Goal: Task Accomplishment & Management: Manage account settings

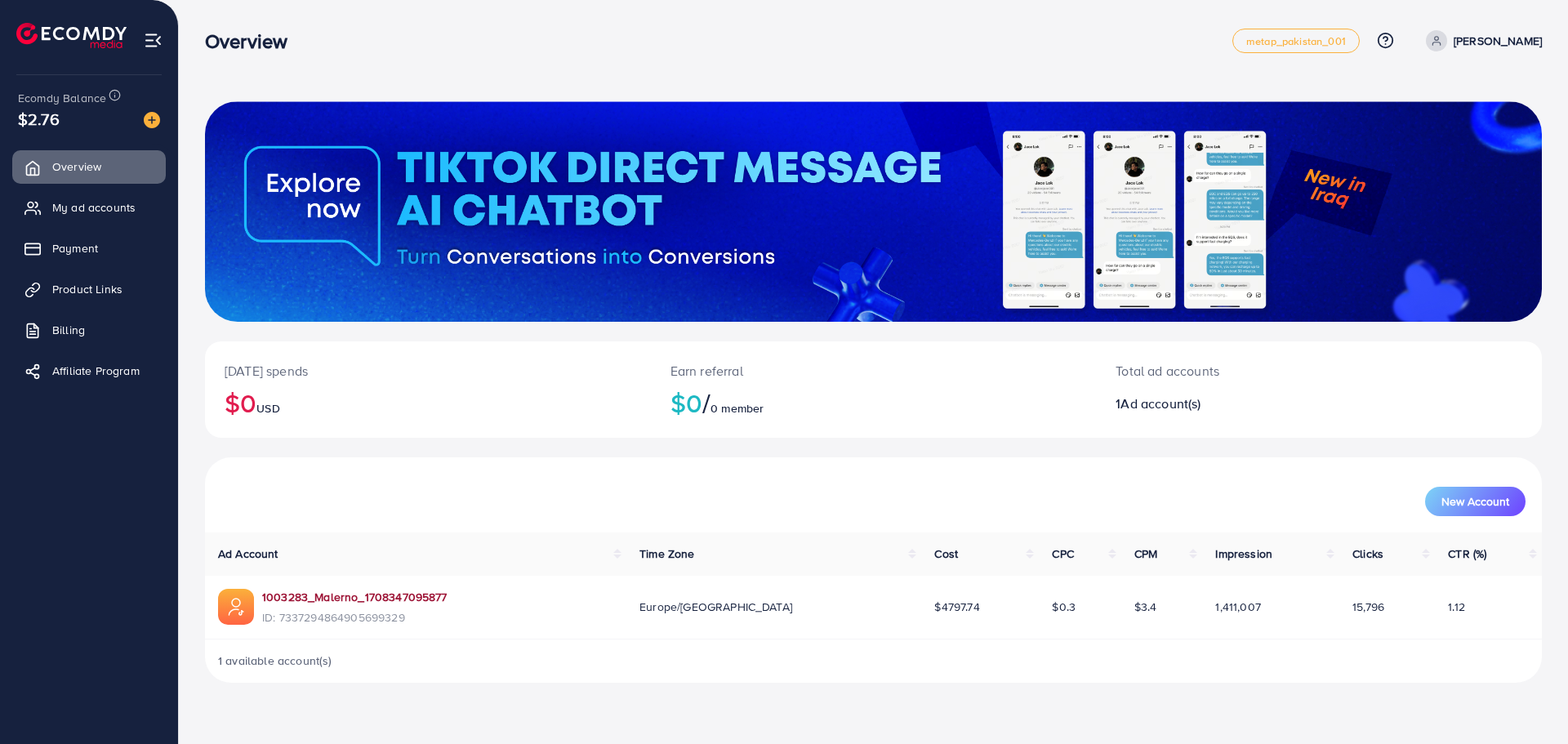
click at [320, 602] on link "1003283_Malerno_1708347095877" at bounding box center [355, 597] width 186 height 16
click at [111, 198] on link "My ad accounts" at bounding box center [89, 207] width 154 height 33
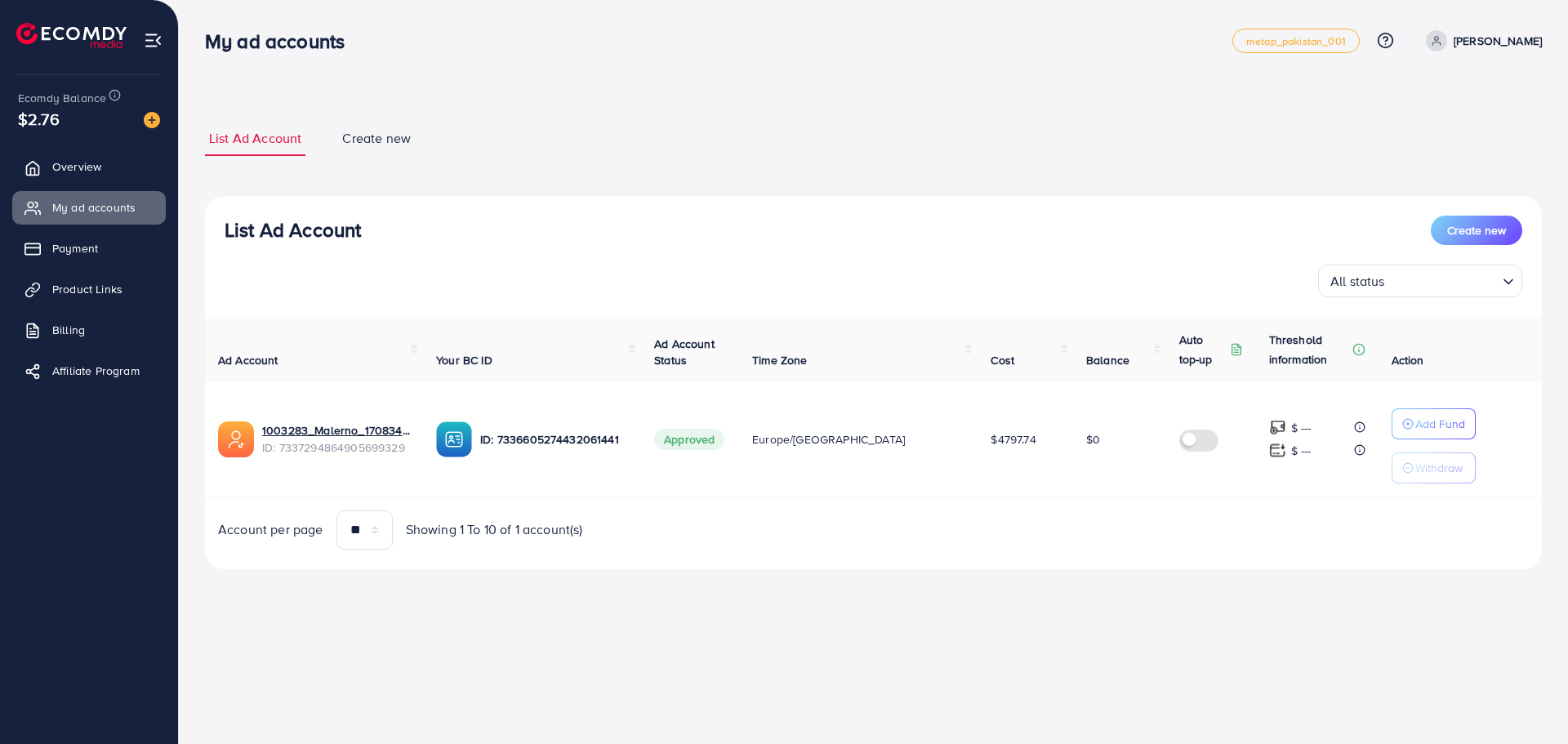
drag, startPoint x: 357, startPoint y: 105, endPoint x: 347, endPoint y: 123, distance: 20.6
click at [352, 107] on div "List Ad Account Create new List Ad Account Create new All status Loading... Ad …" at bounding box center [873, 344] width 1336 height 487
click at [347, 124] on link "Create new" at bounding box center [376, 139] width 77 height 35
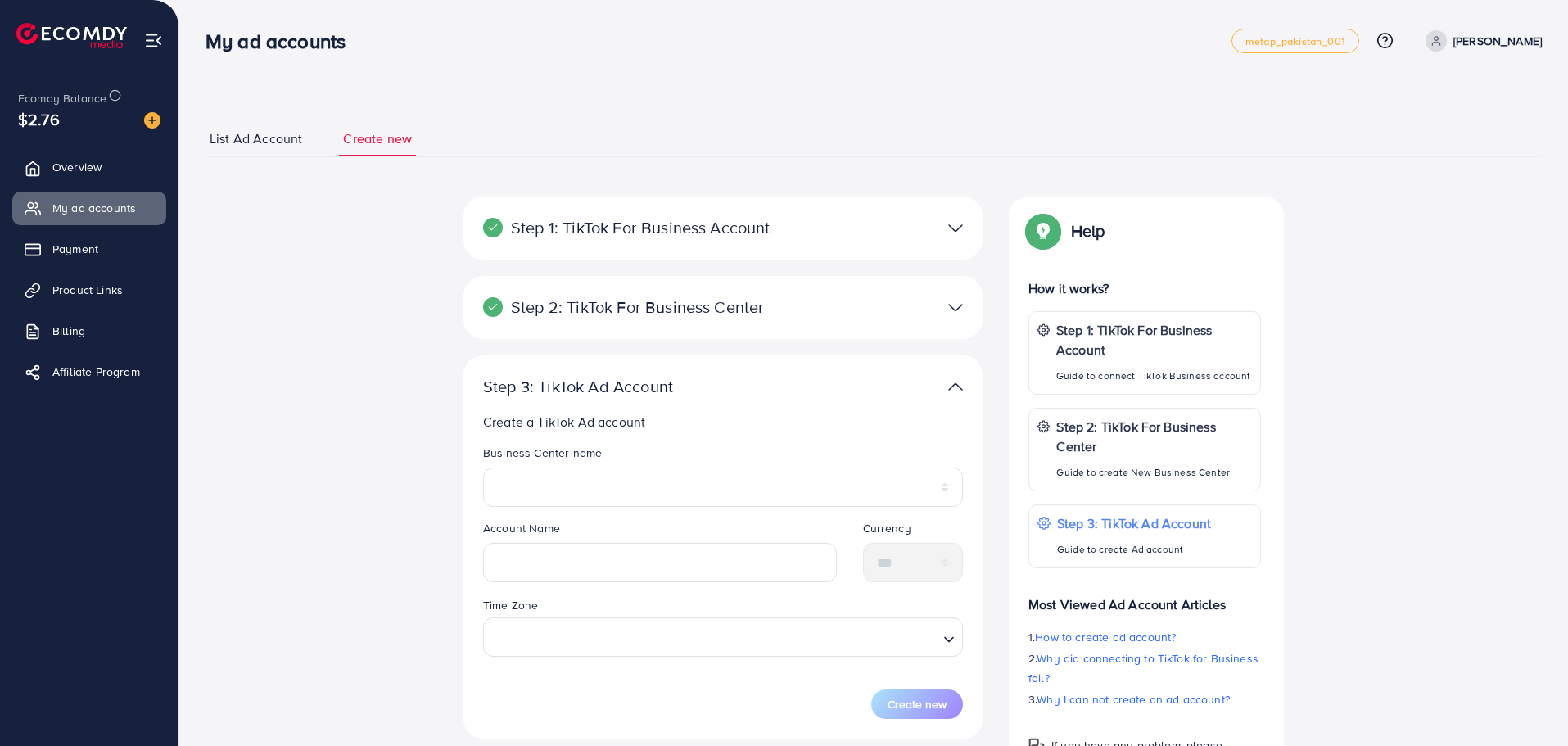
click at [805, 139] on ul "List Ad Account Create new" at bounding box center [874, 139] width 1337 height 36
click at [637, 483] on select "*******" at bounding box center [723, 487] width 480 height 39
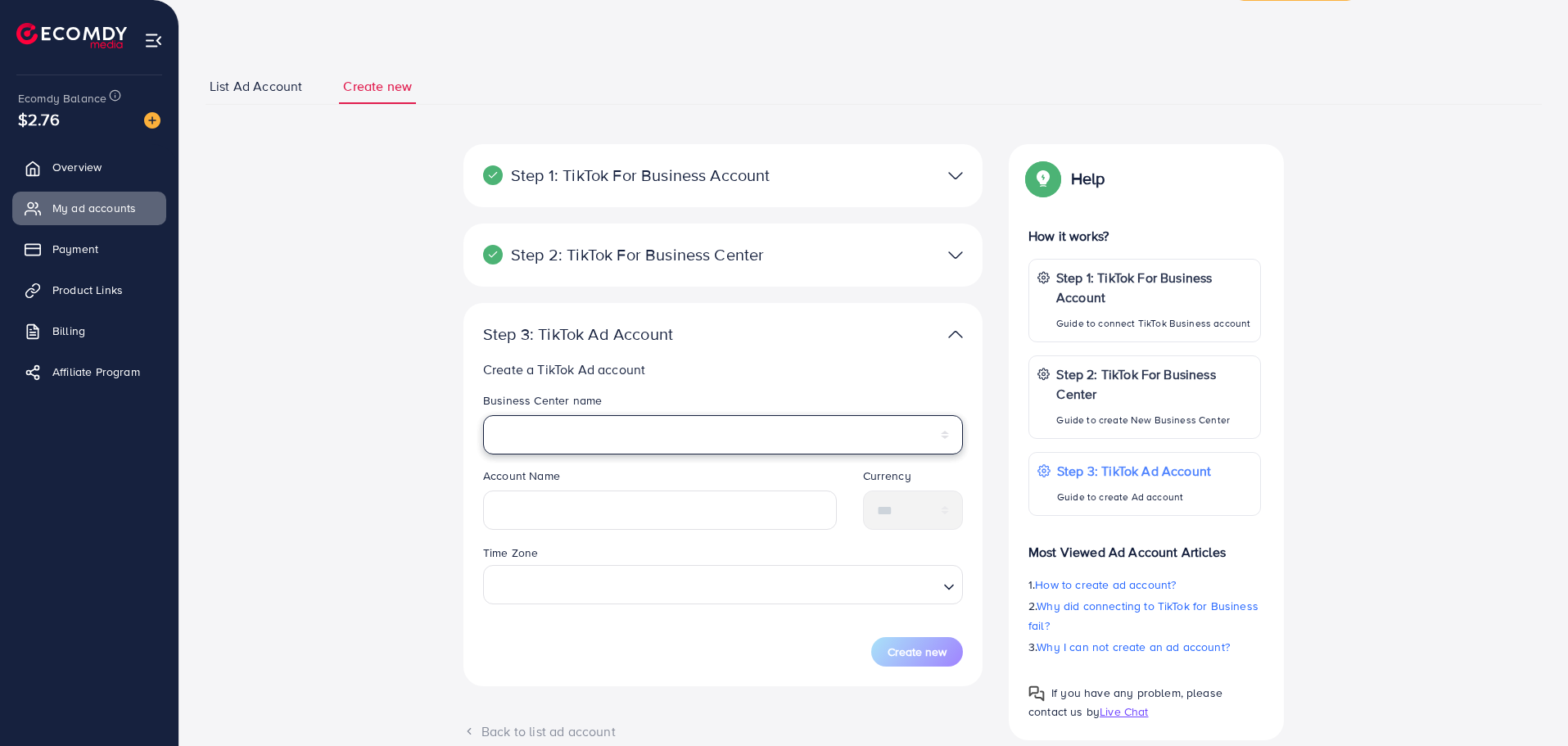
scroll to position [82, 0]
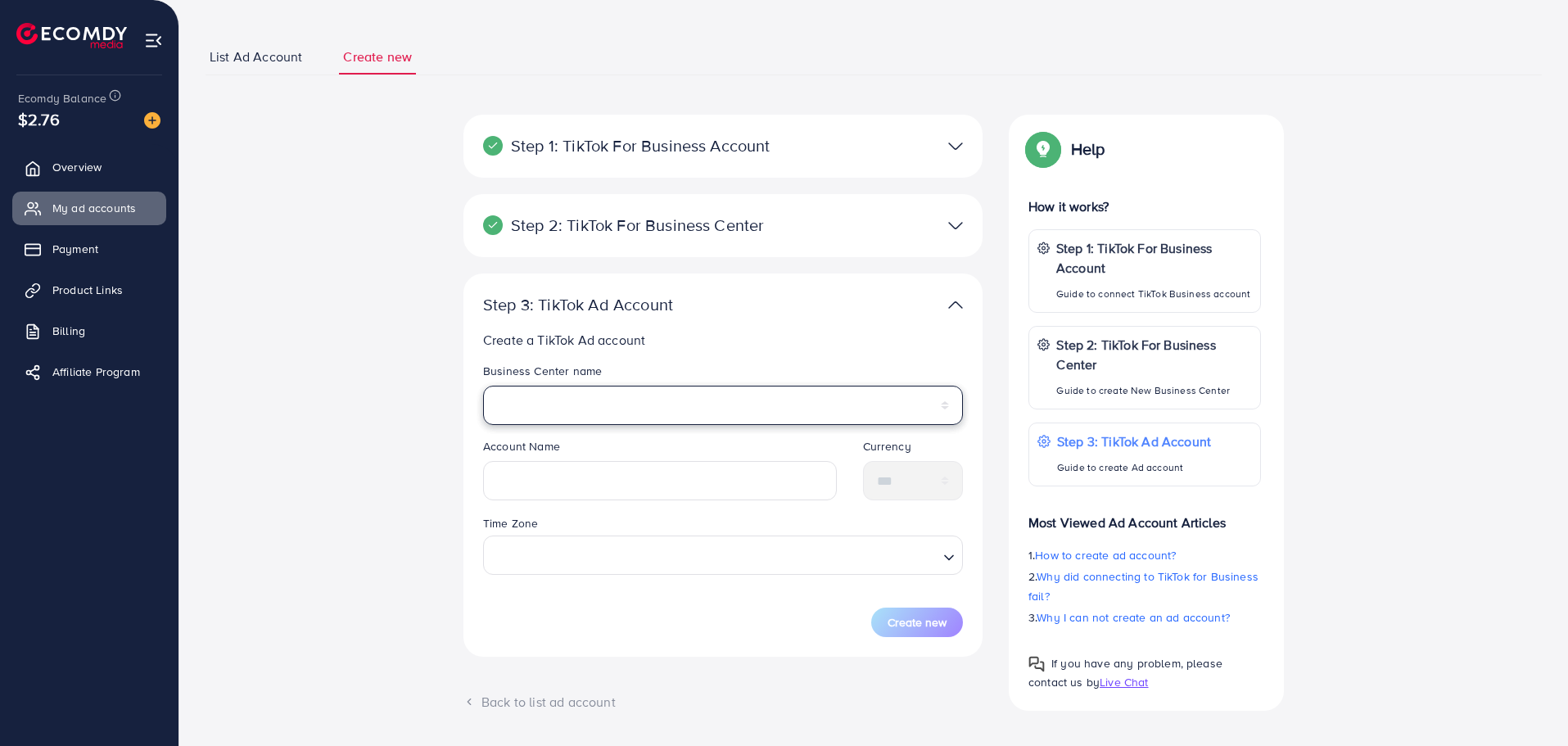
drag, startPoint x: 600, startPoint y: 403, endPoint x: 583, endPoint y: 413, distance: 19.7
click at [600, 403] on select "*******" at bounding box center [723, 405] width 480 height 39
select select "**********"
click at [483, 386] on select "*******" at bounding box center [723, 405] width 480 height 39
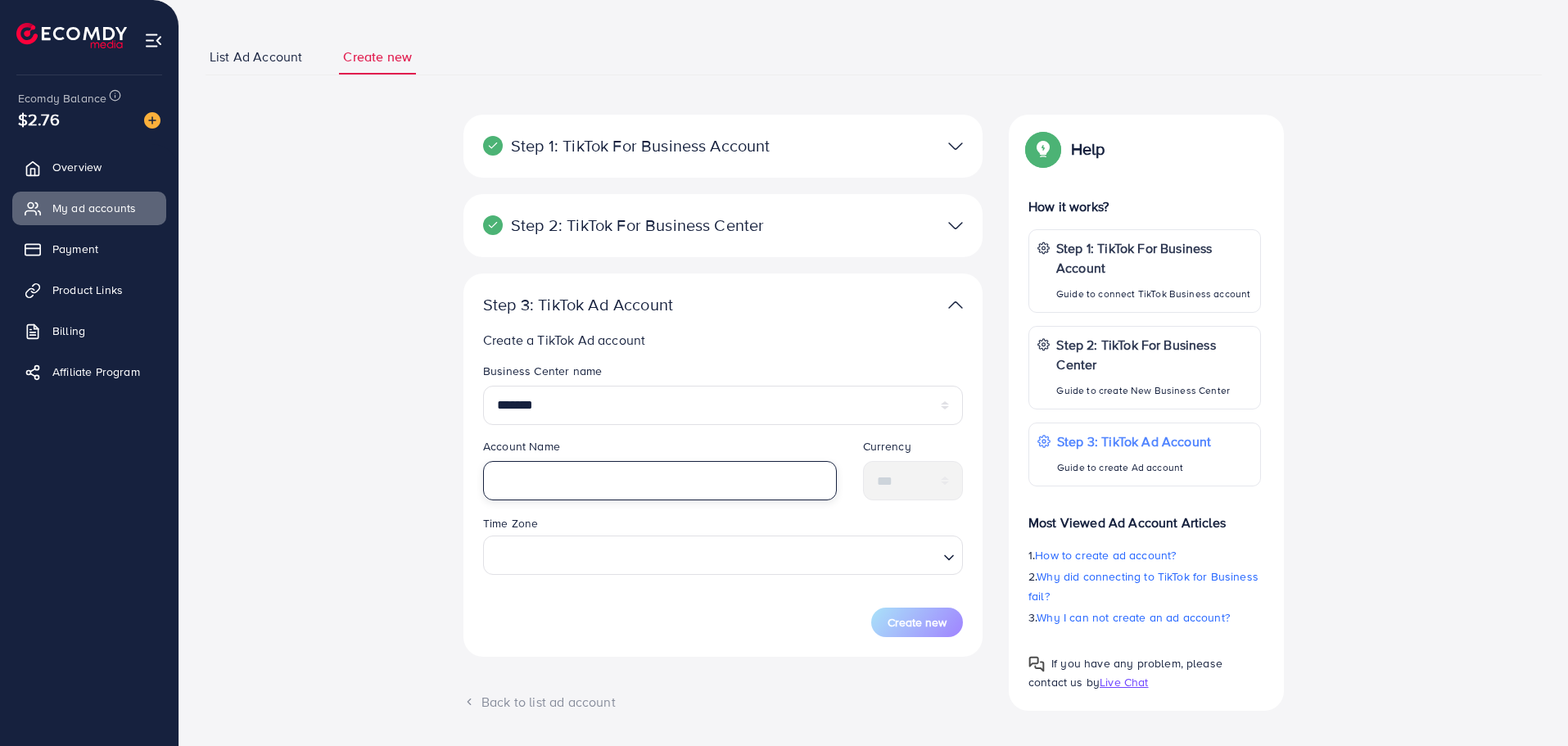
click at [560, 471] on input "text" at bounding box center [660, 481] width 354 height 39
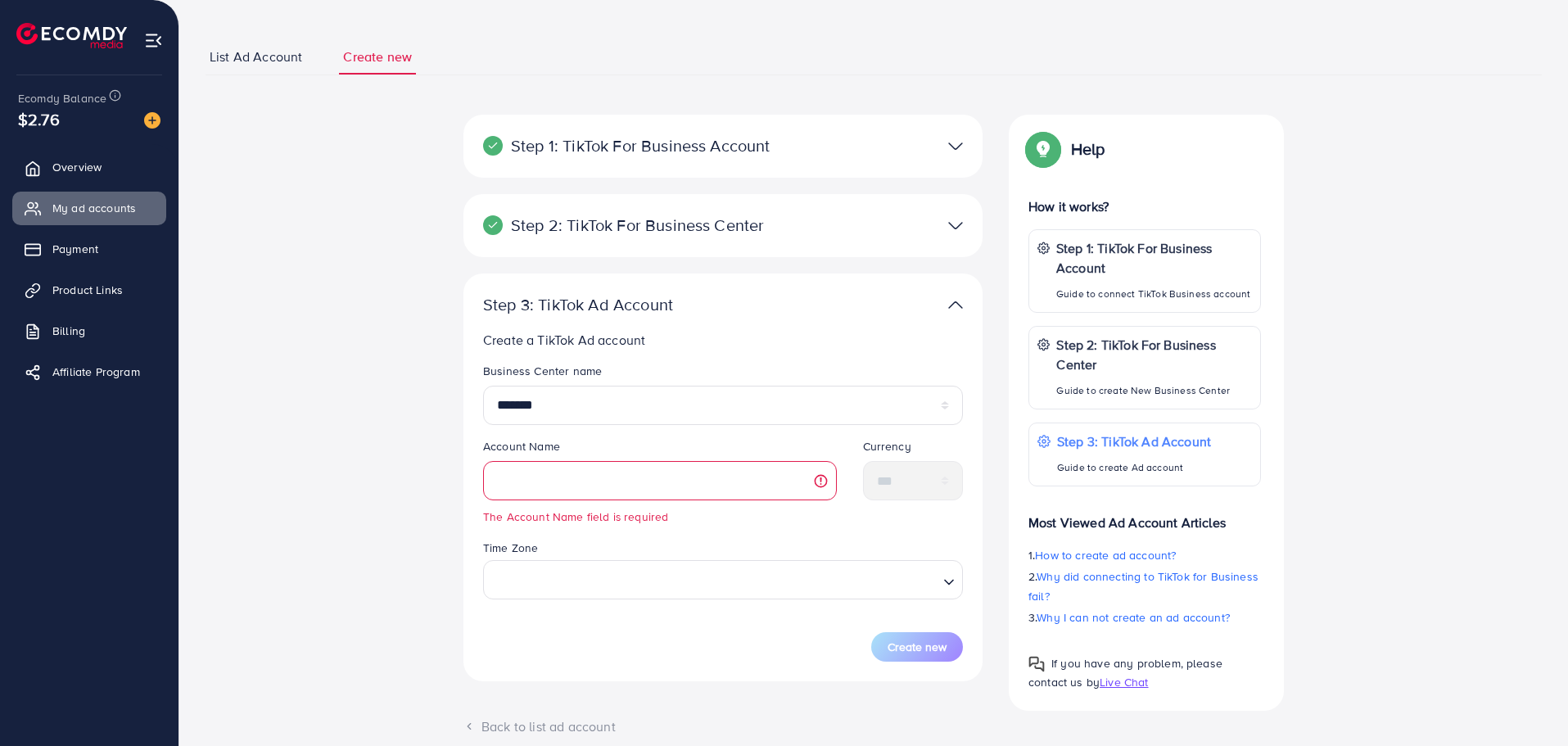
click at [933, 227] on div at bounding box center [891, 225] width 169 height 24
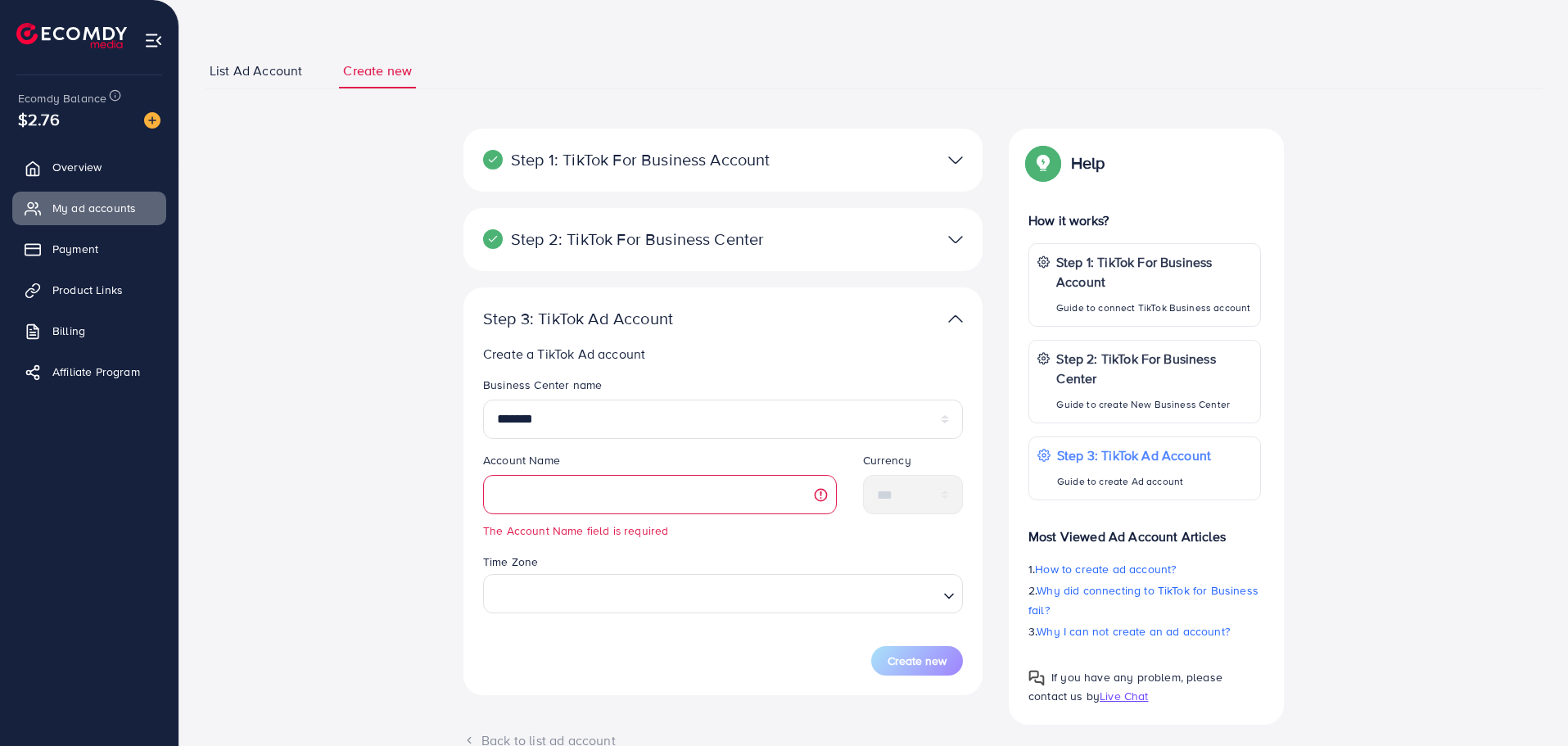
scroll to position [157, 0]
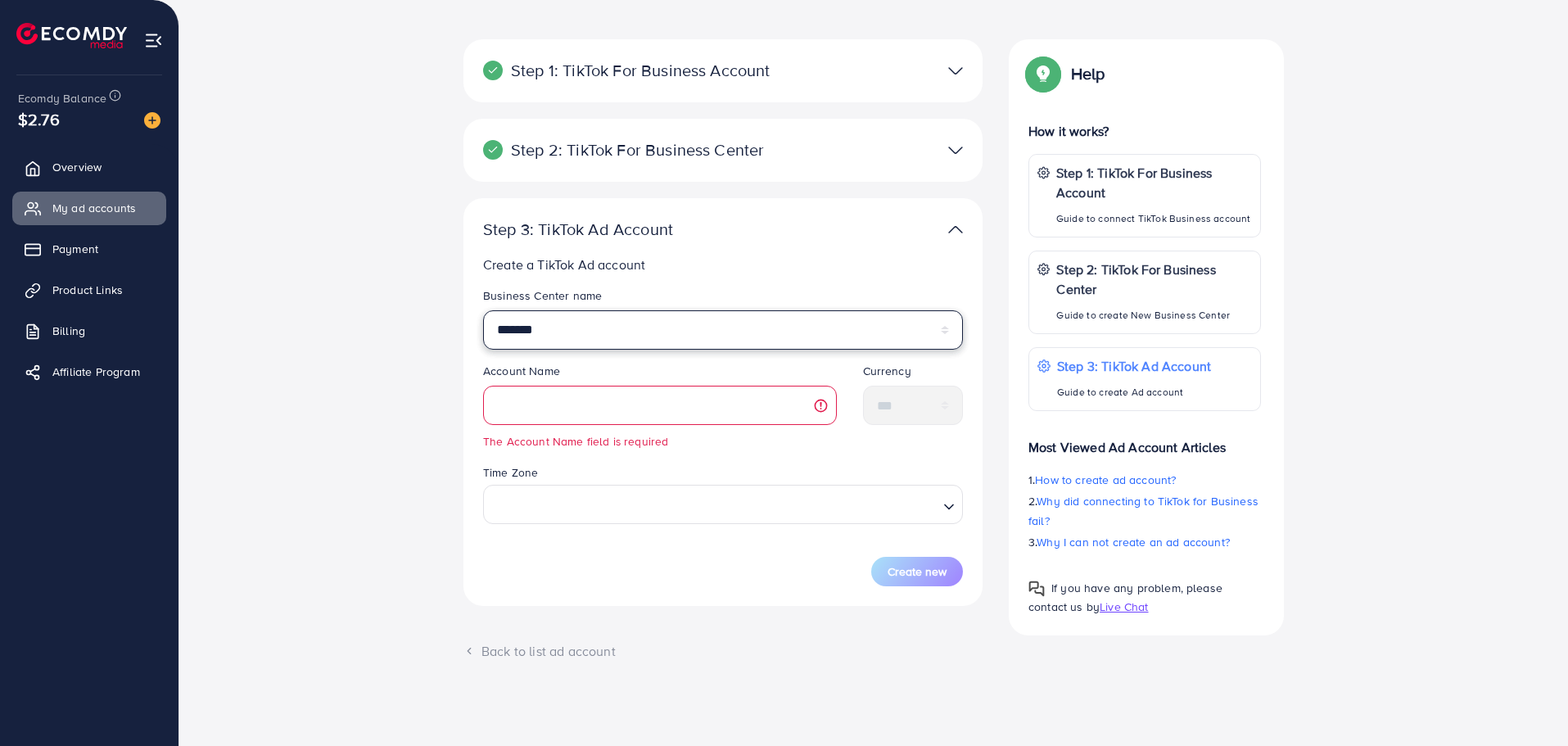
drag, startPoint x: 618, startPoint y: 322, endPoint x: 618, endPoint y: 332, distance: 10.0
click at [618, 323] on select "*******" at bounding box center [723, 330] width 480 height 39
click at [613, 345] on select "*******" at bounding box center [723, 330] width 480 height 39
click at [781, 336] on select "*******" at bounding box center [723, 330] width 480 height 39
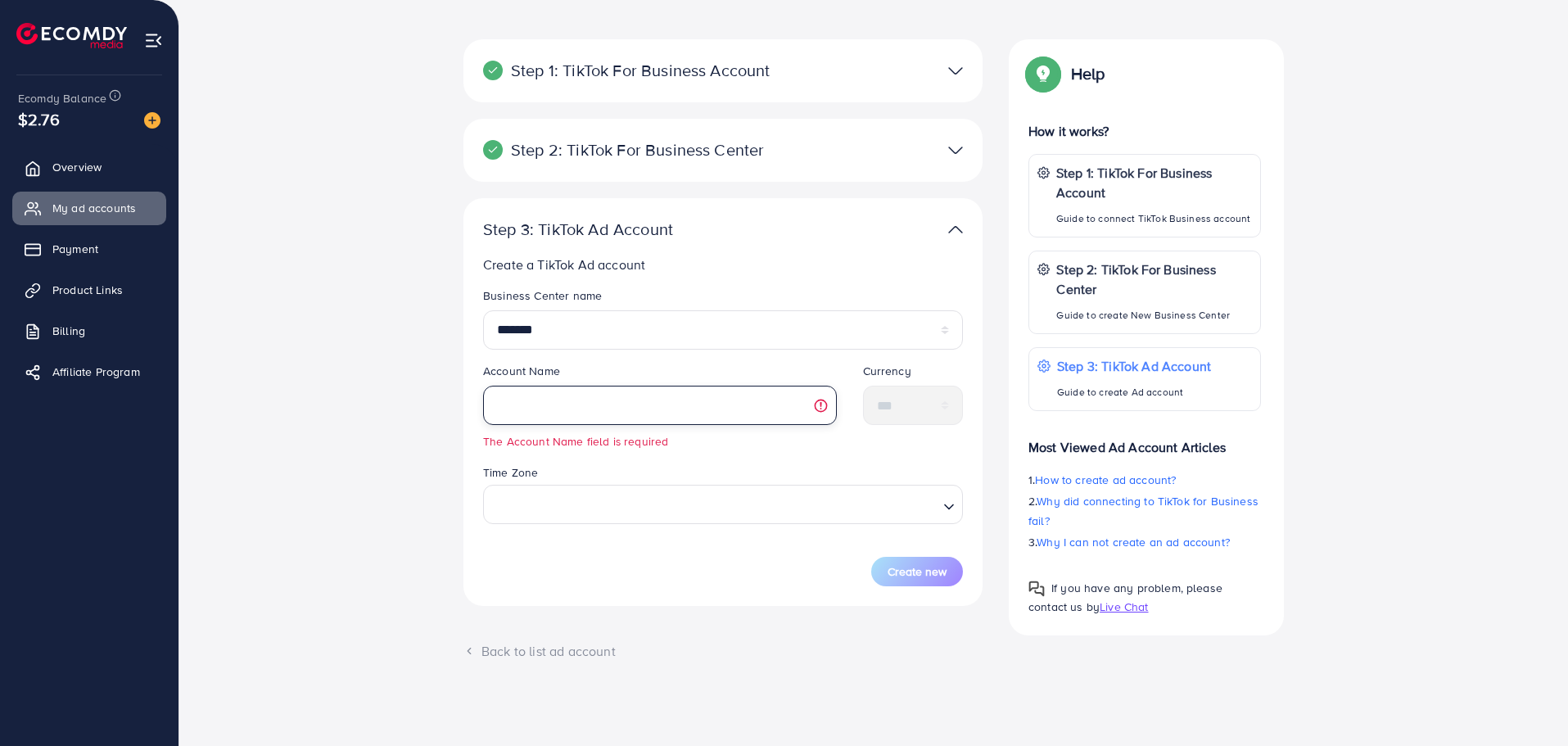
click at [613, 403] on input "text" at bounding box center [660, 405] width 354 height 39
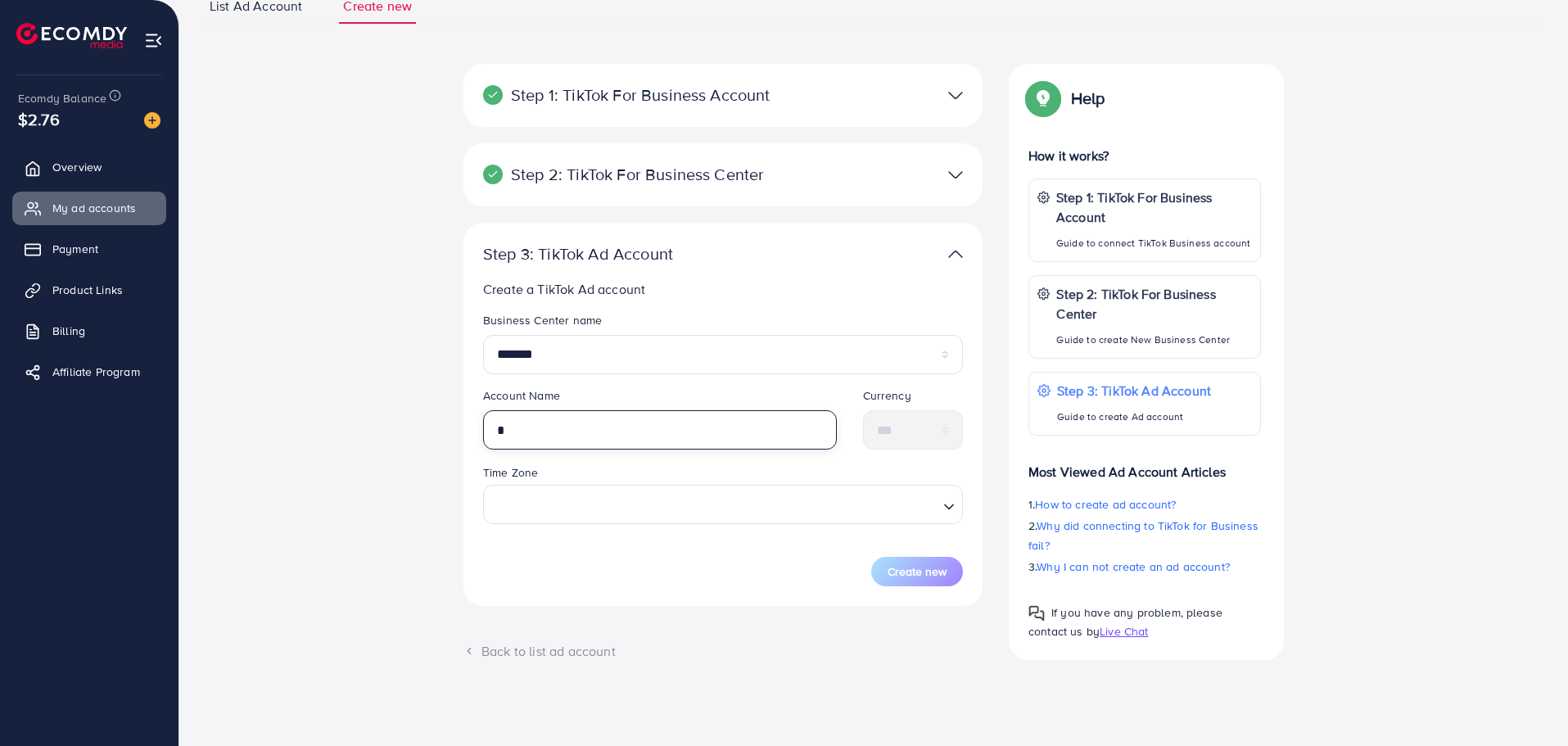
scroll to position [133, 0]
type input "*******"
click at [645, 496] on input "Search for option" at bounding box center [713, 504] width 446 height 30
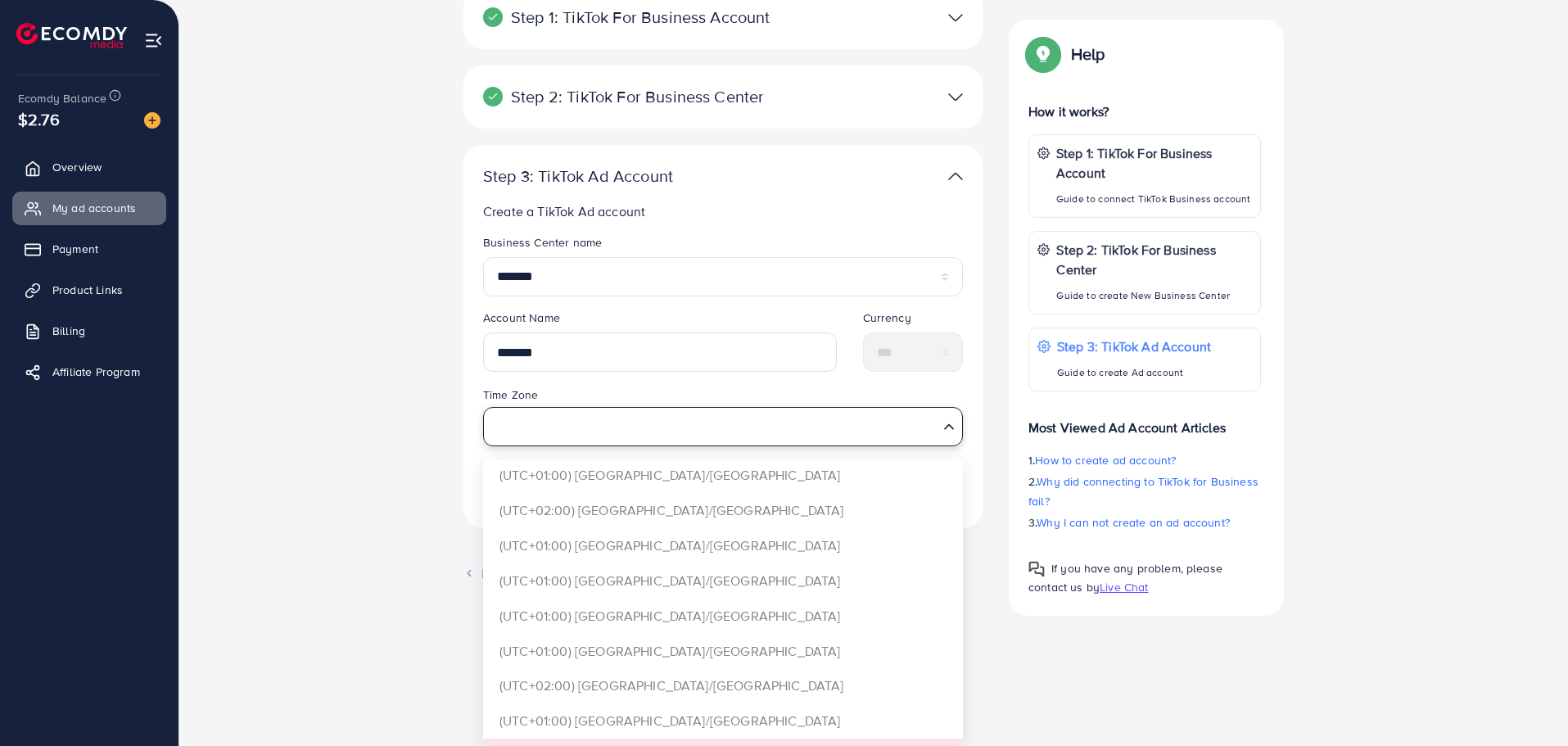
scroll to position [3357, 0]
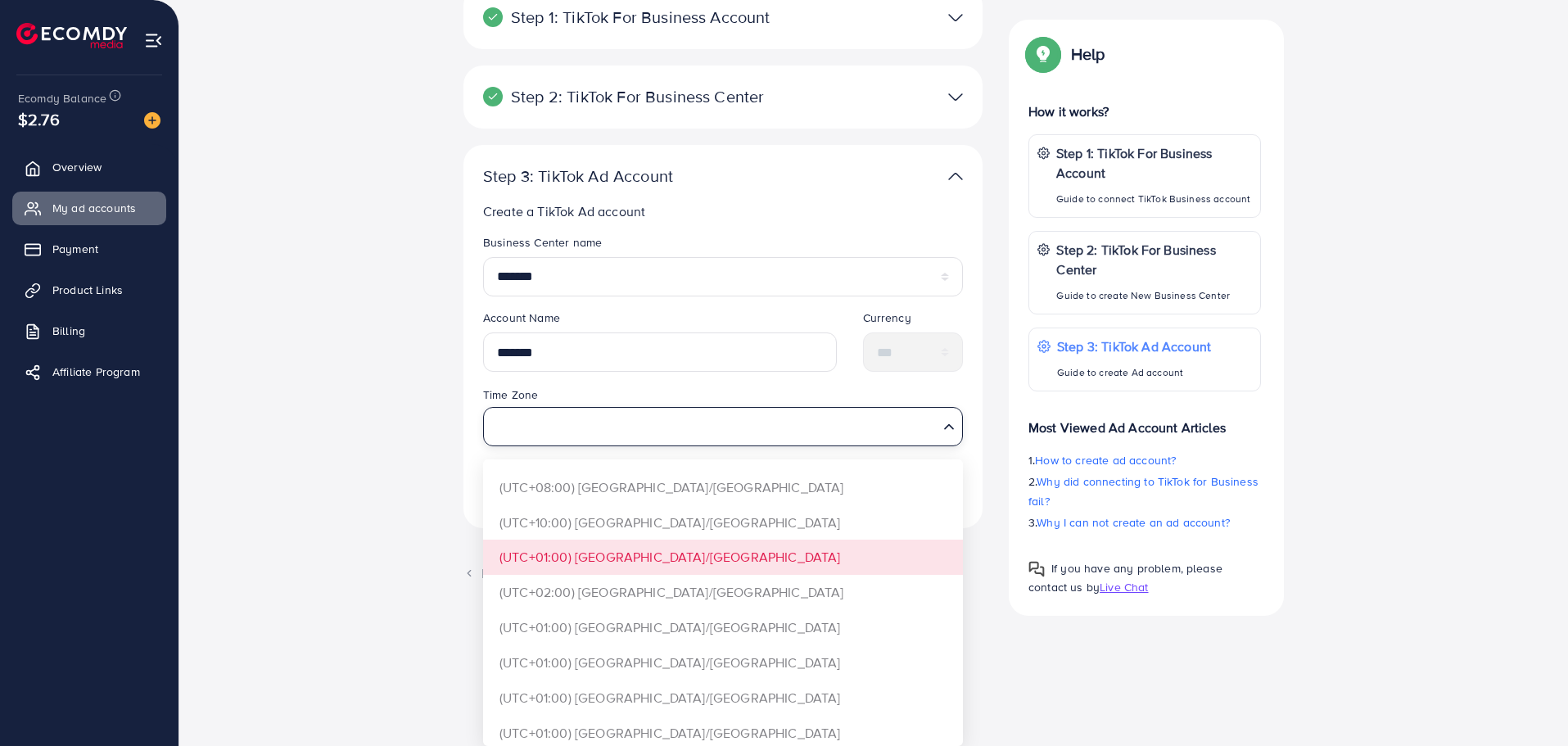
click at [702, 548] on div "Step 1: TikTok For Business Account Connect to TikTok for Business to access al…" at bounding box center [723, 303] width 545 height 636
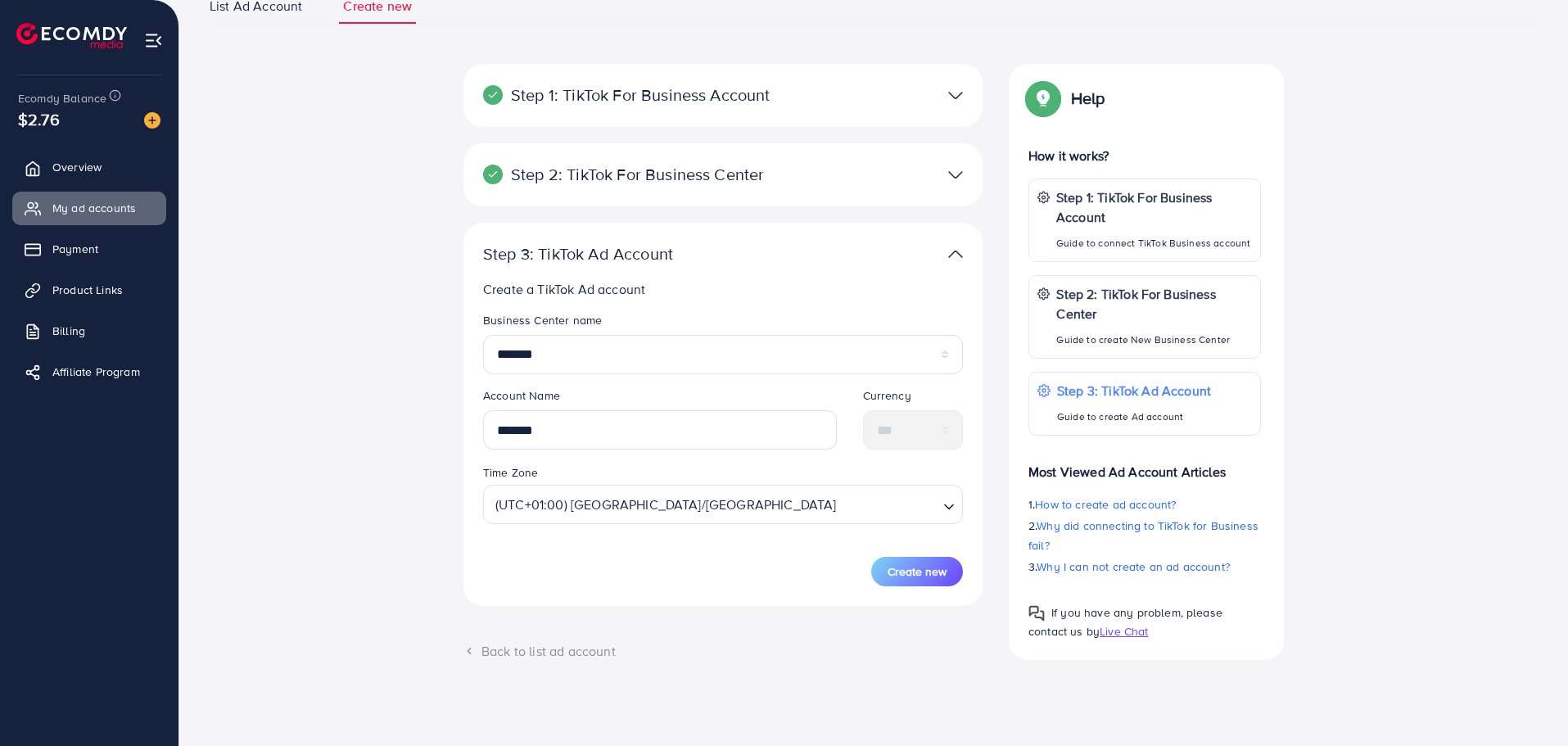
scroll to position [133, 0]
click at [937, 568] on span "Create new" at bounding box center [917, 571] width 59 height 16
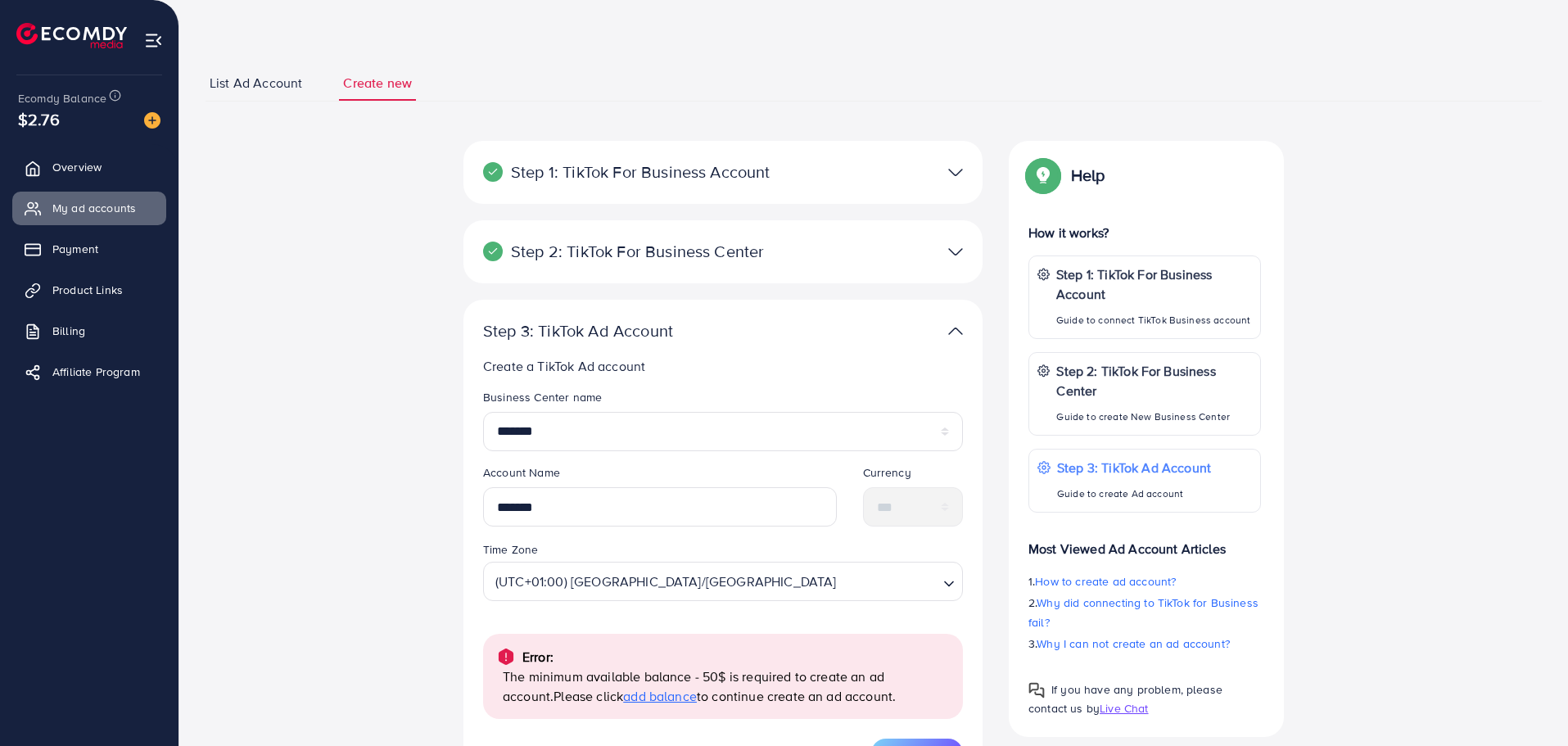
scroll to position [0, 0]
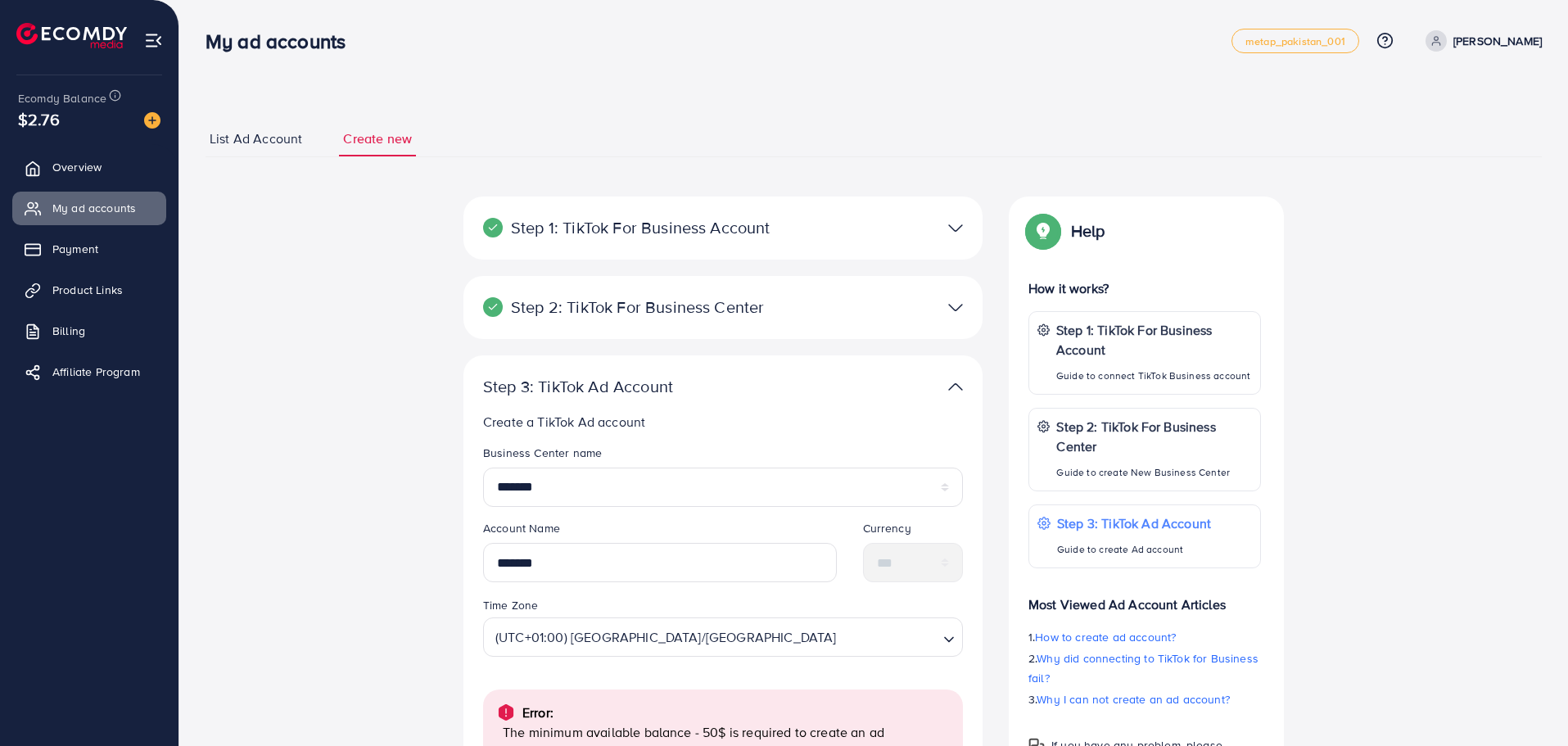
click at [955, 310] on img at bounding box center [955, 307] width 15 height 24
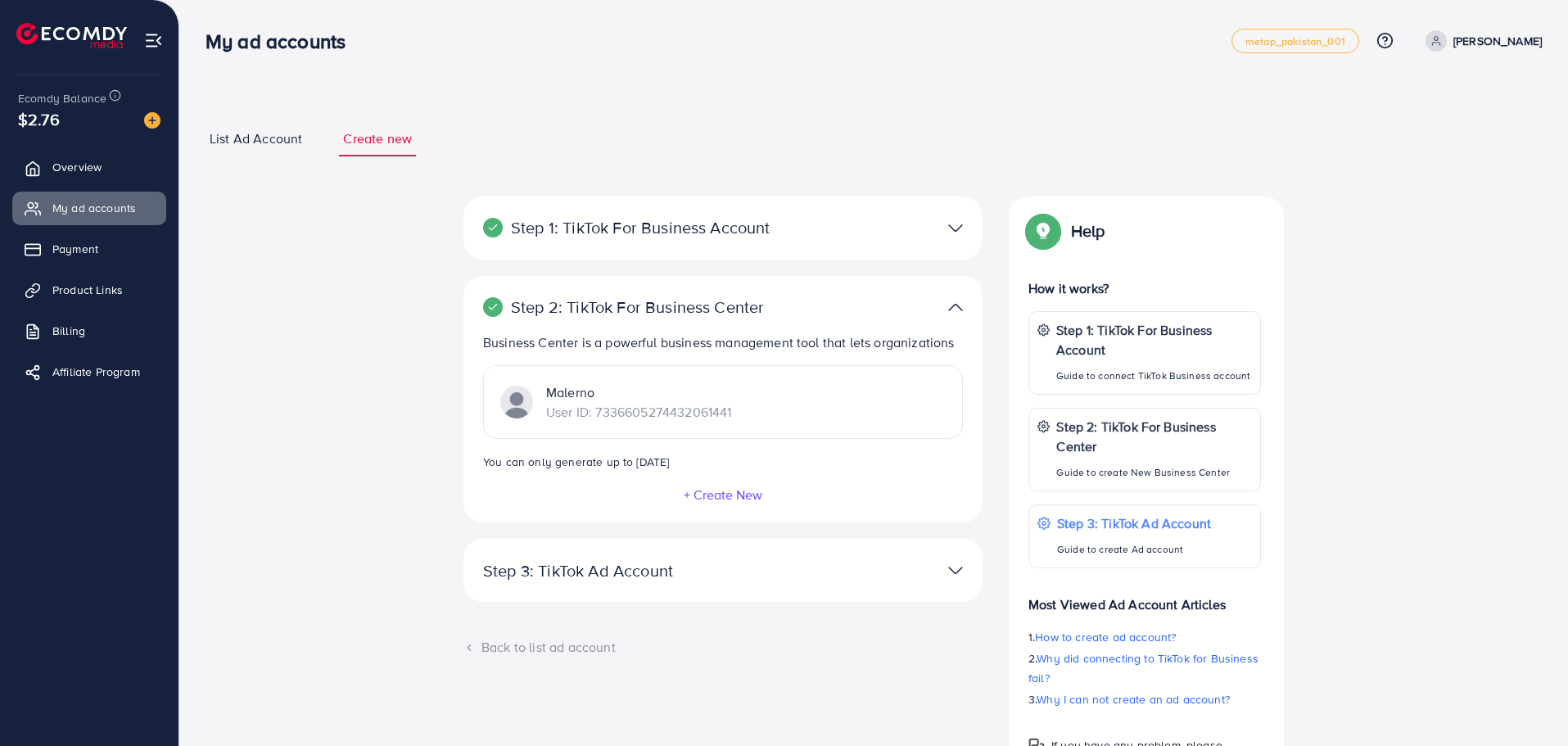
click at [954, 310] on img at bounding box center [955, 307] width 15 height 24
click at [953, 232] on img at bounding box center [955, 228] width 15 height 24
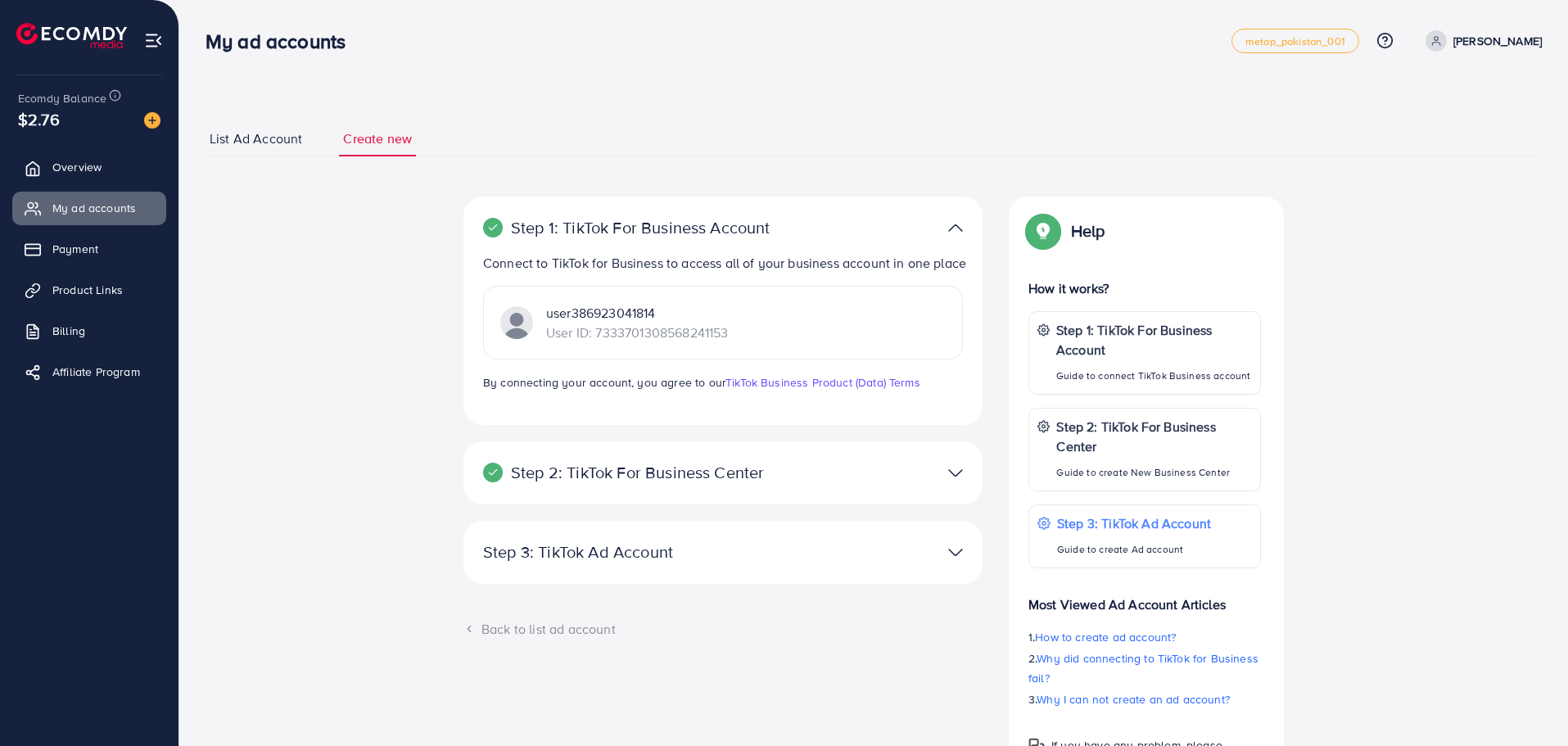
click at [953, 232] on img at bounding box center [955, 228] width 15 height 24
click at [955, 464] on img at bounding box center [955, 473] width 15 height 24
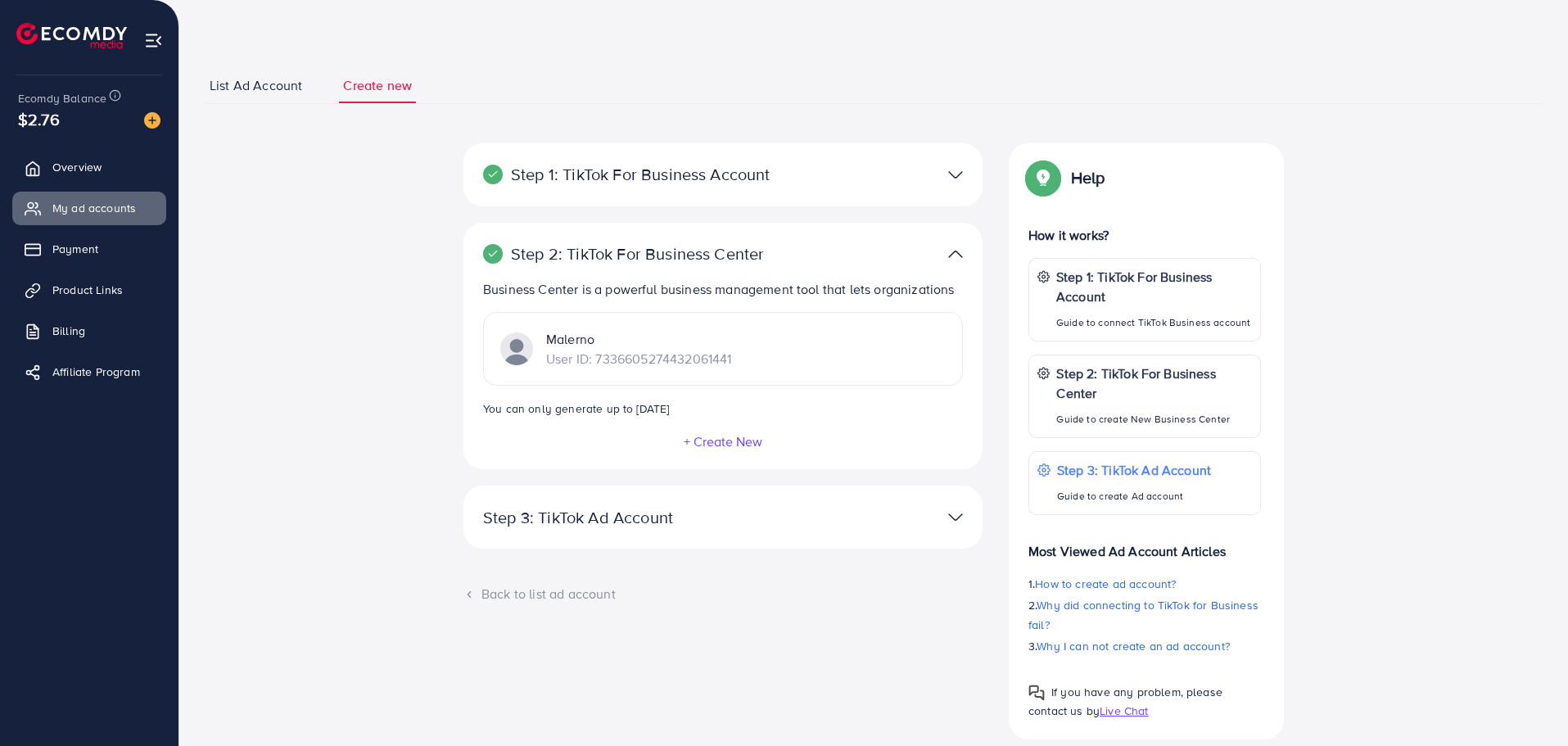
scroll to position [82, 0]
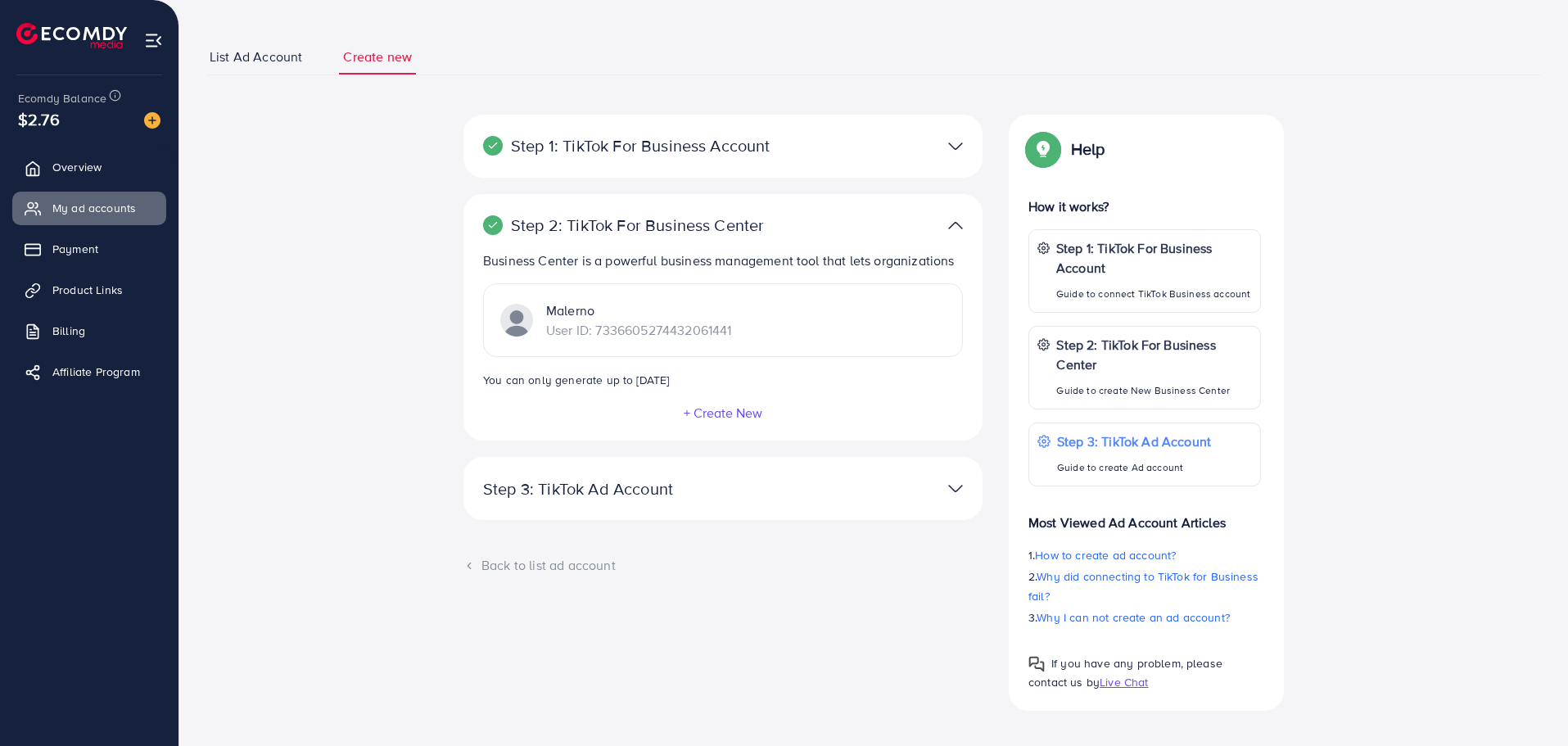
click at [788, 489] on p "Step 3: TikTok Ad Account" at bounding box center [639, 489] width 311 height 20
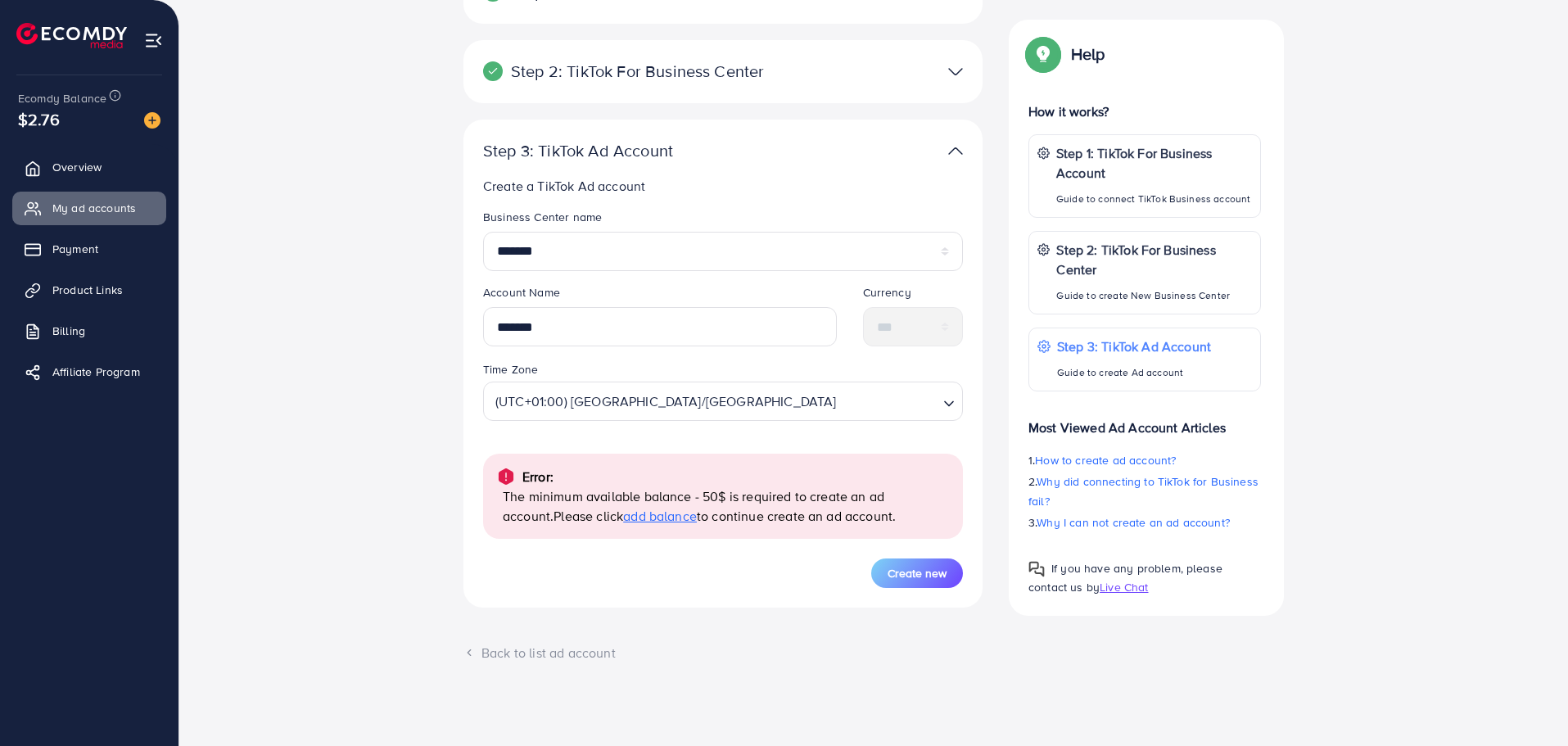
scroll to position [238, 0]
click at [632, 522] on span "add balance" at bounding box center [660, 514] width 74 height 18
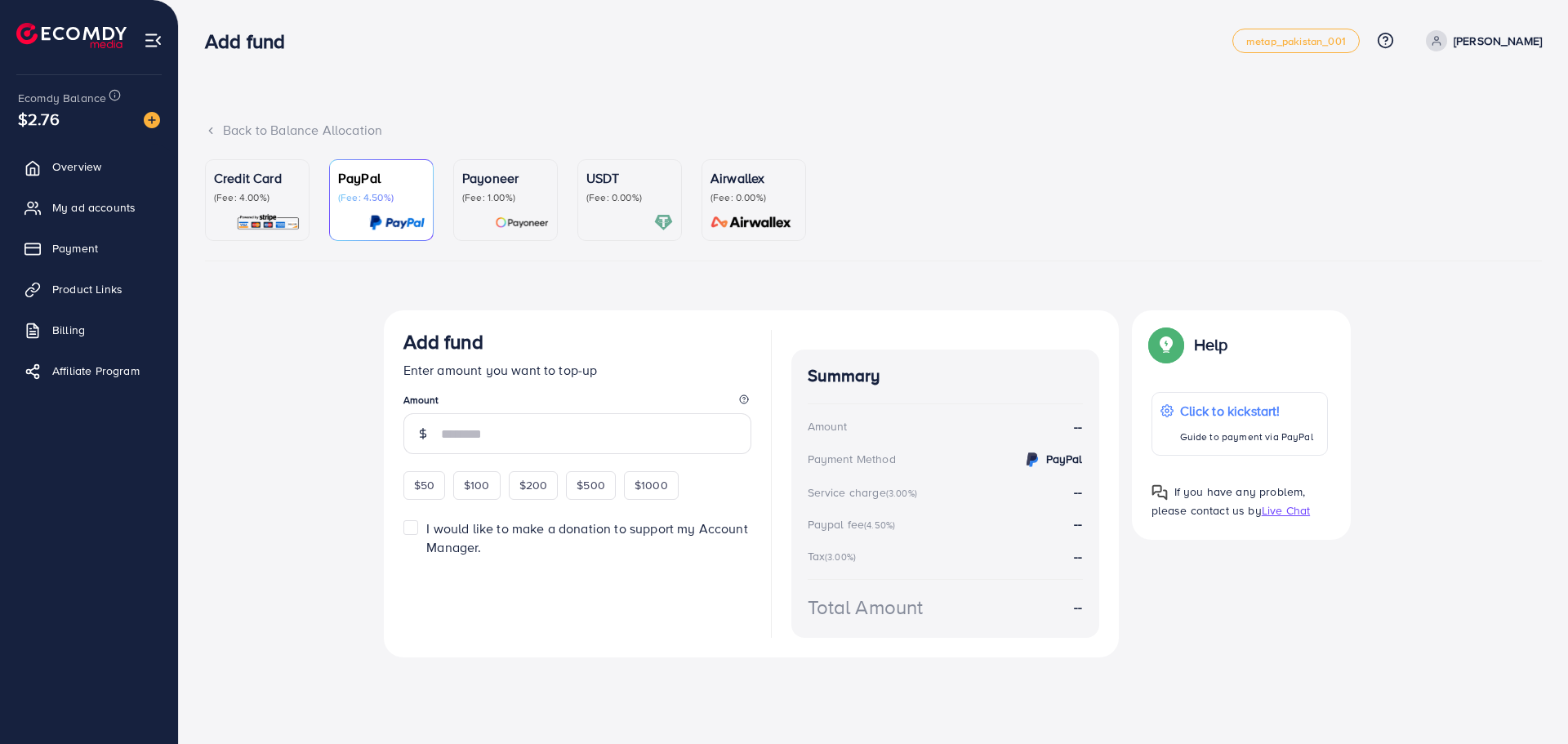
click at [626, 199] on p "(Fee: 0.00%)" at bounding box center [630, 197] width 87 height 13
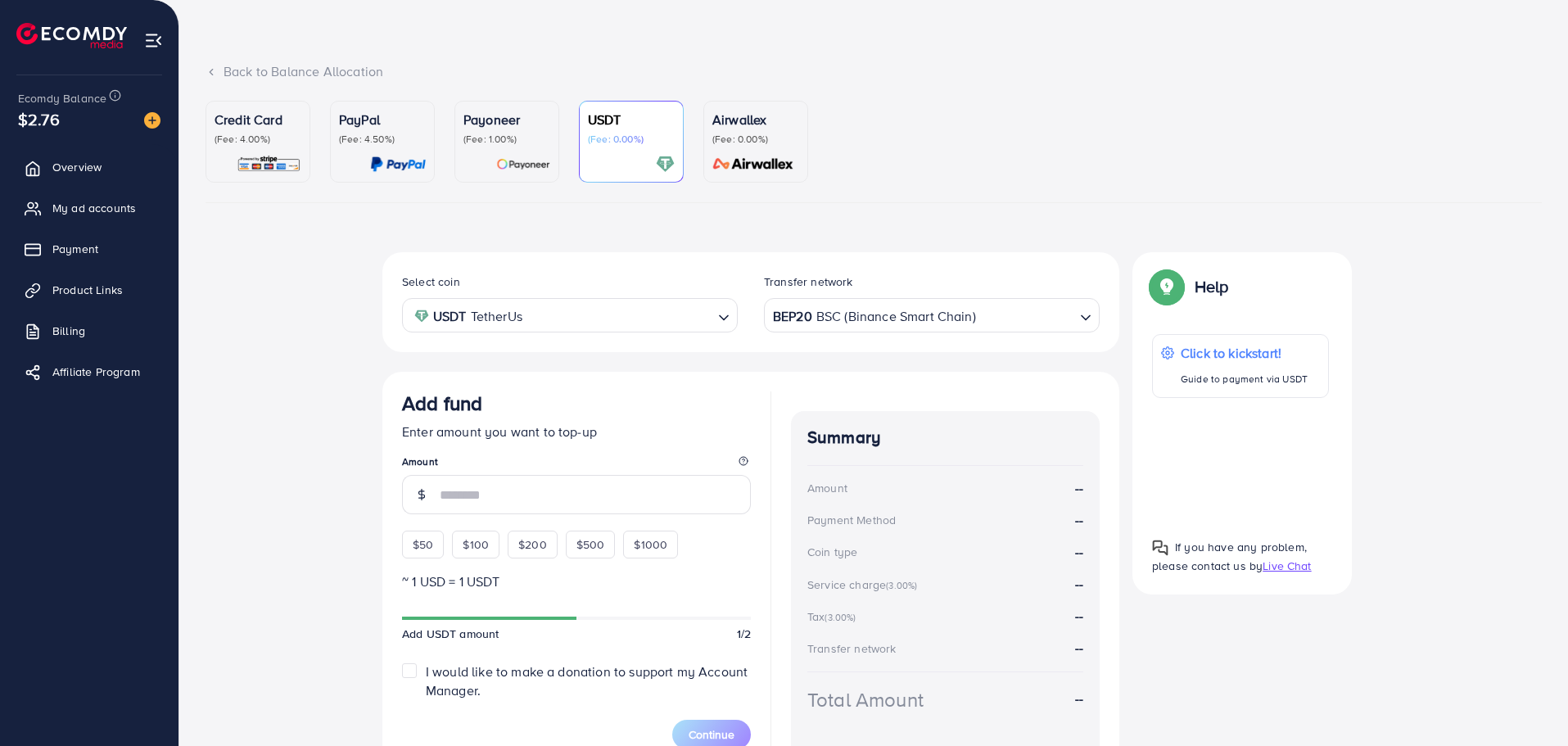
scroll to position [161, 0]
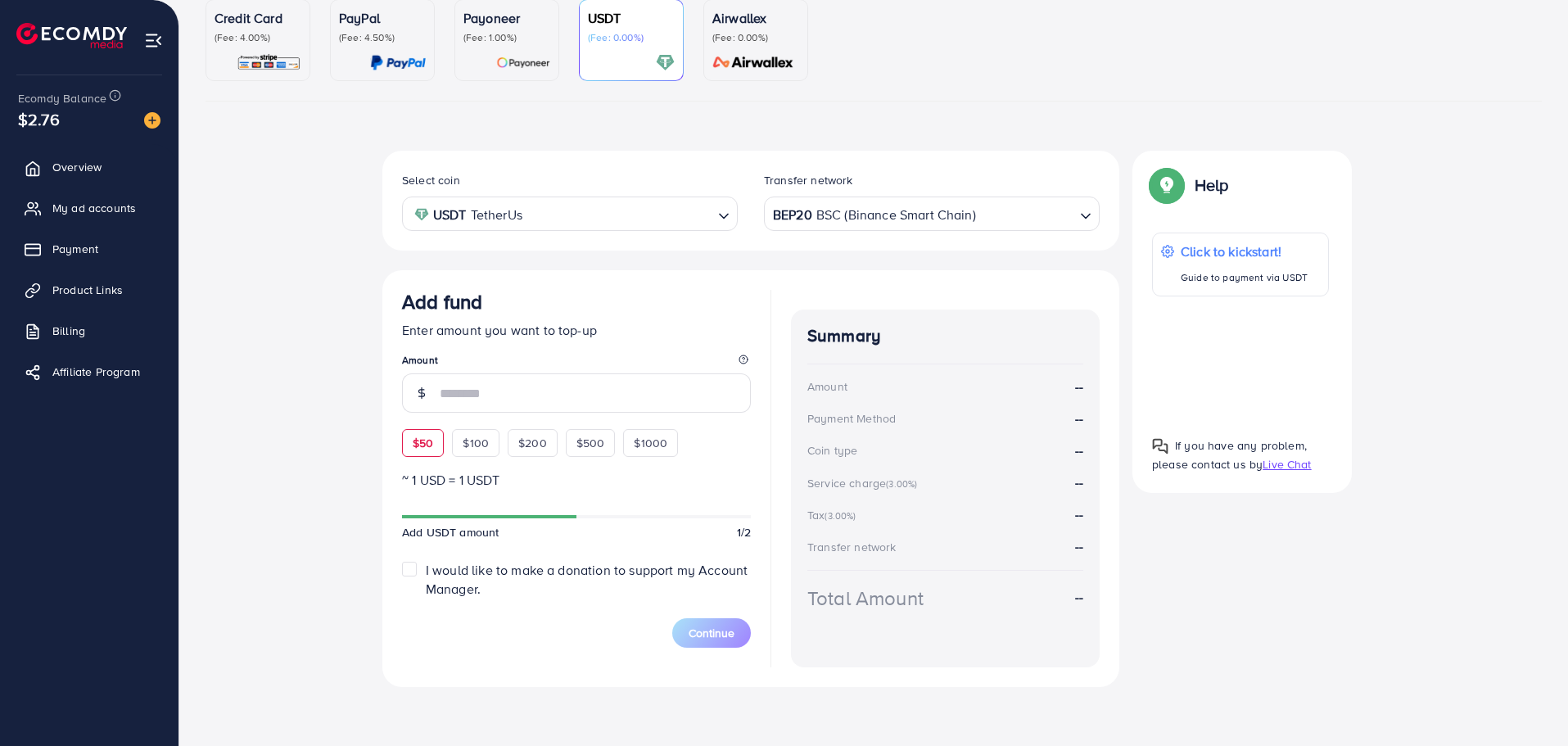
click at [415, 447] on span "$50" at bounding box center [422, 443] width 20 height 16
type input "**"
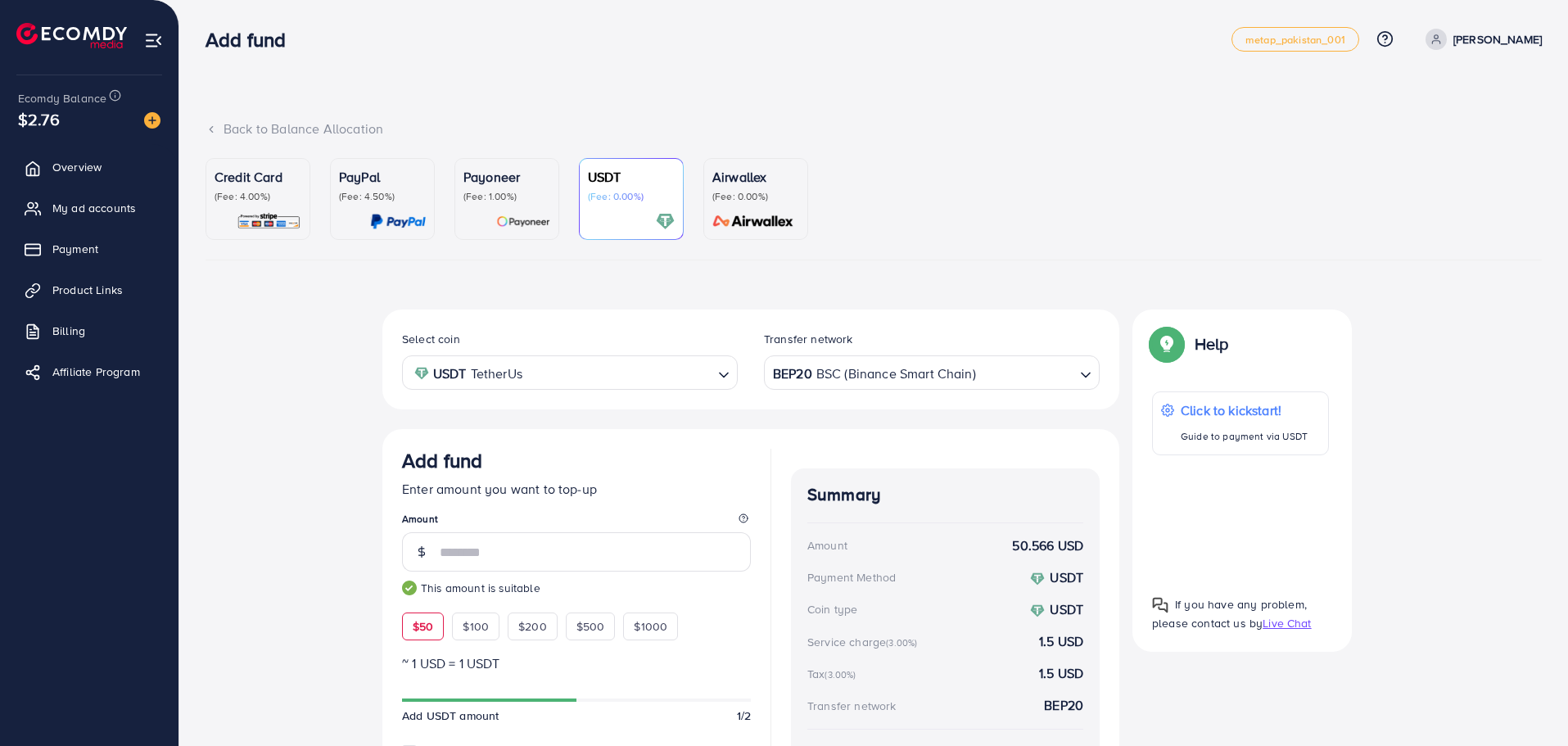
scroll to position [0, 0]
click at [718, 199] on p "(Fee: 0.00%)" at bounding box center [756, 198] width 87 height 13
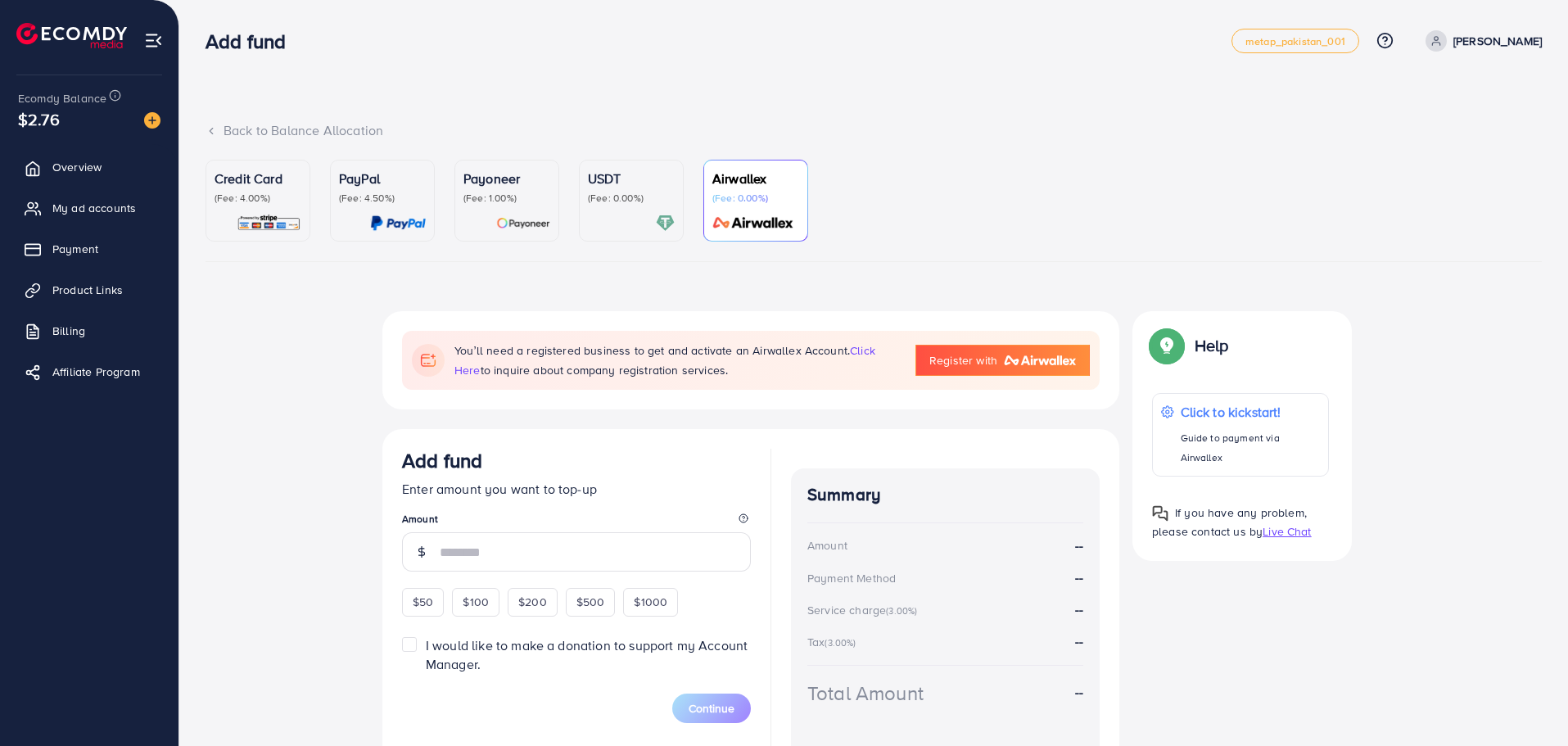
click at [641, 208] on div "USDT (Fee: 0.00%)" at bounding box center [631, 200] width 87 height 64
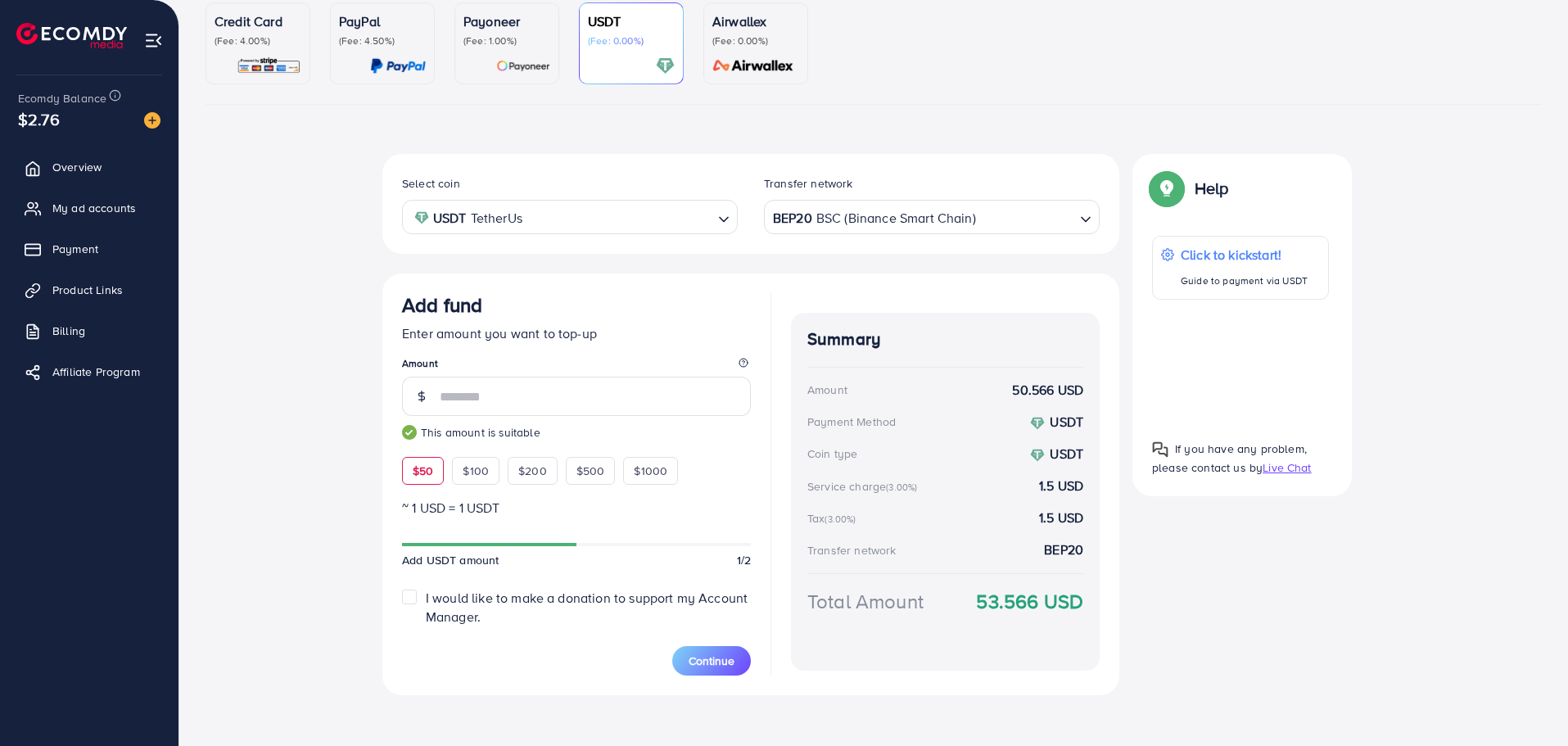
scroll to position [164, 0]
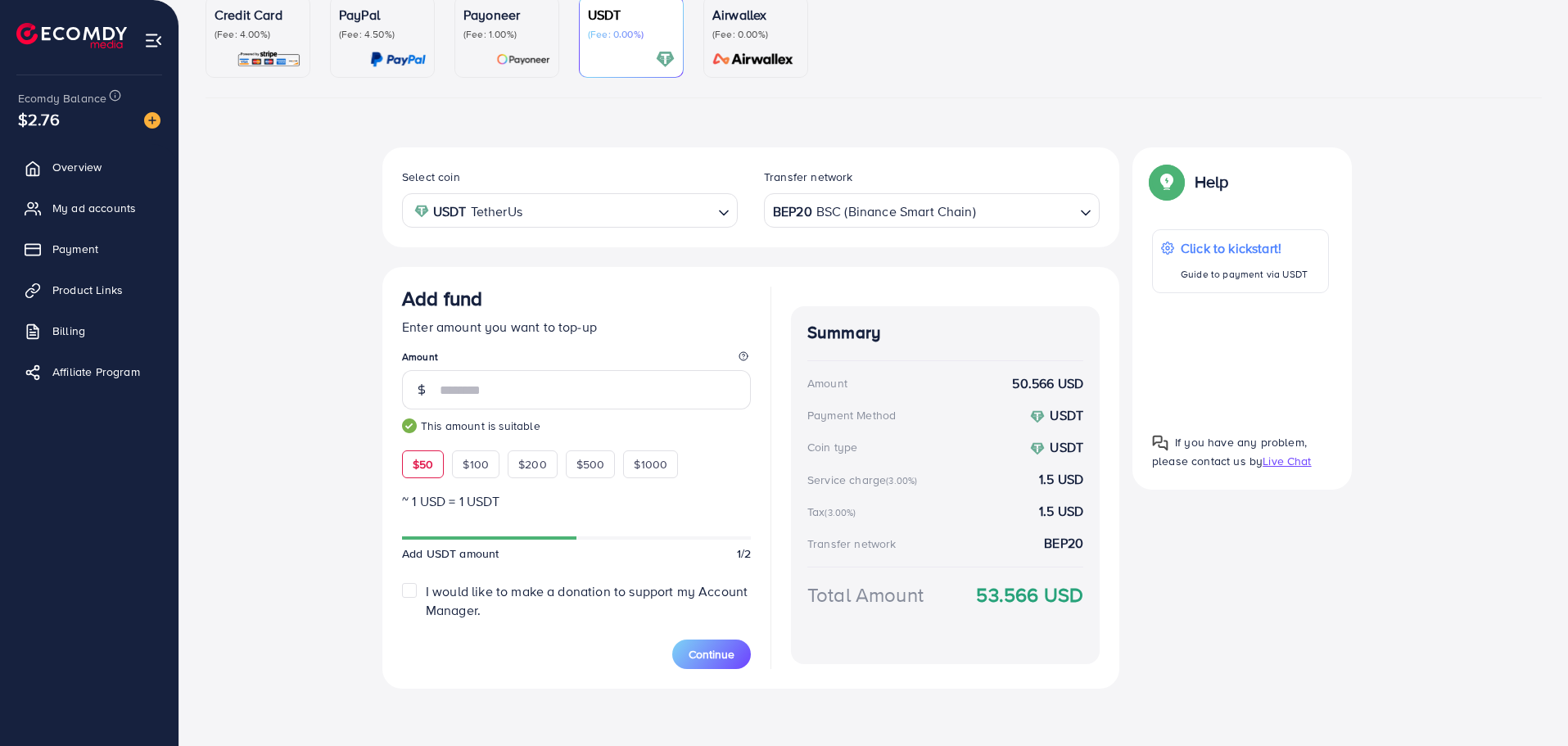
click at [579, 216] on input "Search for option" at bounding box center [620, 210] width 184 height 26
click at [561, 214] on input "Search for option" at bounding box center [561, 210] width 302 height 26
click at [689, 161] on div "Select coin USDT TetherUs Loading... USDT TetherUs USDC USD Coin Transfer netwo…" at bounding box center [750, 197] width 737 height 100
click at [574, 200] on input "Search for option" at bounding box center [561, 210] width 302 height 26
click at [510, 289] on div "Select coin USDC USD Coin Loading... USDT TetherUs USDC USD Coin Transfer netwo…" at bounding box center [750, 419] width 737 height 544
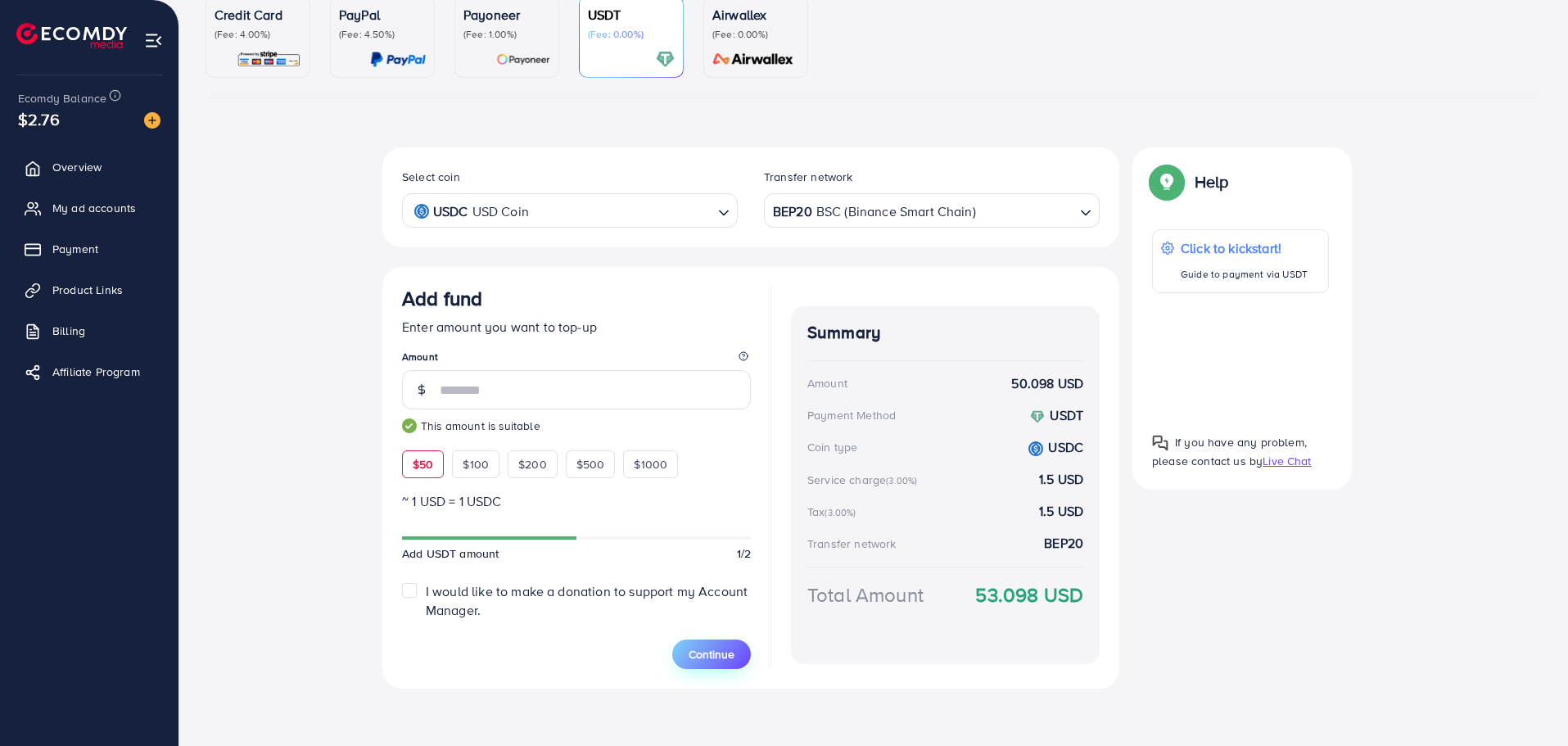
click at [715, 659] on span "Continue" at bounding box center [711, 654] width 46 height 16
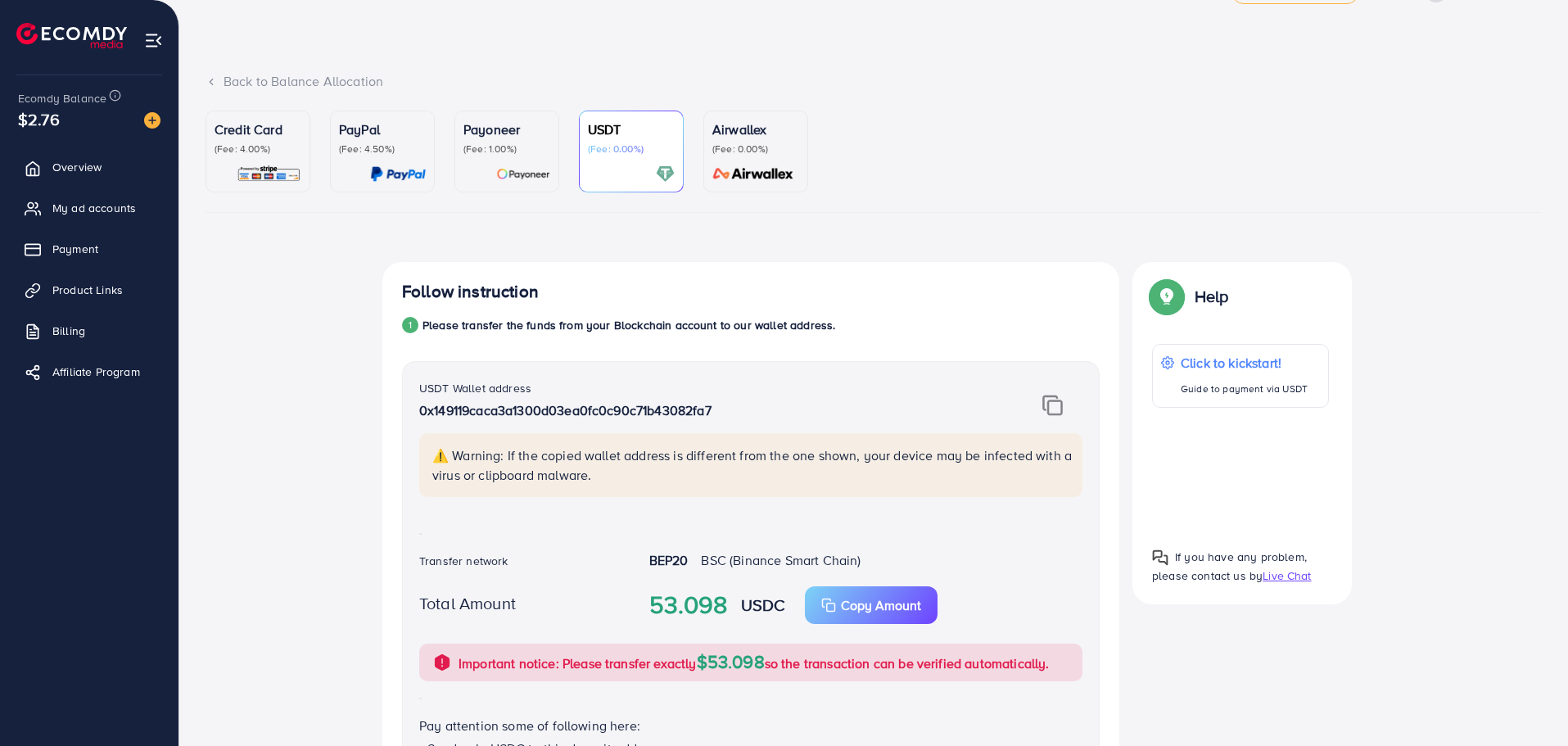
scroll to position [0, 0]
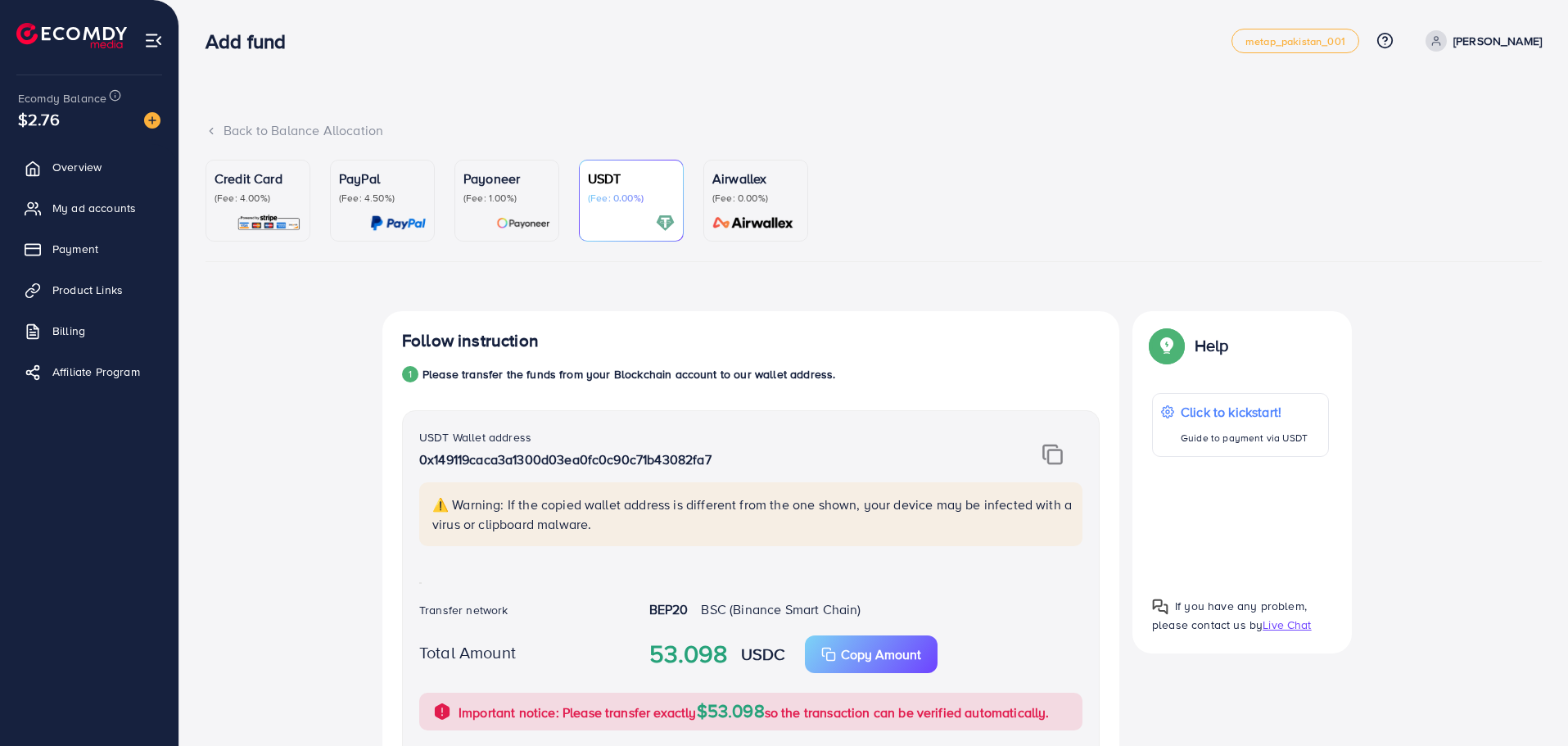
click at [537, 226] on img at bounding box center [522, 223] width 54 height 19
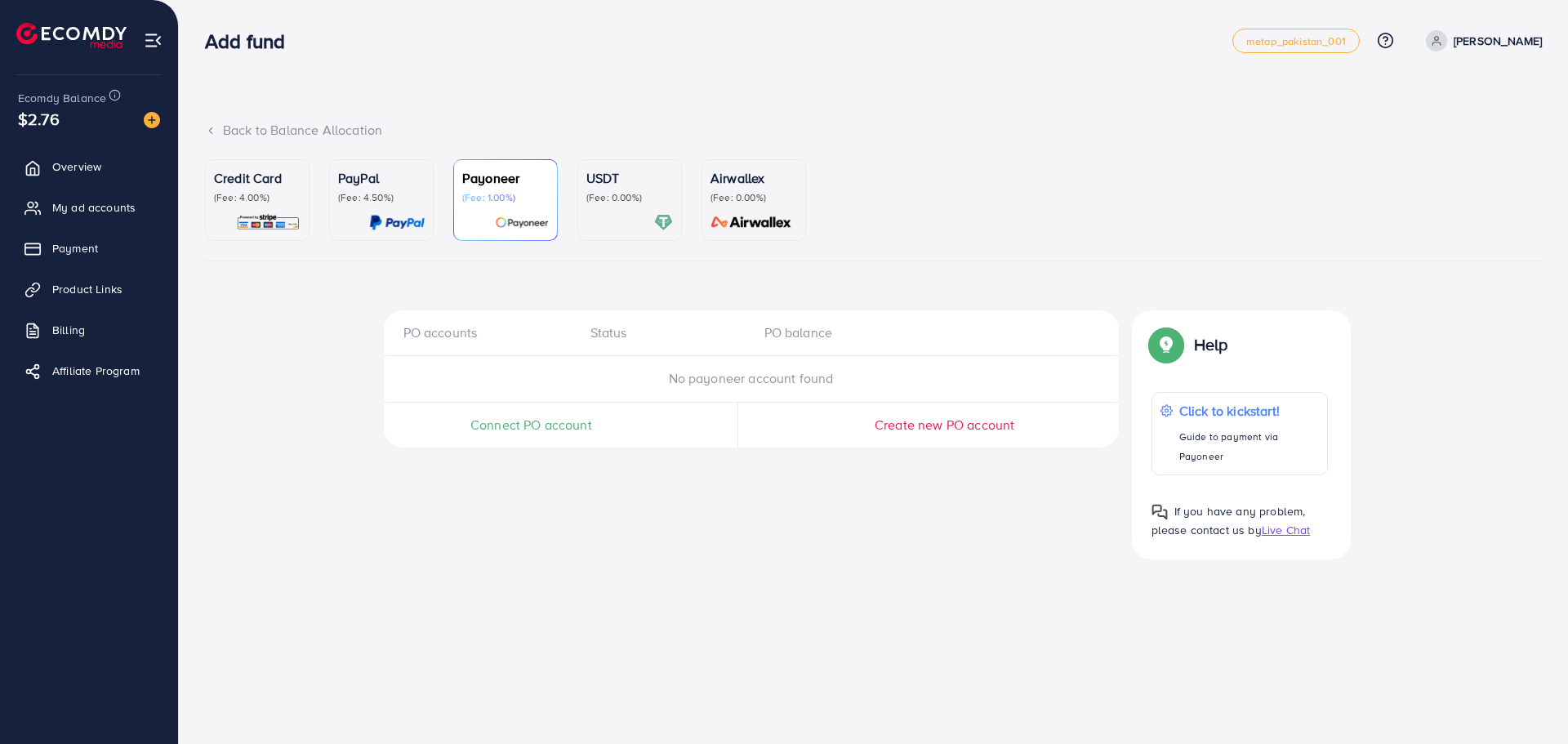
click at [394, 228] on img at bounding box center [396, 222] width 56 height 19
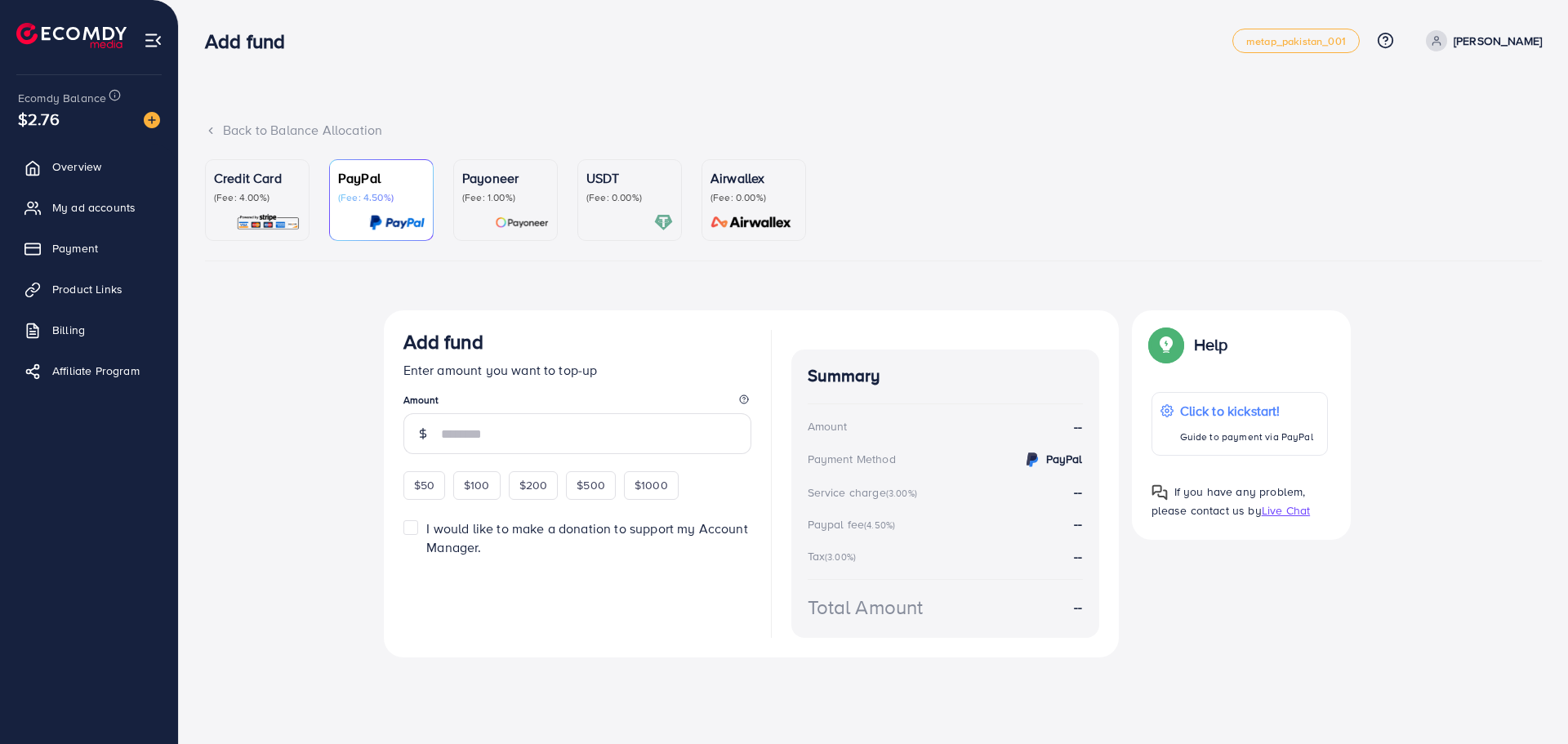
click at [264, 226] on img at bounding box center [268, 222] width 65 height 19
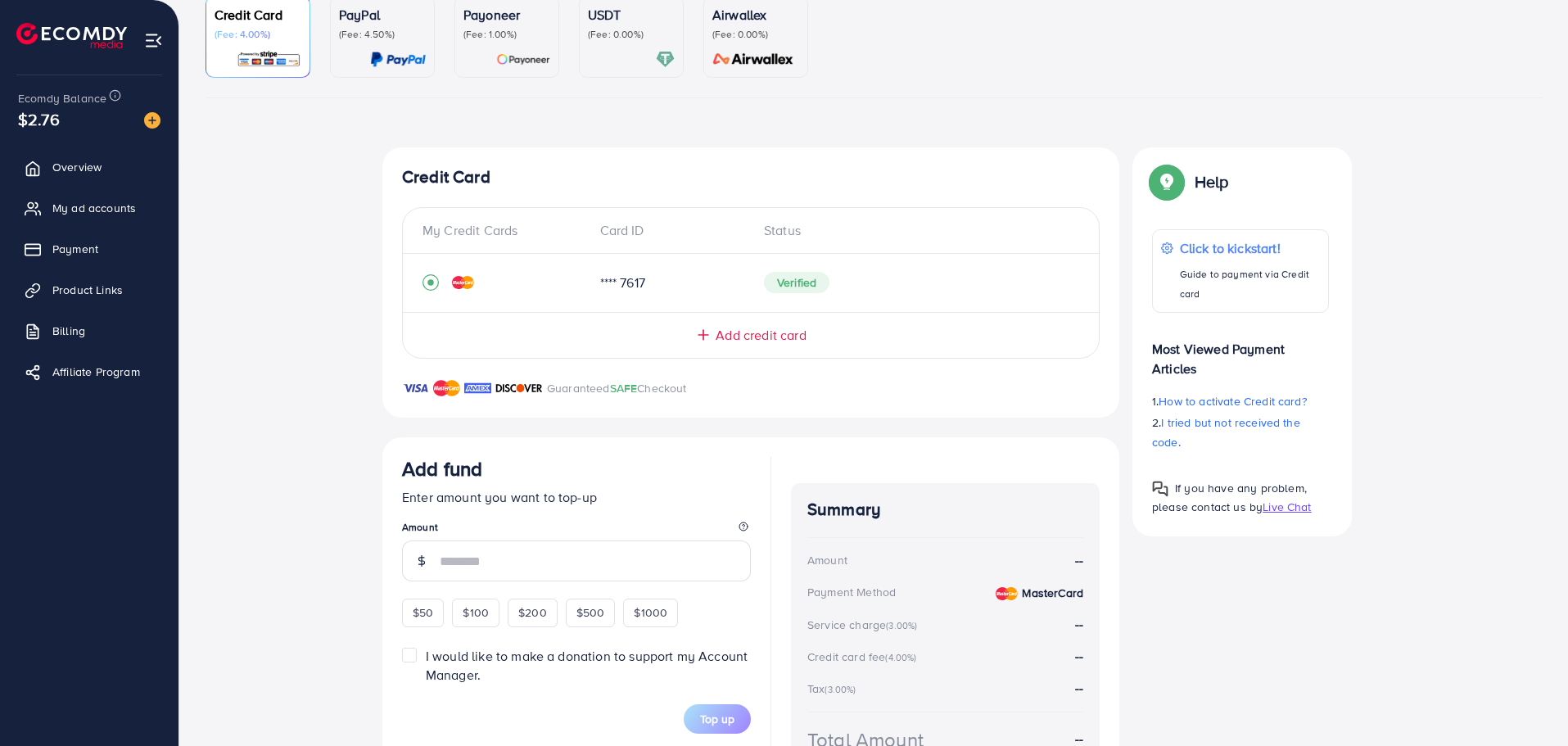
scroll to position [246, 0]
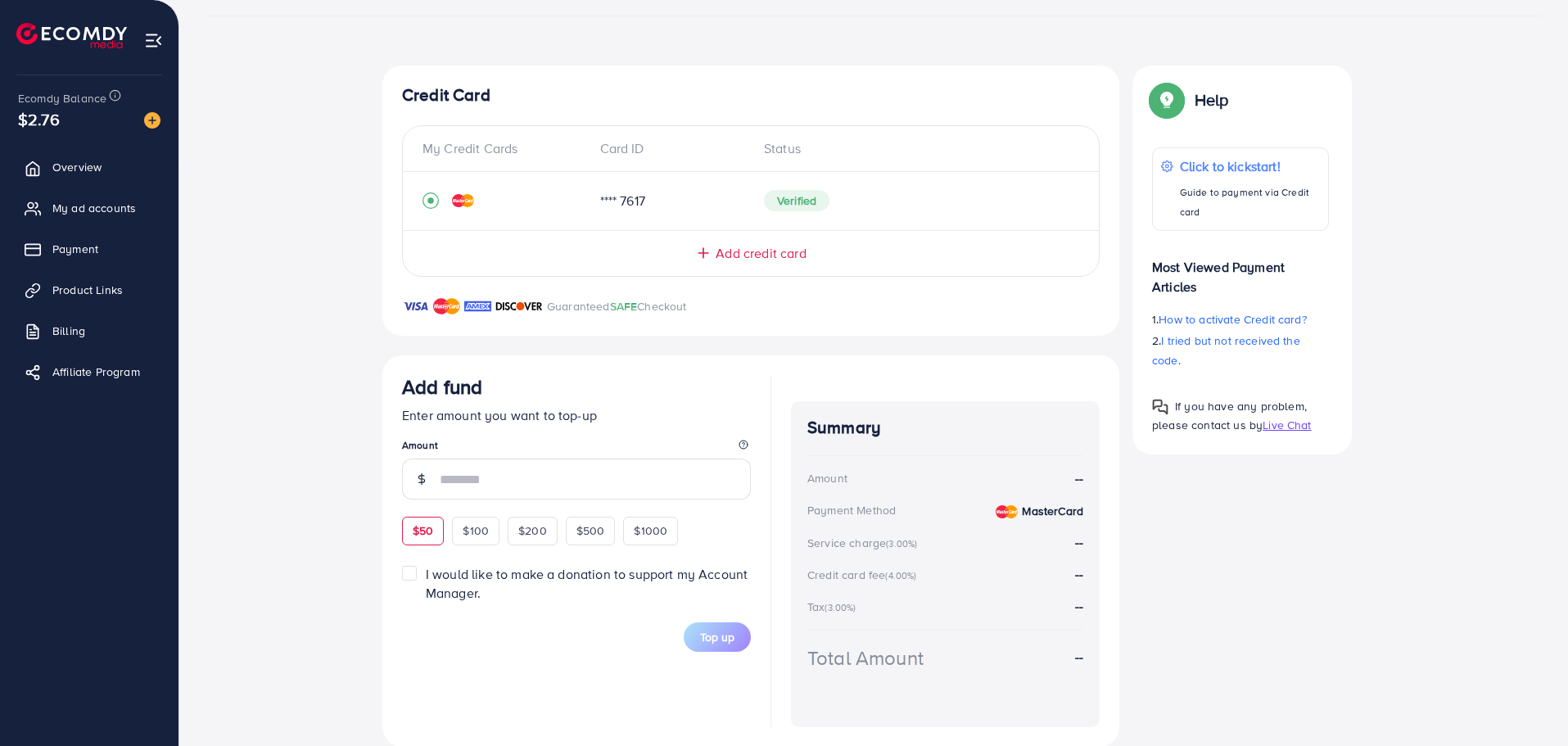
click at [435, 534] on div "$50" at bounding box center [422, 530] width 42 height 27
type input "**"
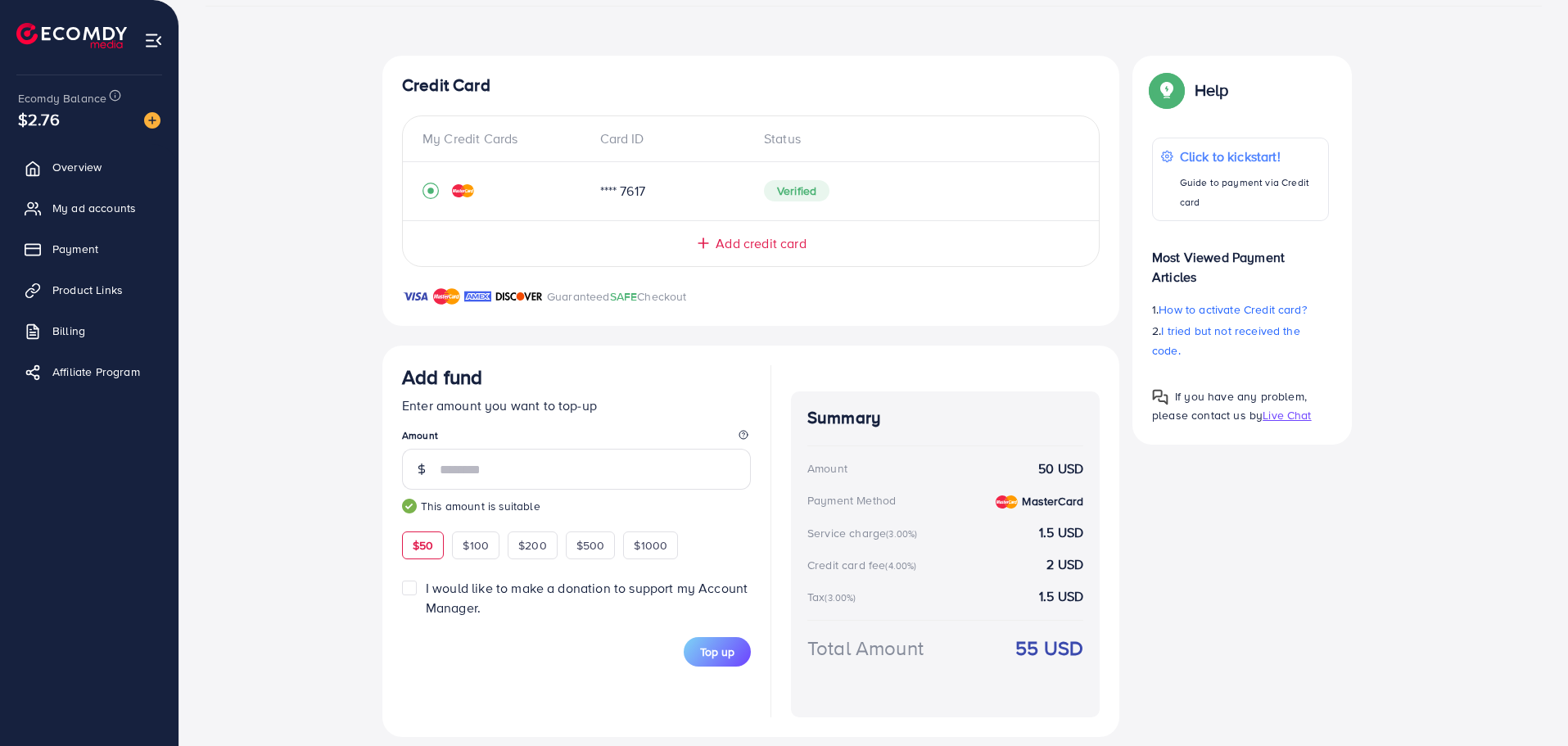
scroll to position [272, 0]
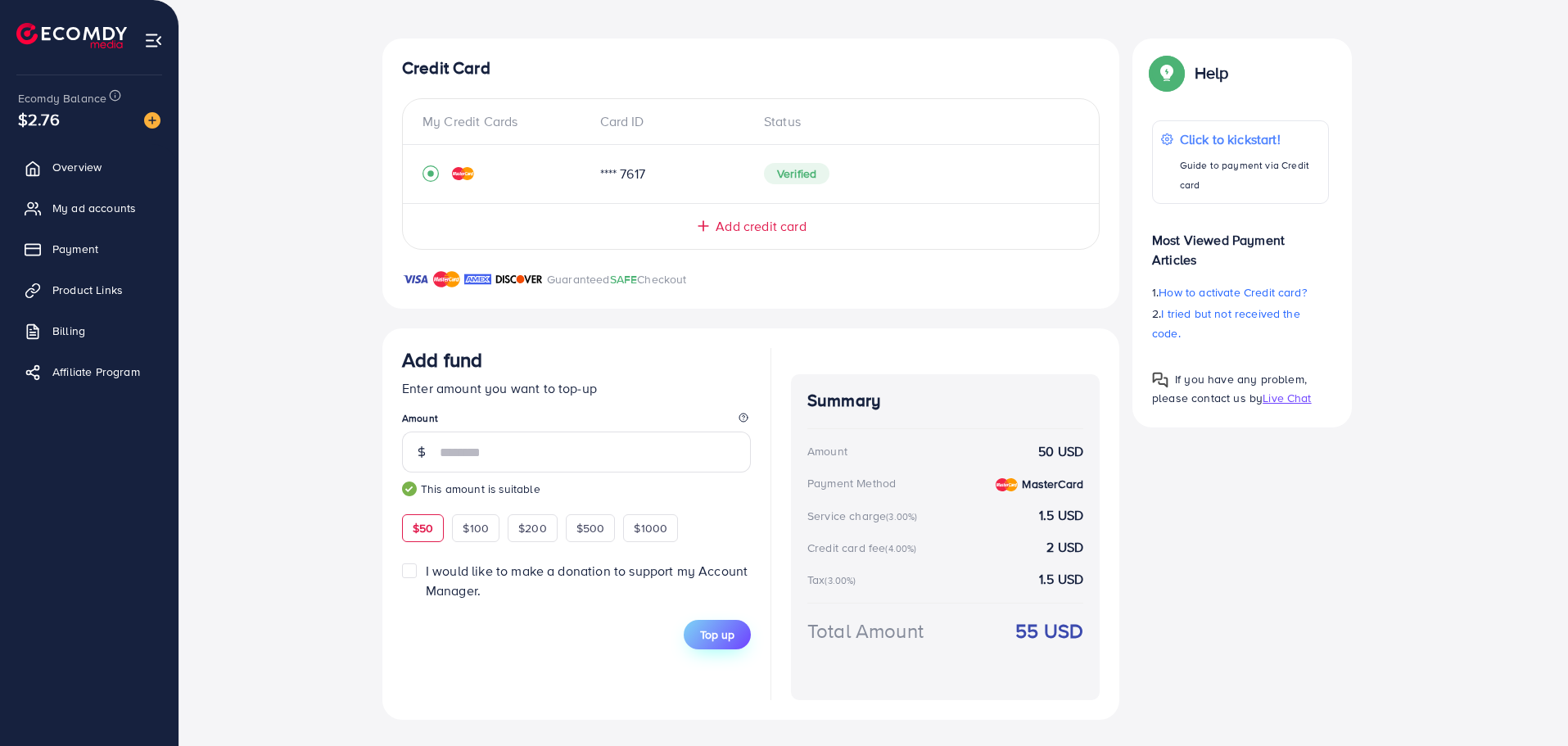
click at [731, 641] on span "Top up" at bounding box center [717, 634] width 35 height 16
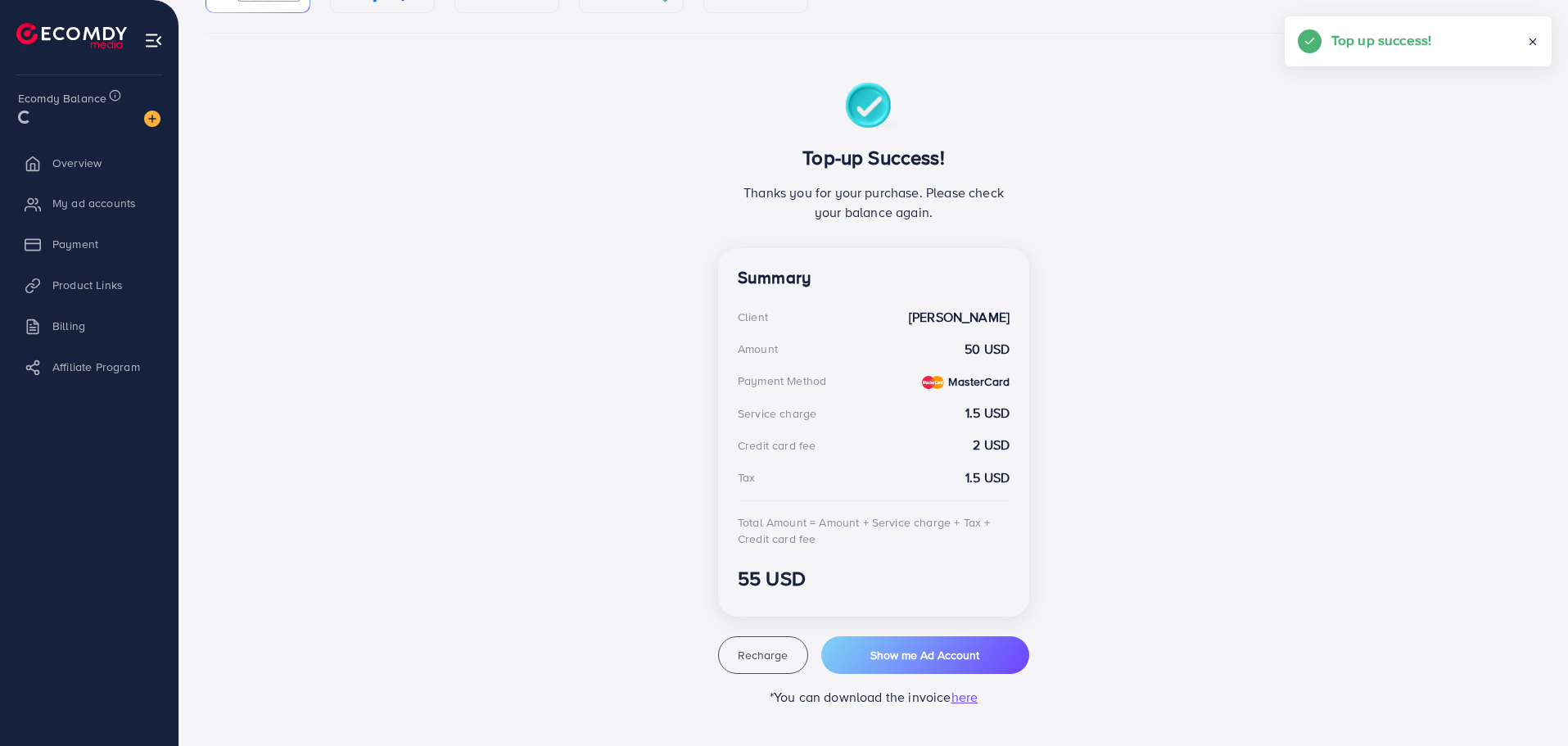
scroll to position [229, 0]
click at [951, 664] on button "Show me Ad Account" at bounding box center [925, 655] width 208 height 37
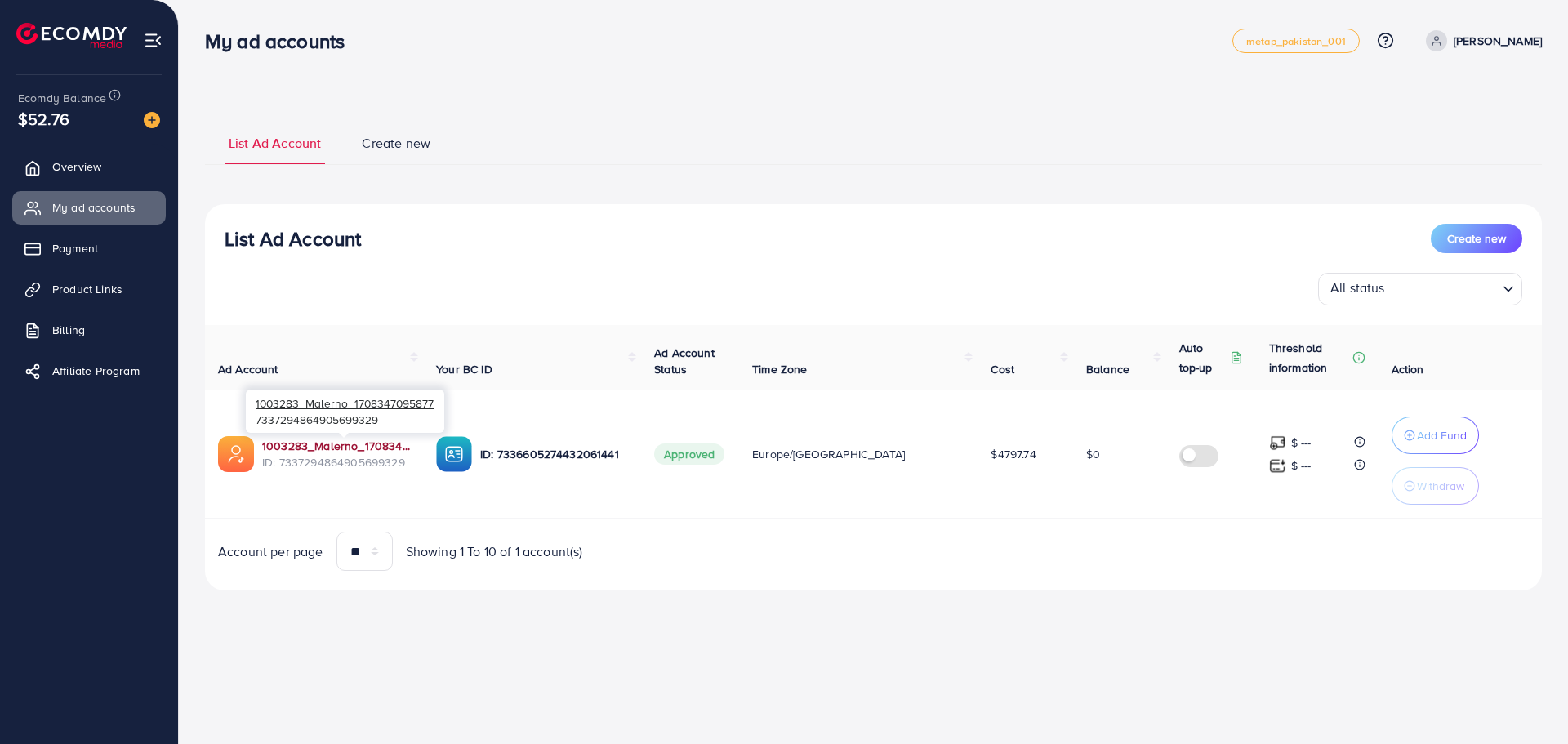
click at [374, 453] on link "1003283_Malerno_1708347095877" at bounding box center [335, 446] width 148 height 16
click at [366, 144] on span "Create new" at bounding box center [396, 142] width 69 height 19
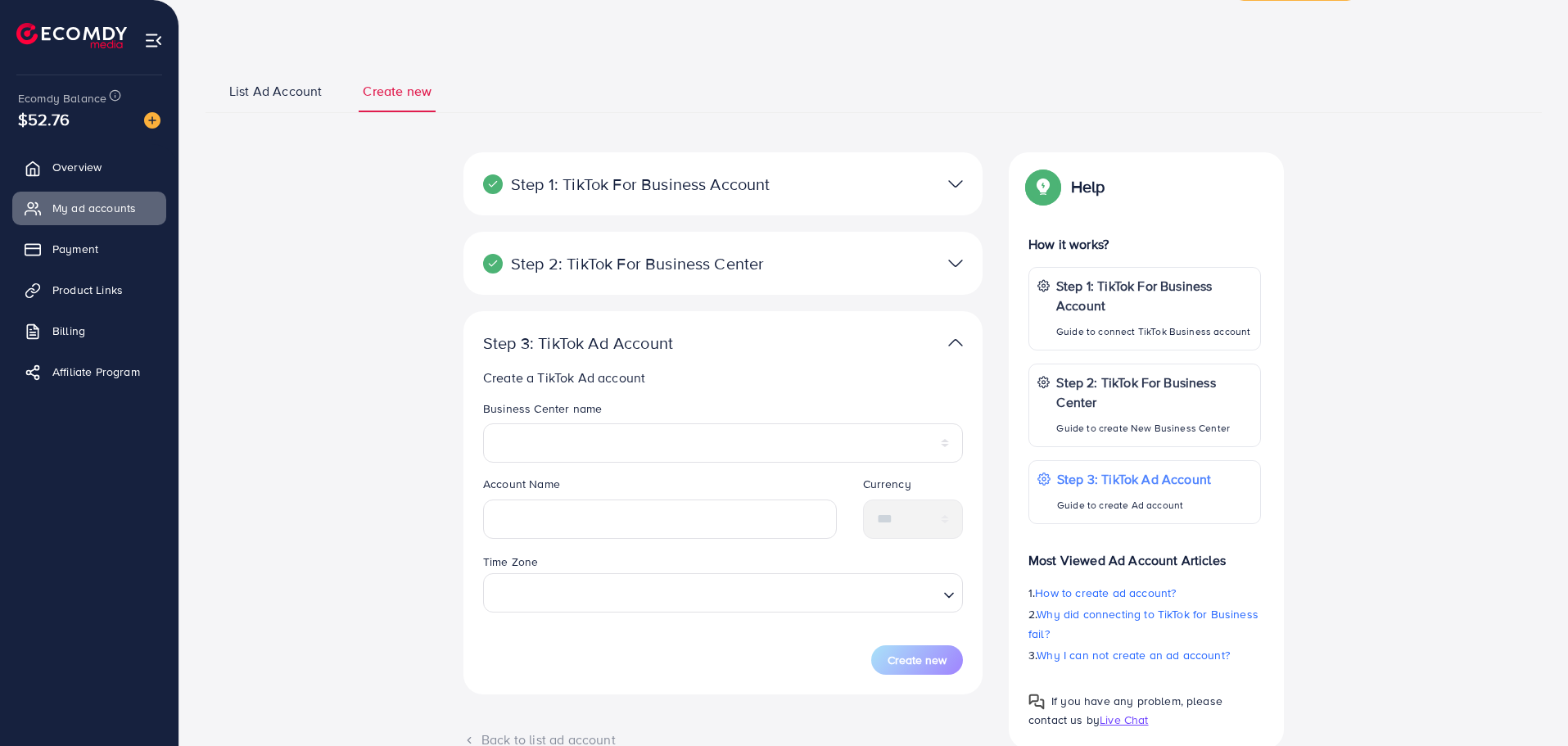
scroll to position [82, 0]
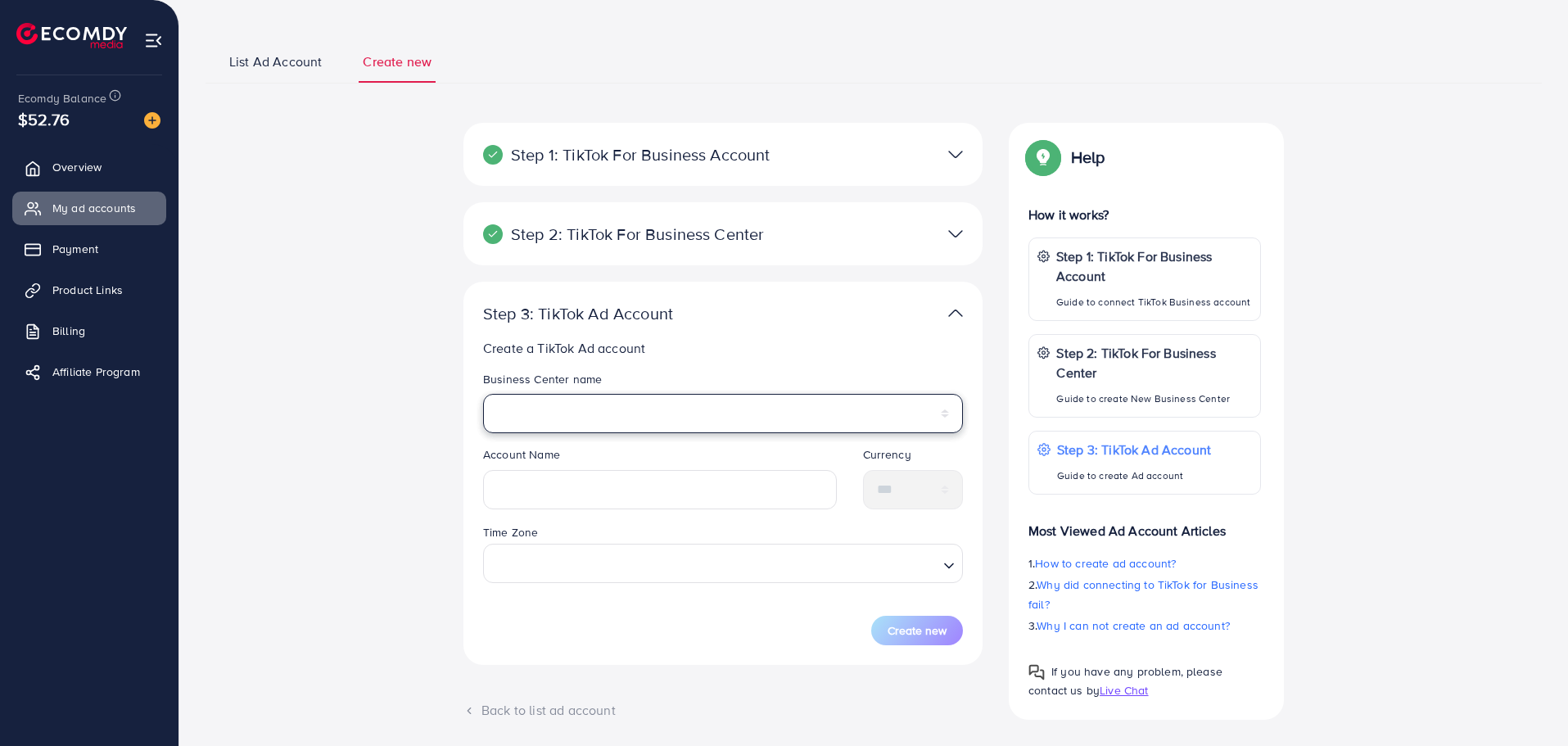
click at [716, 399] on select "*******" at bounding box center [723, 413] width 480 height 39
click at [826, 240] on div at bounding box center [891, 233] width 169 height 24
click at [646, 406] on select "*******" at bounding box center [723, 413] width 480 height 39
select select "**********"
click at [483, 394] on select "*******" at bounding box center [723, 413] width 480 height 39
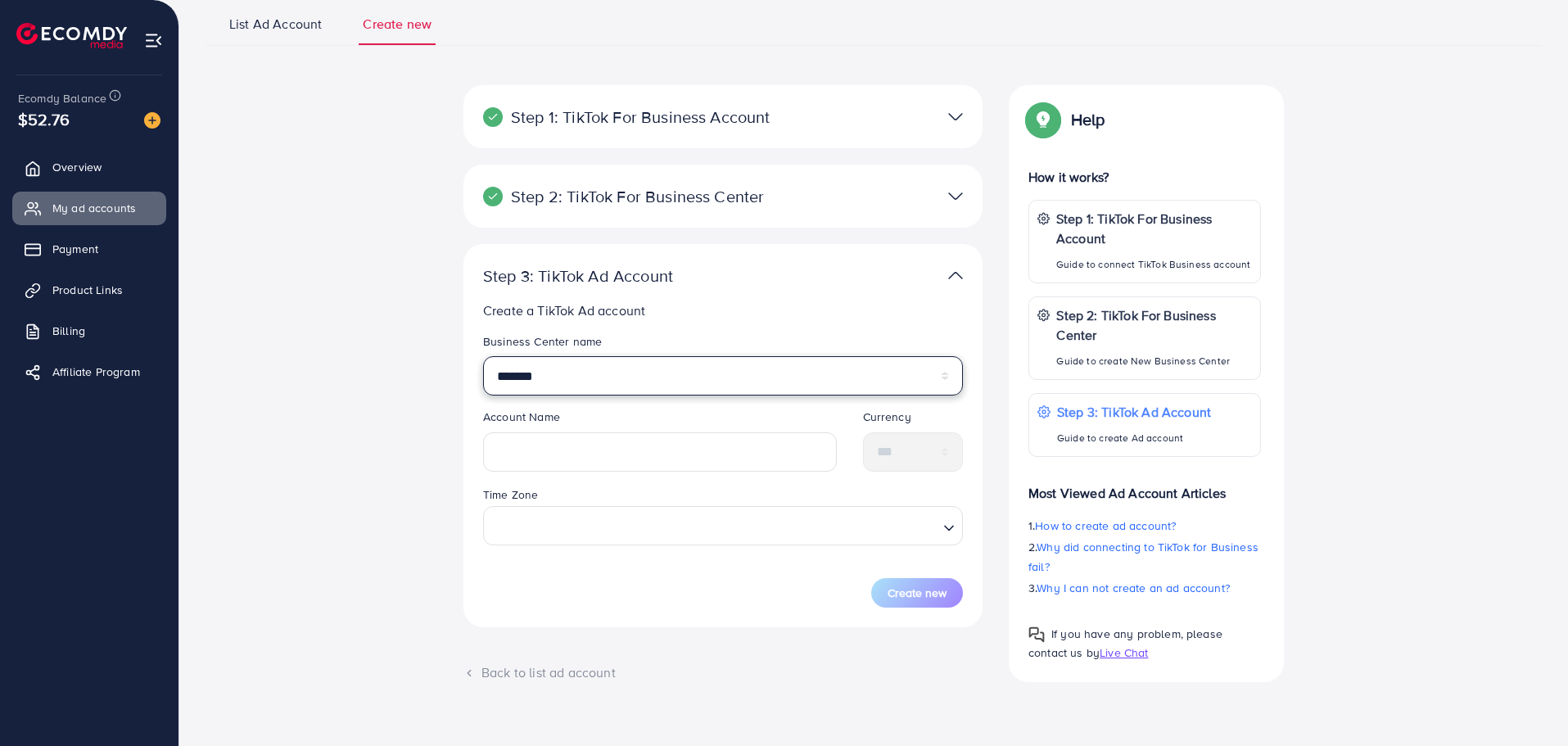
scroll to position [141, 0]
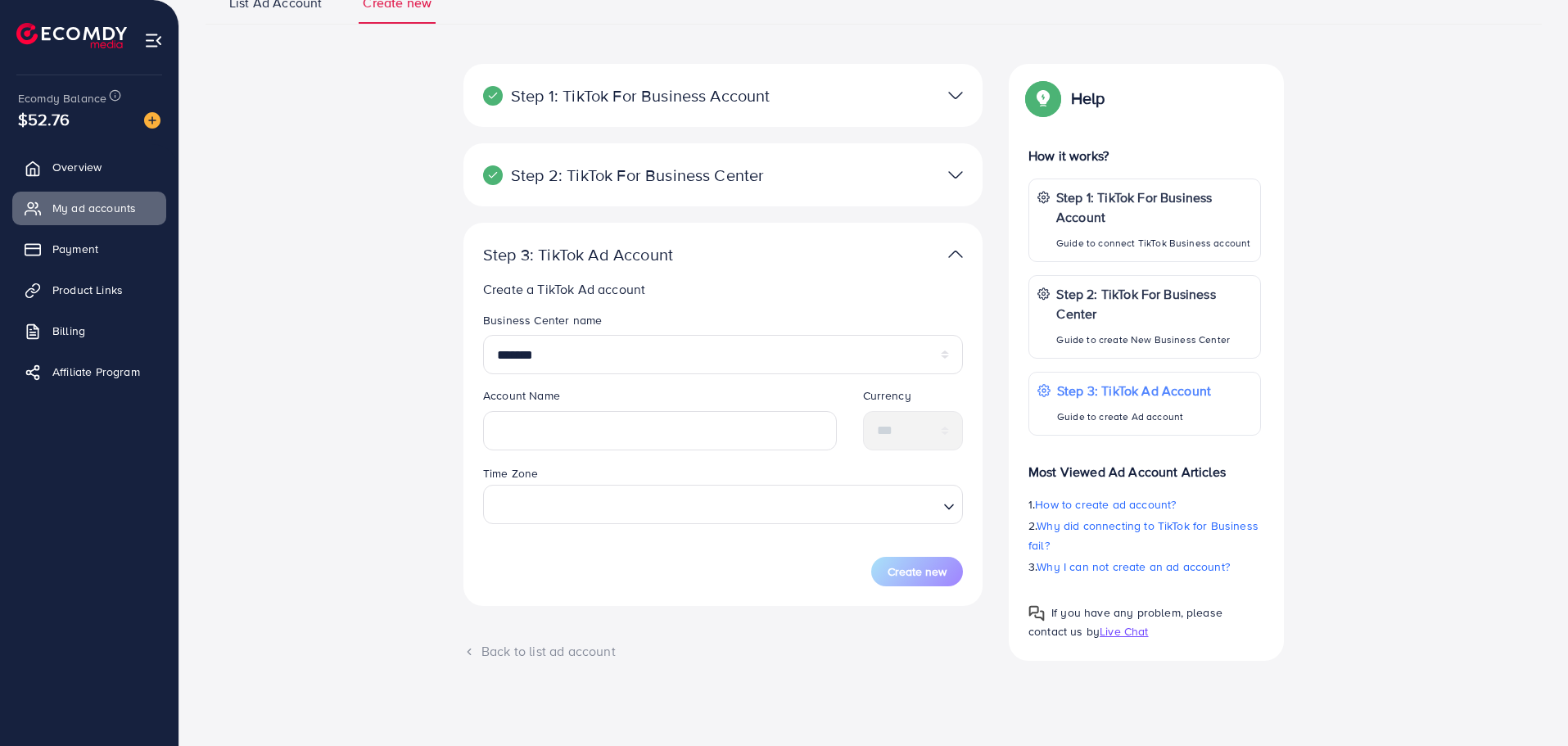
click at [709, 176] on p "Step 2: TikTok For Business Center" at bounding box center [639, 175] width 311 height 20
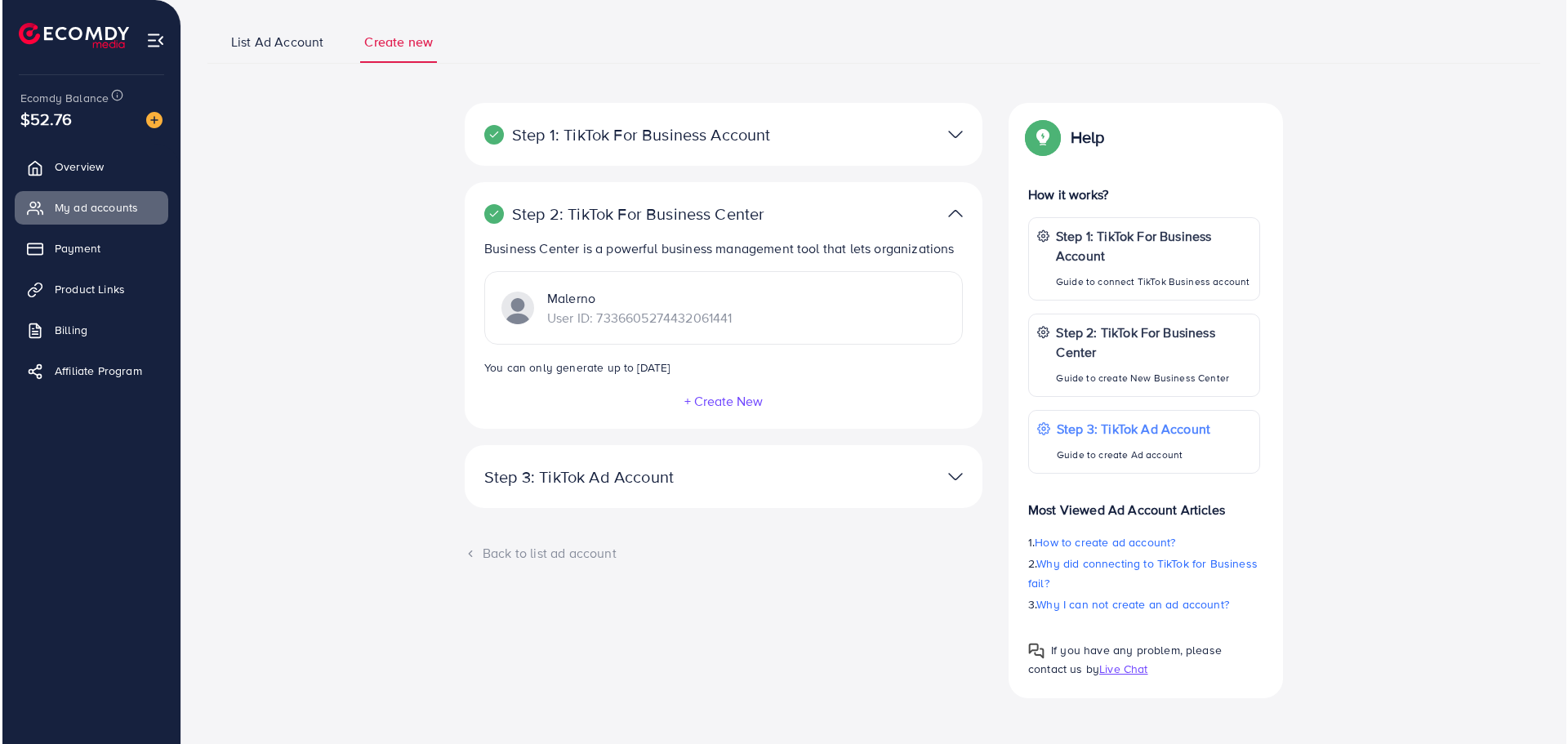
scroll to position [101, 0]
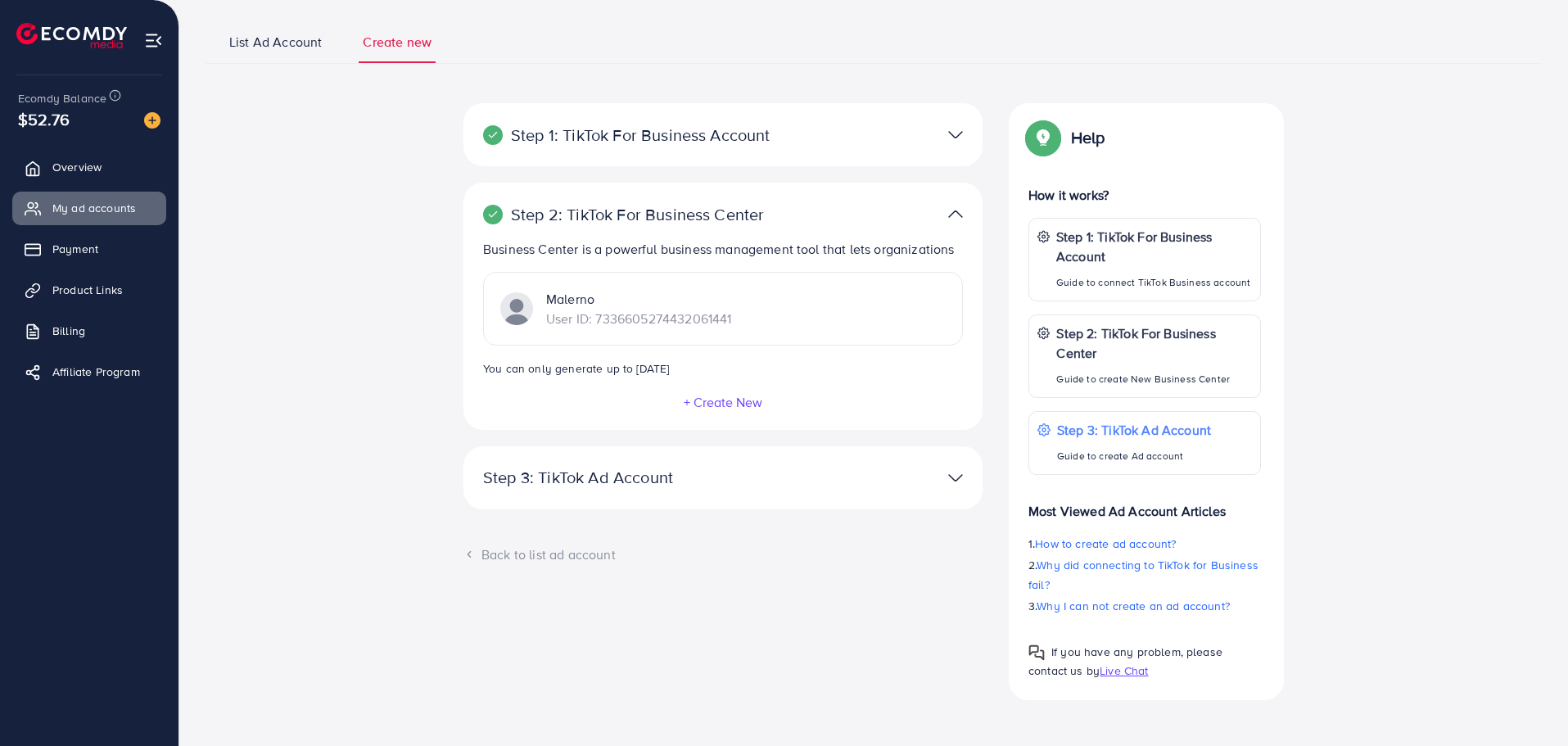
click at [721, 401] on button "+ Create New" at bounding box center [723, 402] width 80 height 15
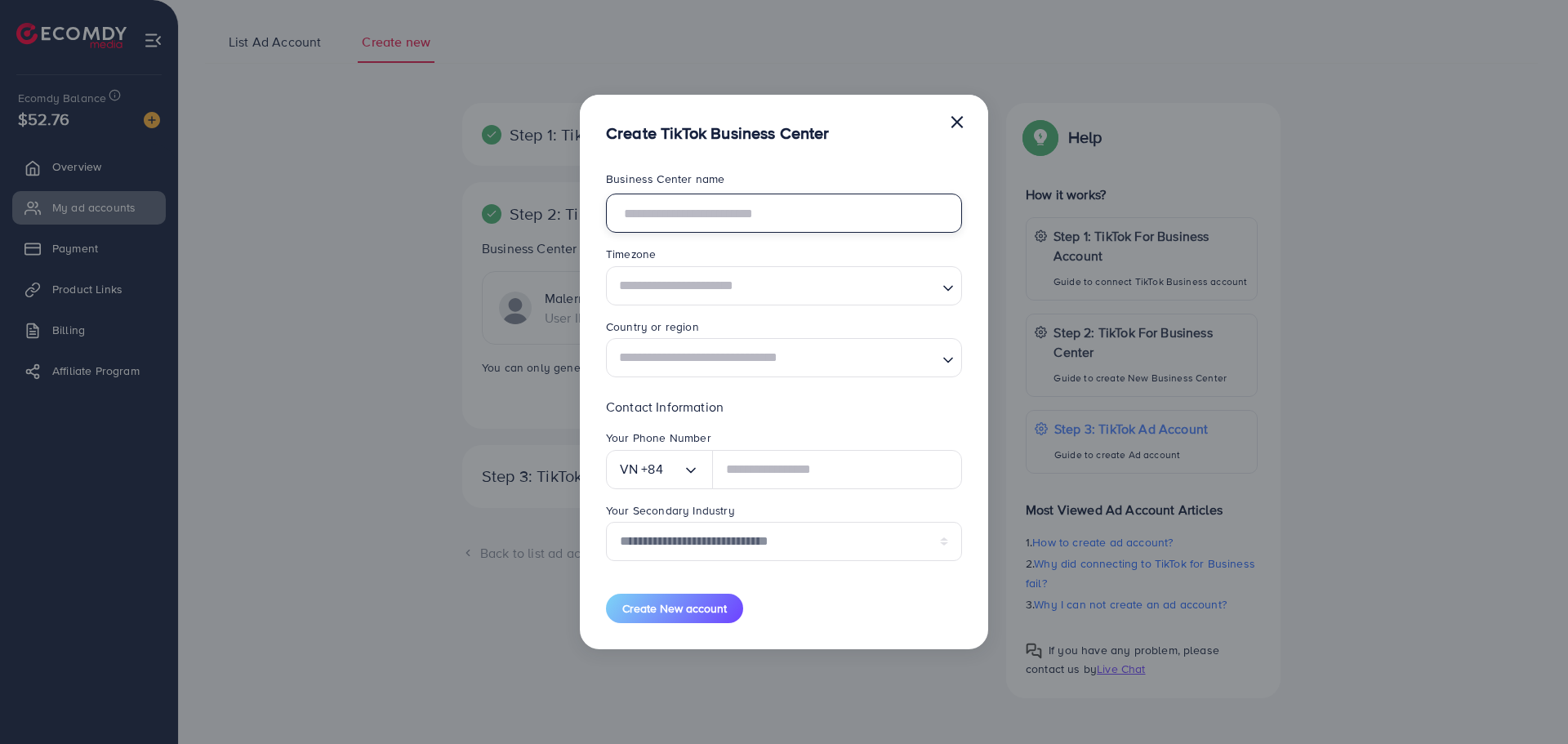
click at [733, 208] on input "text" at bounding box center [784, 213] width 356 height 39
click at [746, 282] on input "Search for option" at bounding box center [774, 286] width 323 height 30
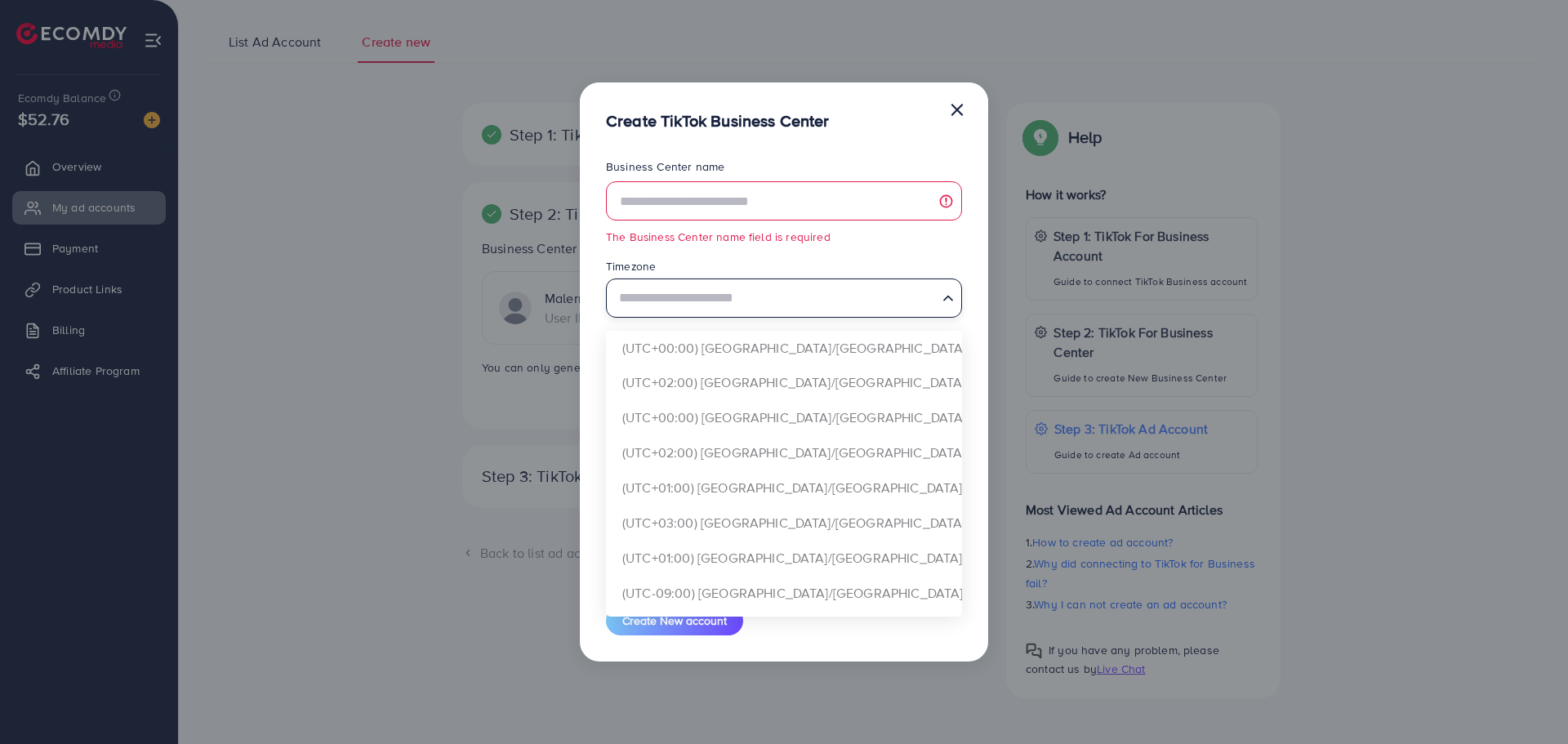
click at [753, 292] on input "Search for option" at bounding box center [774, 297] width 323 height 30
click at [830, 251] on form "Business Center name The Business Center name field is required Timezone Loadin…" at bounding box center [784, 396] width 356 height 477
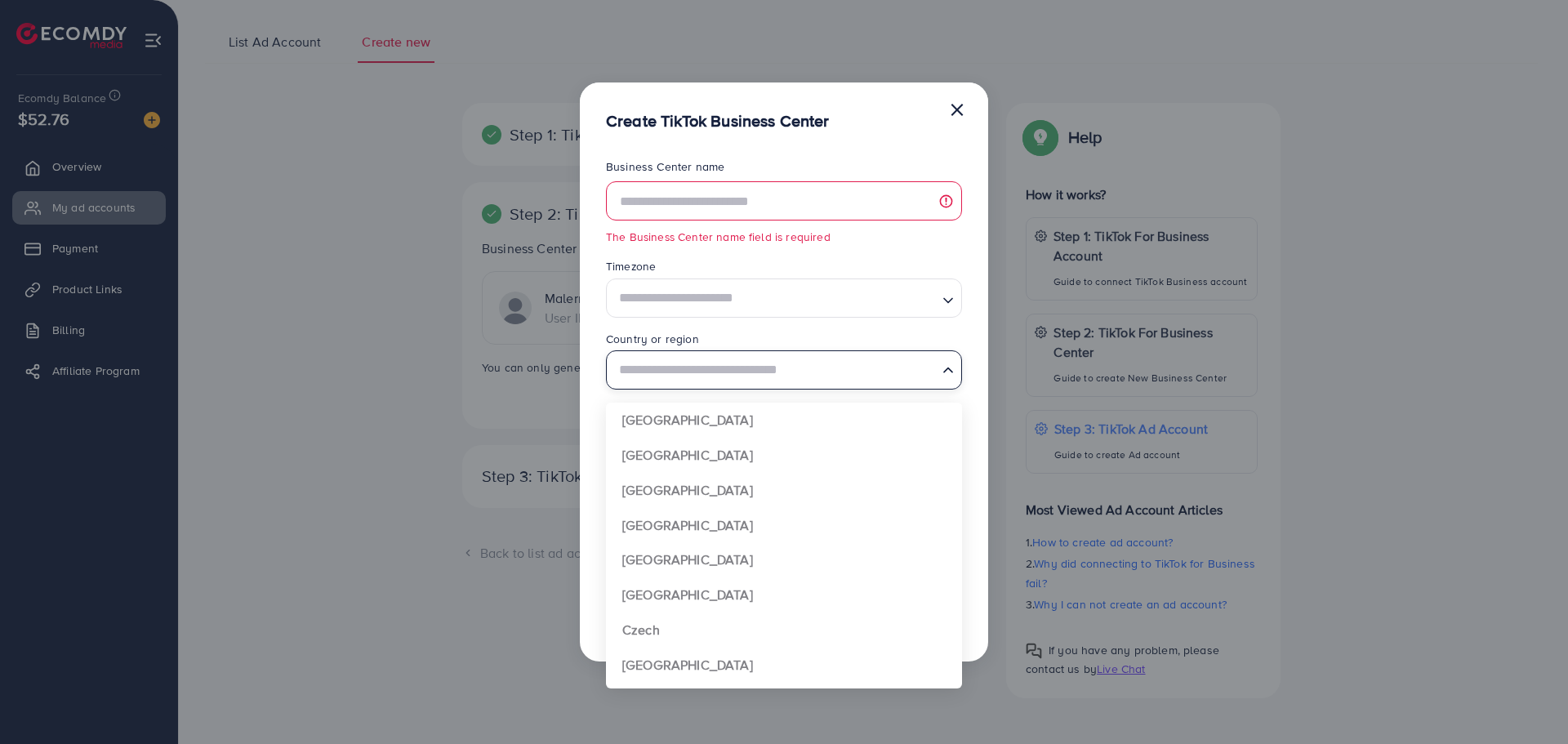
click at [778, 372] on input "Search for option" at bounding box center [774, 371] width 323 height 30
type input "*********"
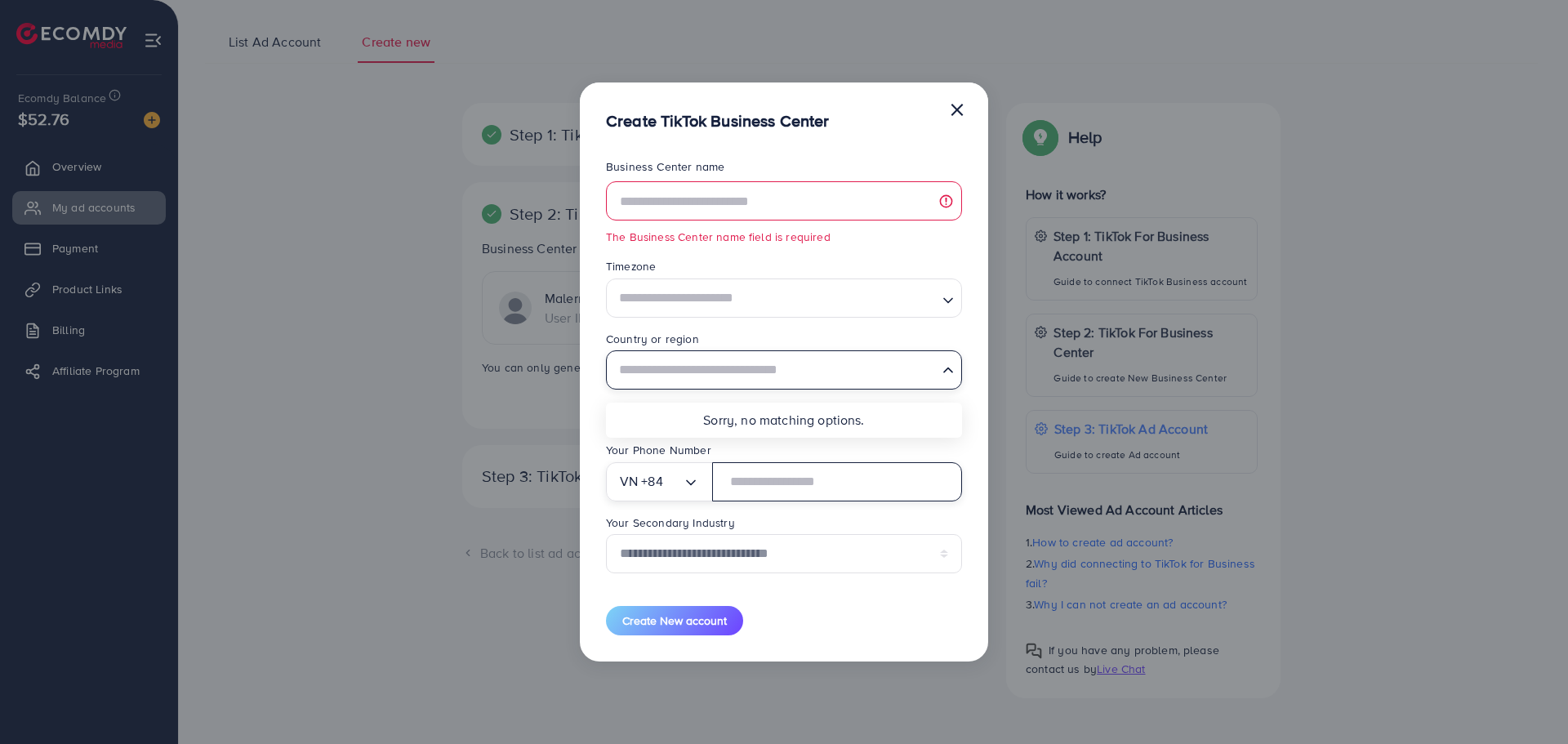
click at [799, 481] on input "text" at bounding box center [837, 482] width 249 height 39
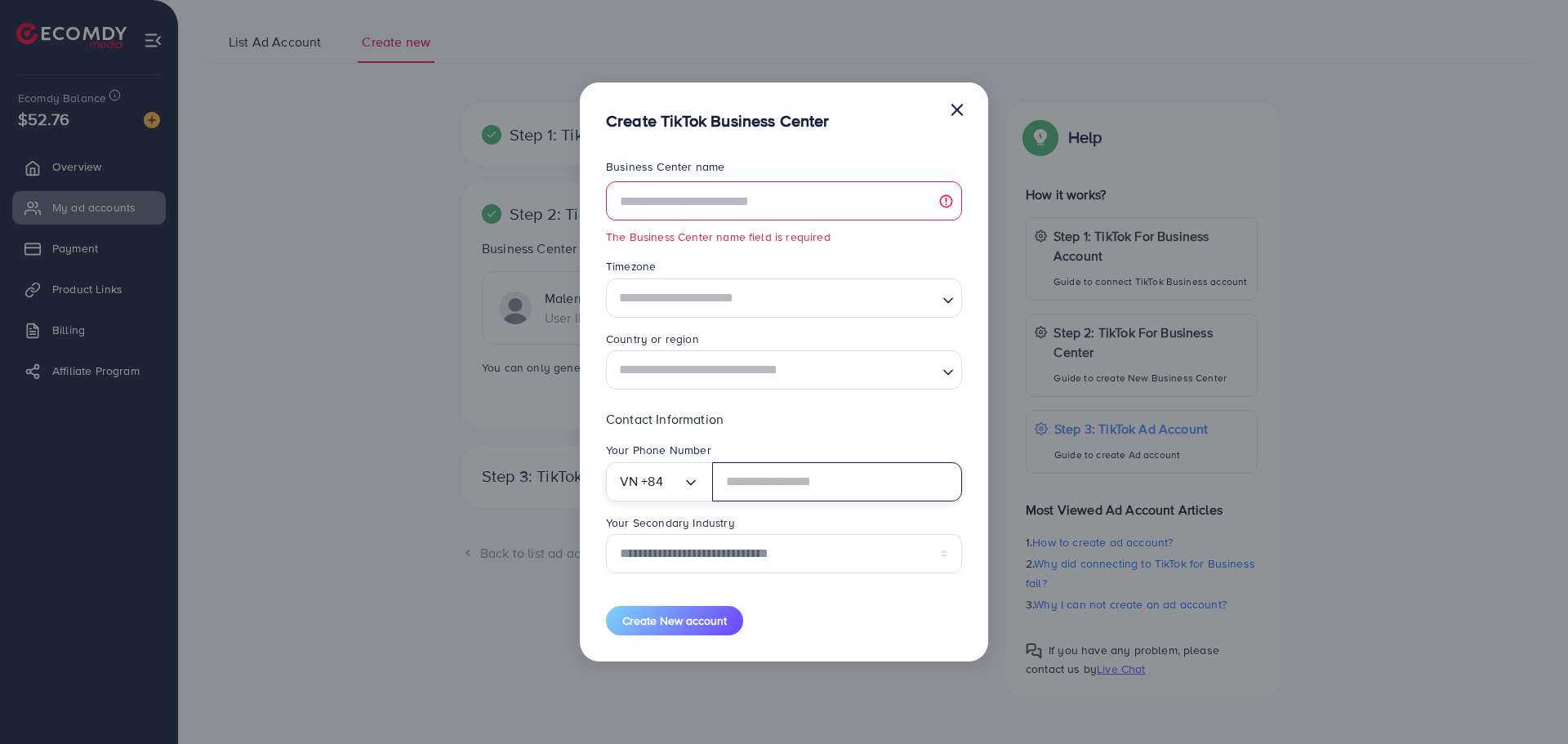
click at [664, 494] on input "Search for option" at bounding box center [673, 482] width 19 height 27
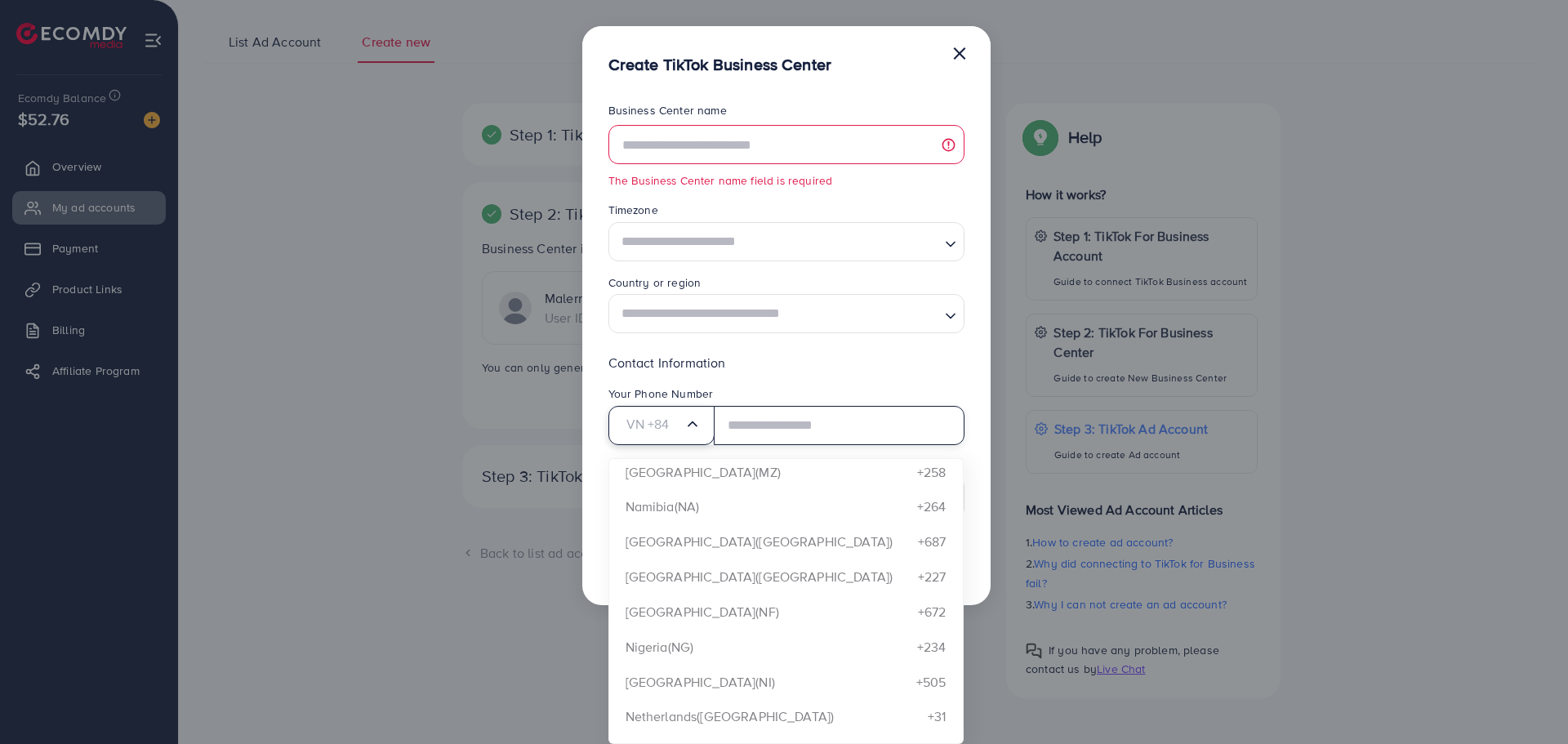
scroll to position [5227, 0]
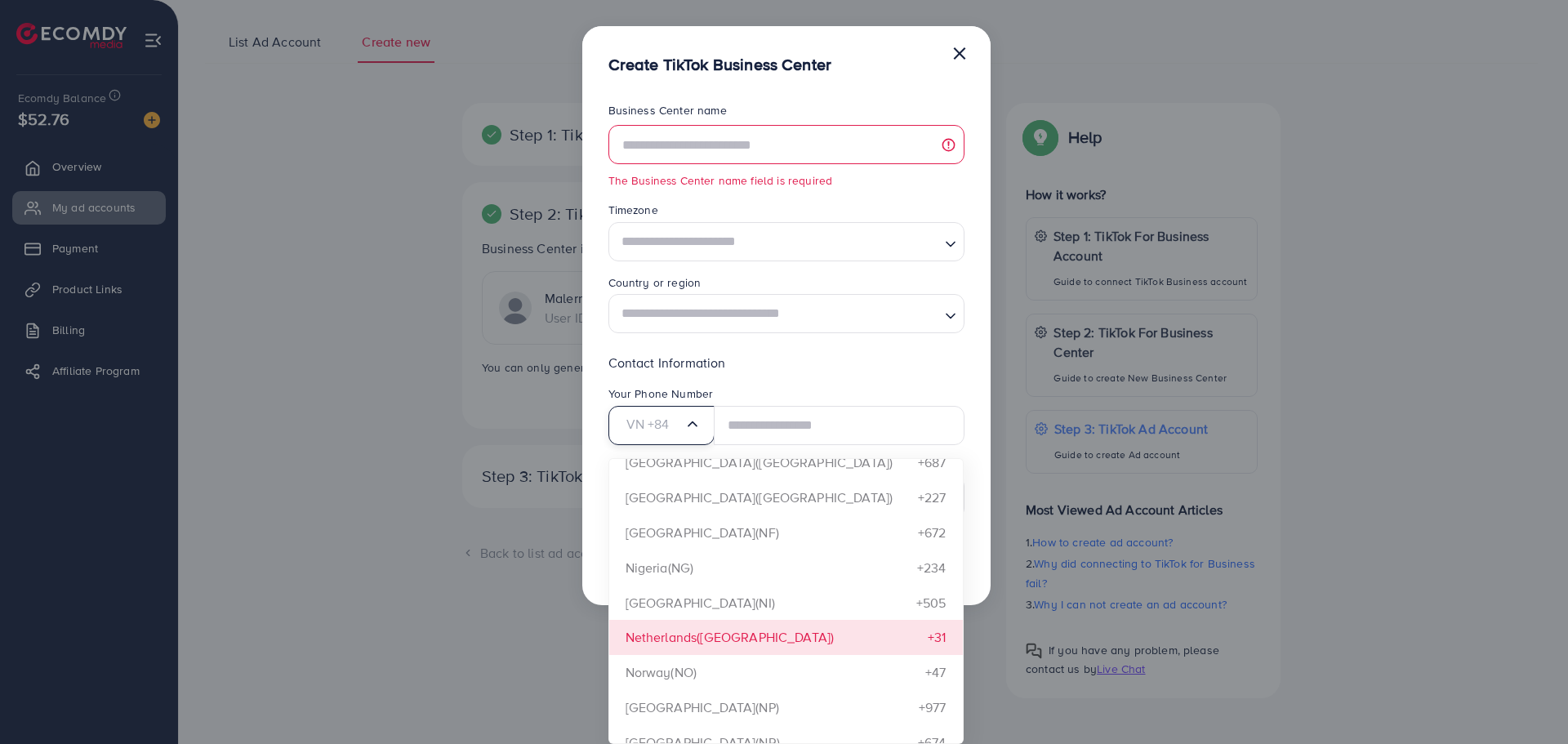
click at [700, 643] on div "Create TikTok Business Center × Business Center name The Business Center name f…" at bounding box center [784, 372] width 1568 height 744
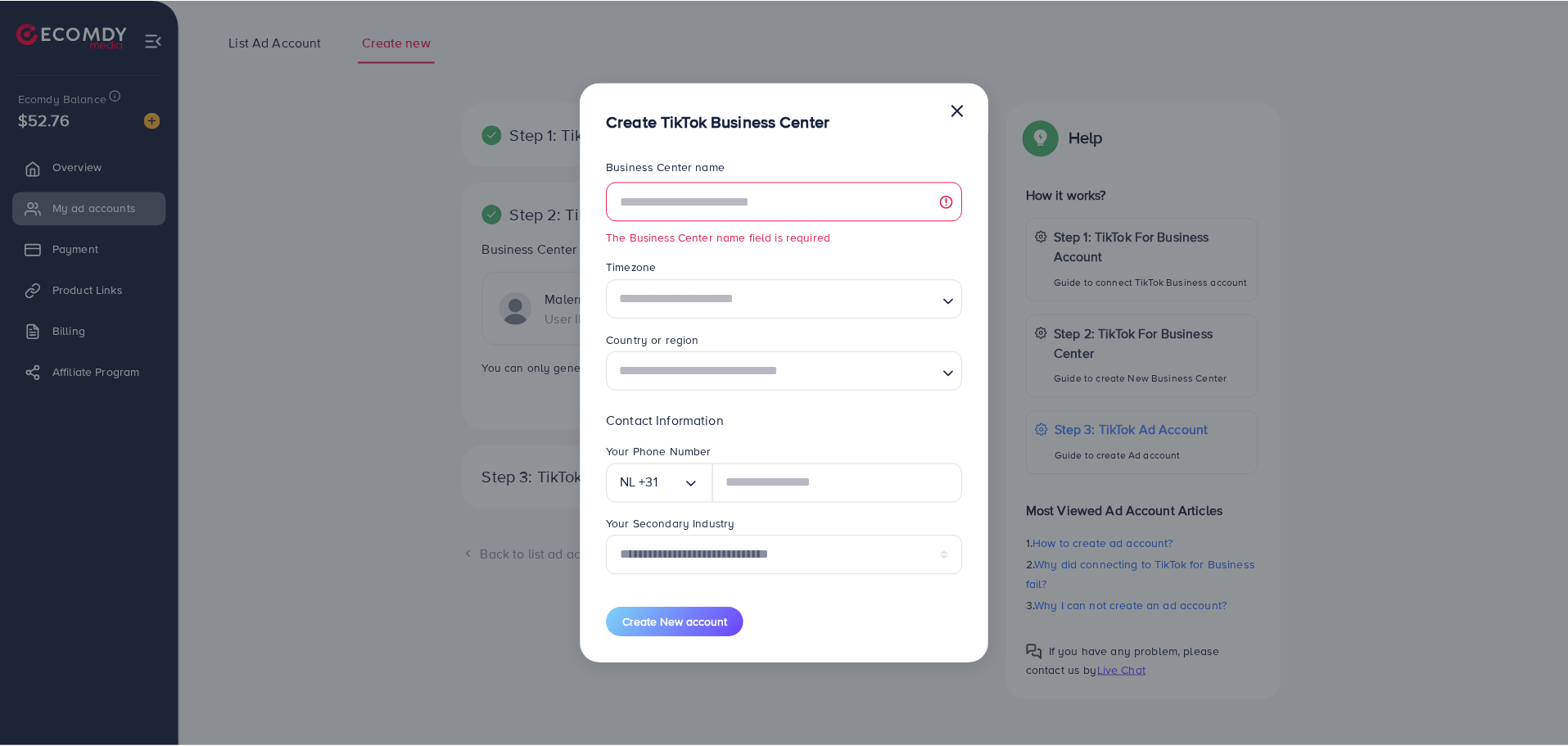
scroll to position [0, 0]
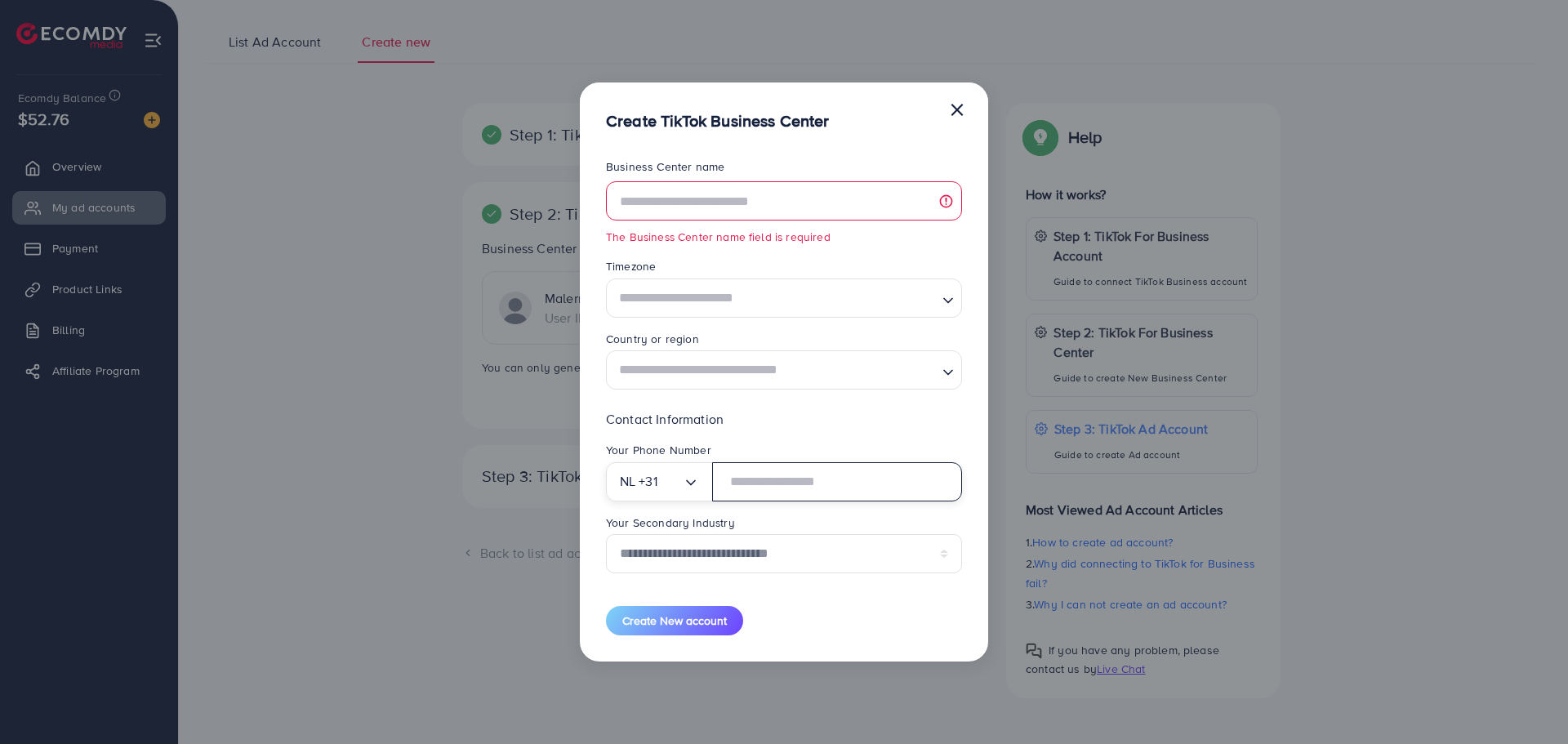
click at [769, 479] on input "text" at bounding box center [837, 482] width 249 height 39
type input "*********"
drag, startPoint x: 707, startPoint y: 564, endPoint x: 696, endPoint y: 565, distance: 11.0
click at [707, 564] on select "**********" at bounding box center [784, 554] width 356 height 39
select select "******"
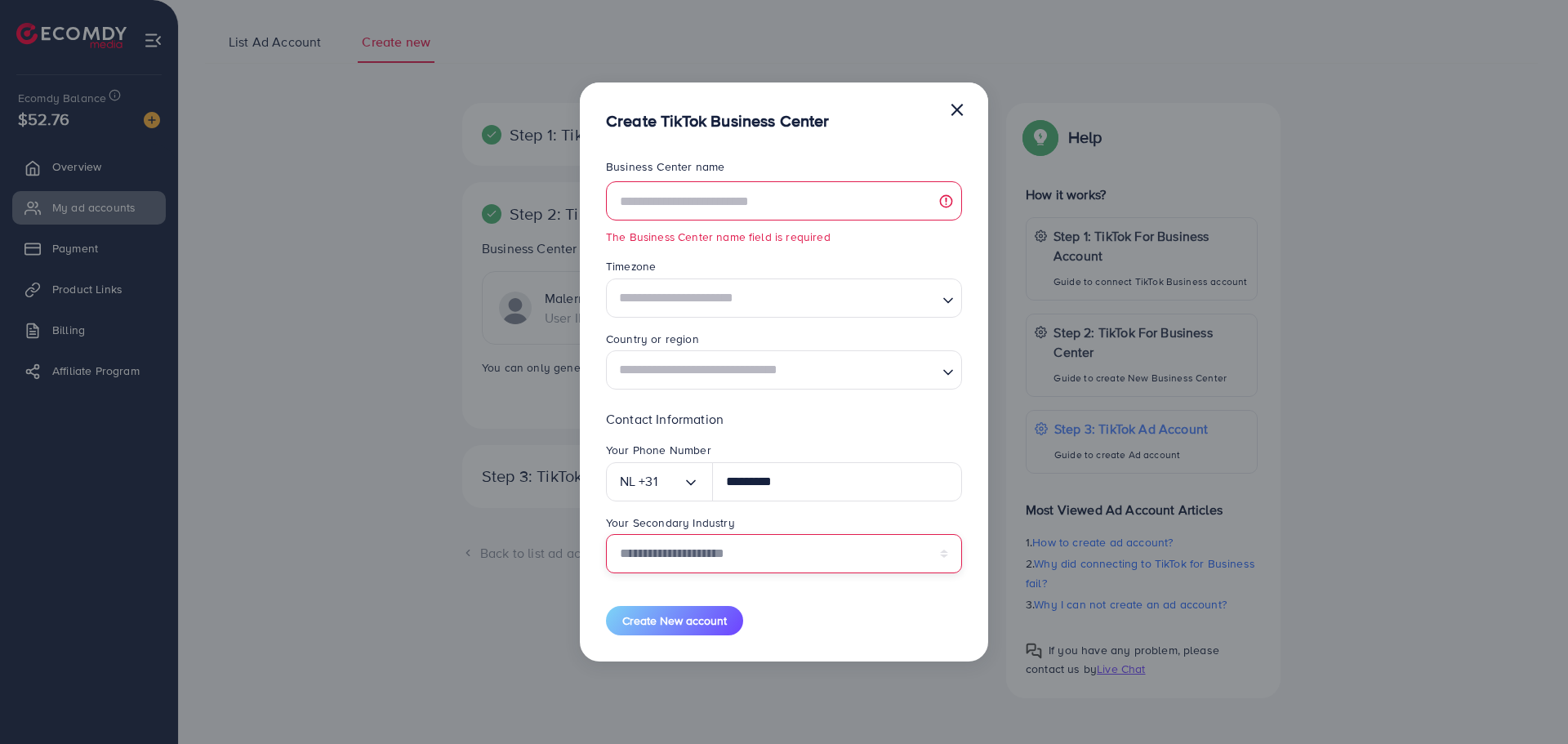
click at [606, 534] on select "**********" at bounding box center [784, 554] width 356 height 39
click at [731, 206] on input "text" at bounding box center [784, 201] width 356 height 39
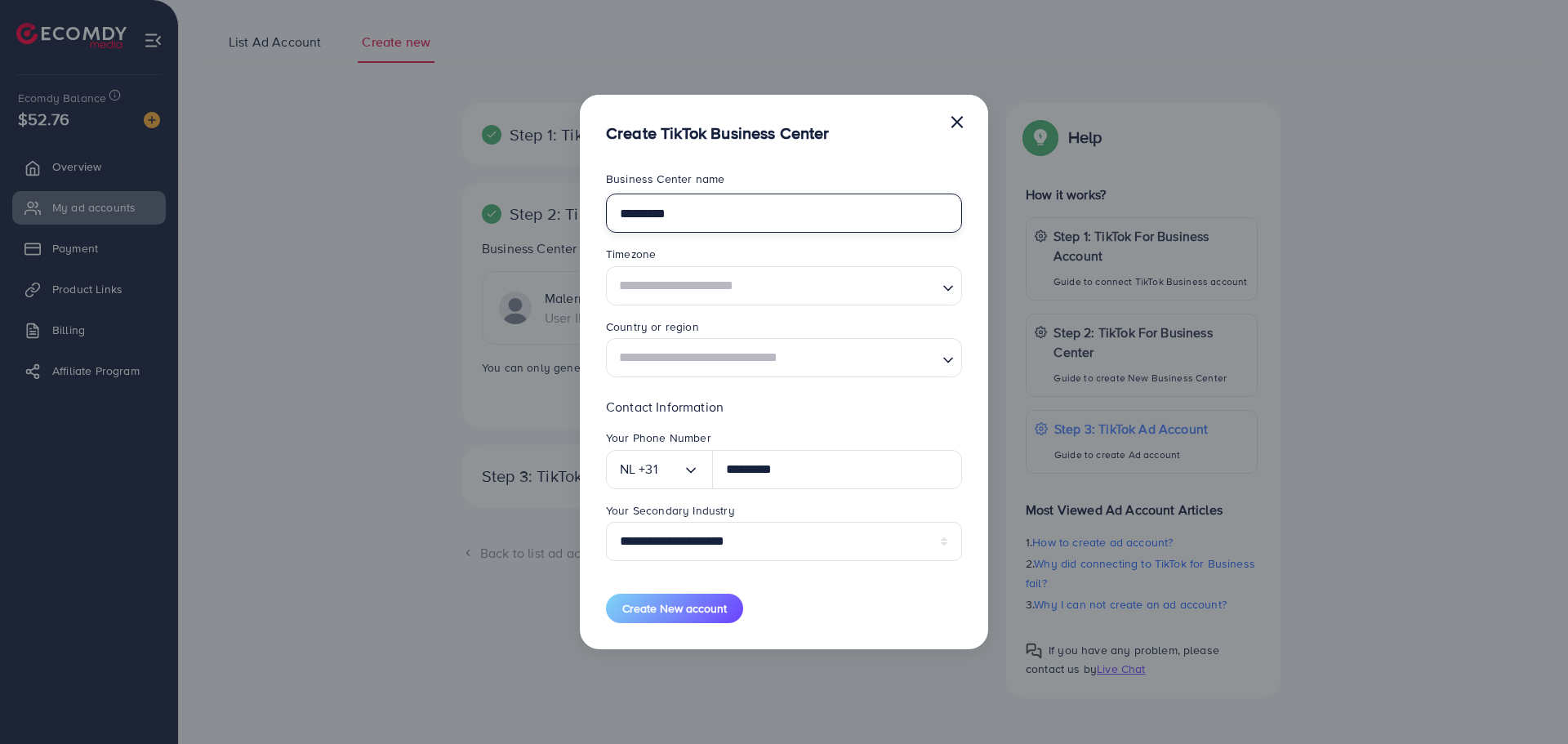
type input "*********"
click at [766, 251] on div "Timezone" at bounding box center [784, 256] width 356 height 19
click at [756, 289] on input "Search for option" at bounding box center [774, 286] width 323 height 30
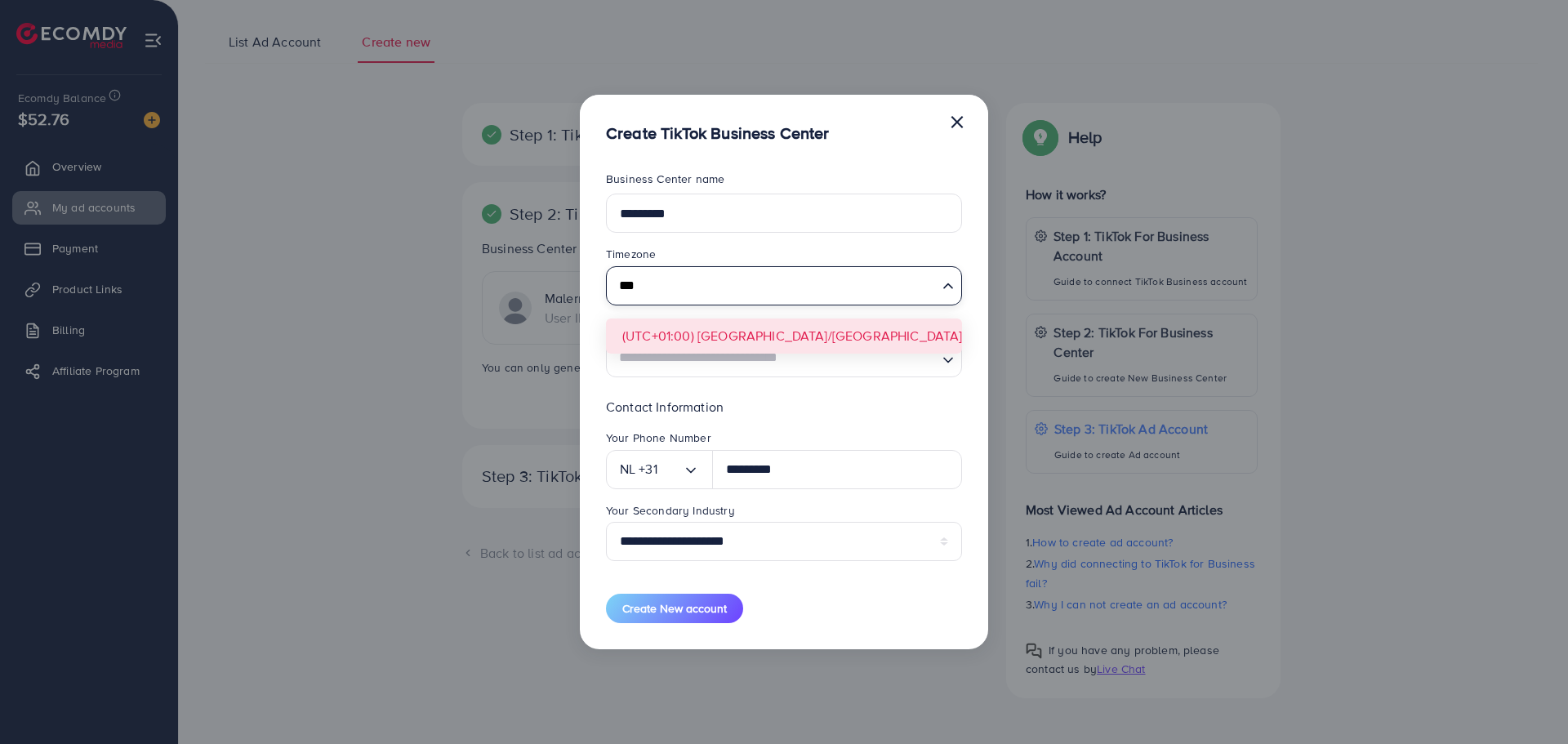
type input "***"
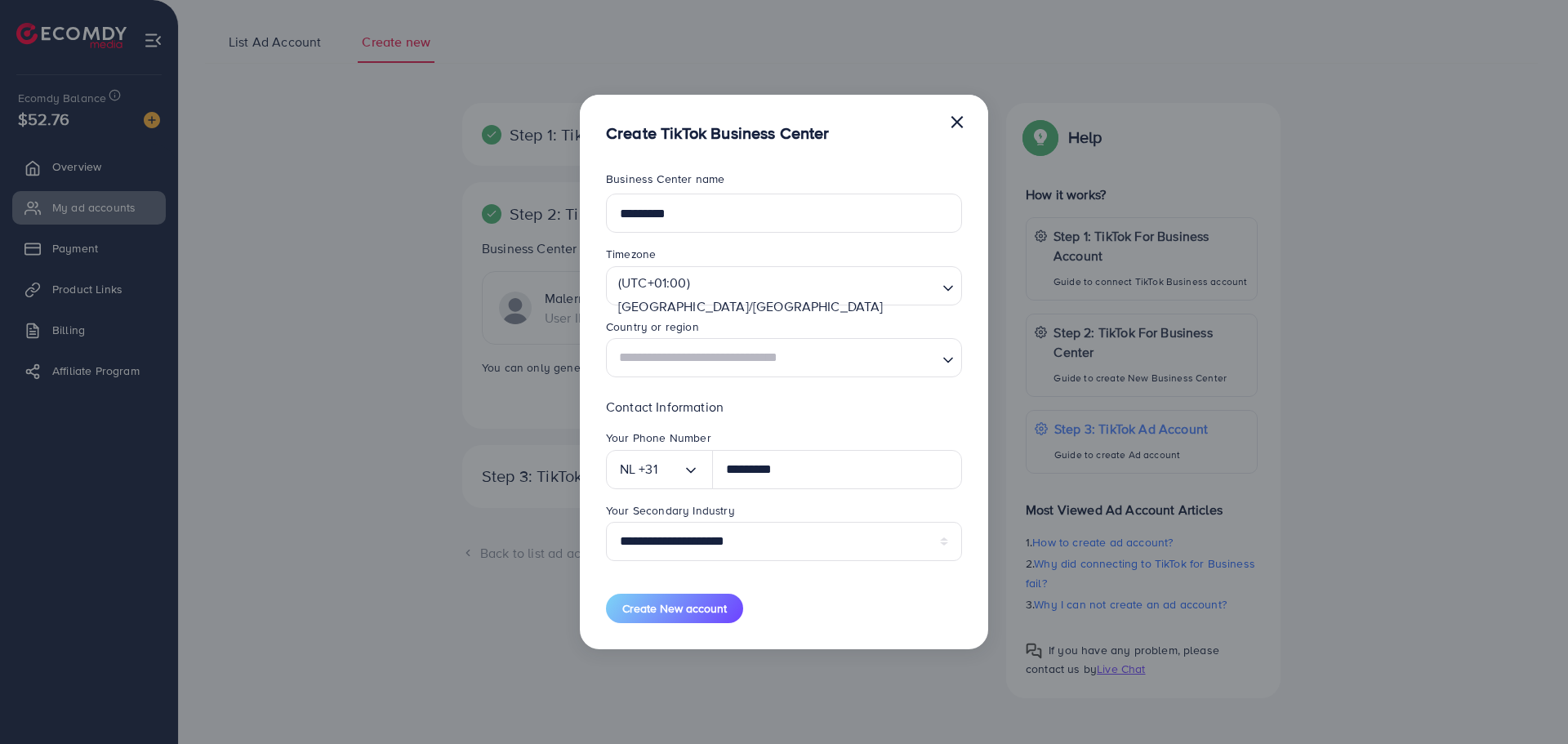
click at [749, 343] on form "**********" at bounding box center [784, 396] width 356 height 452
click at [748, 370] on input "Search for option" at bounding box center [774, 358] width 323 height 30
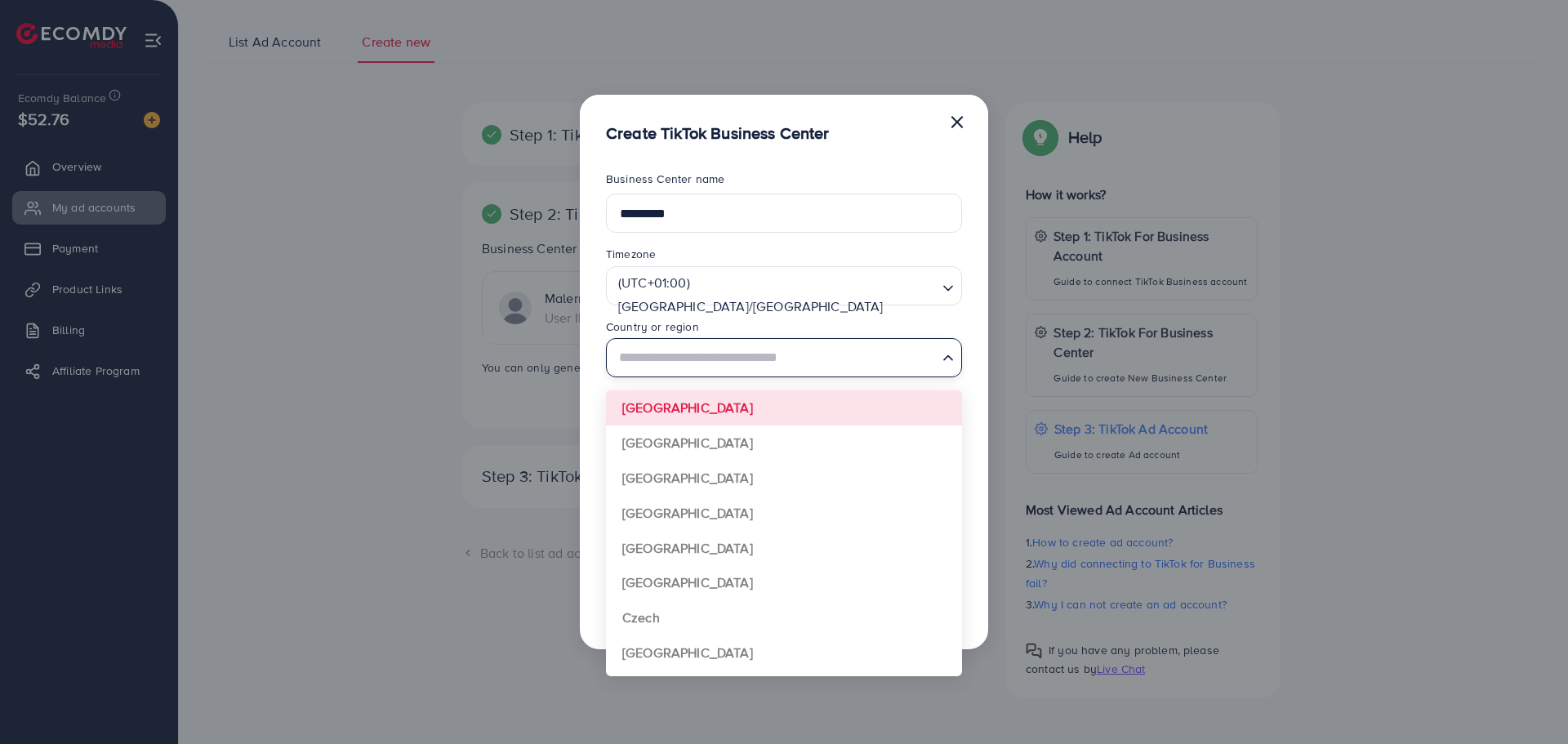
type input "*********"
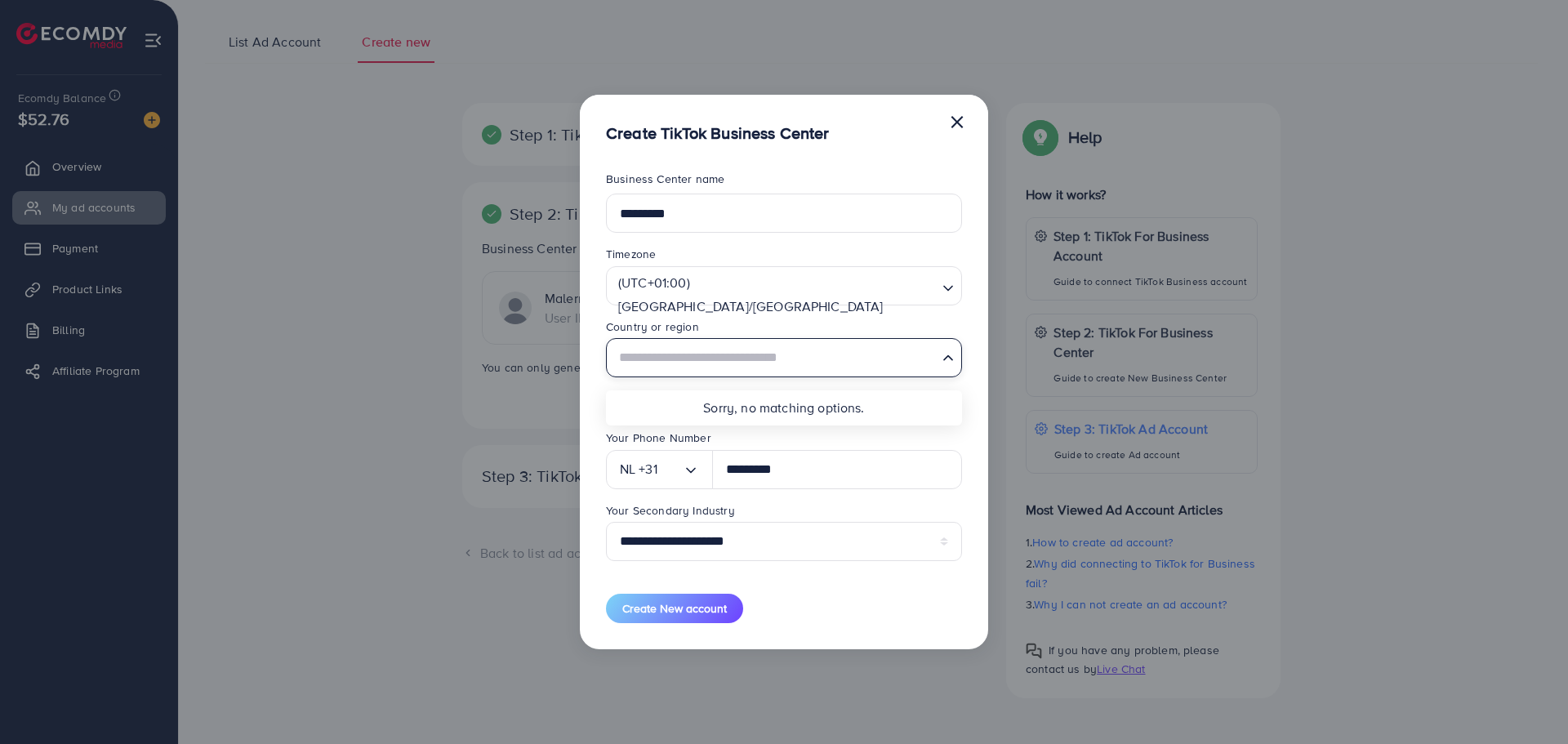
click at [842, 600] on form "**********" at bounding box center [784, 396] width 356 height 452
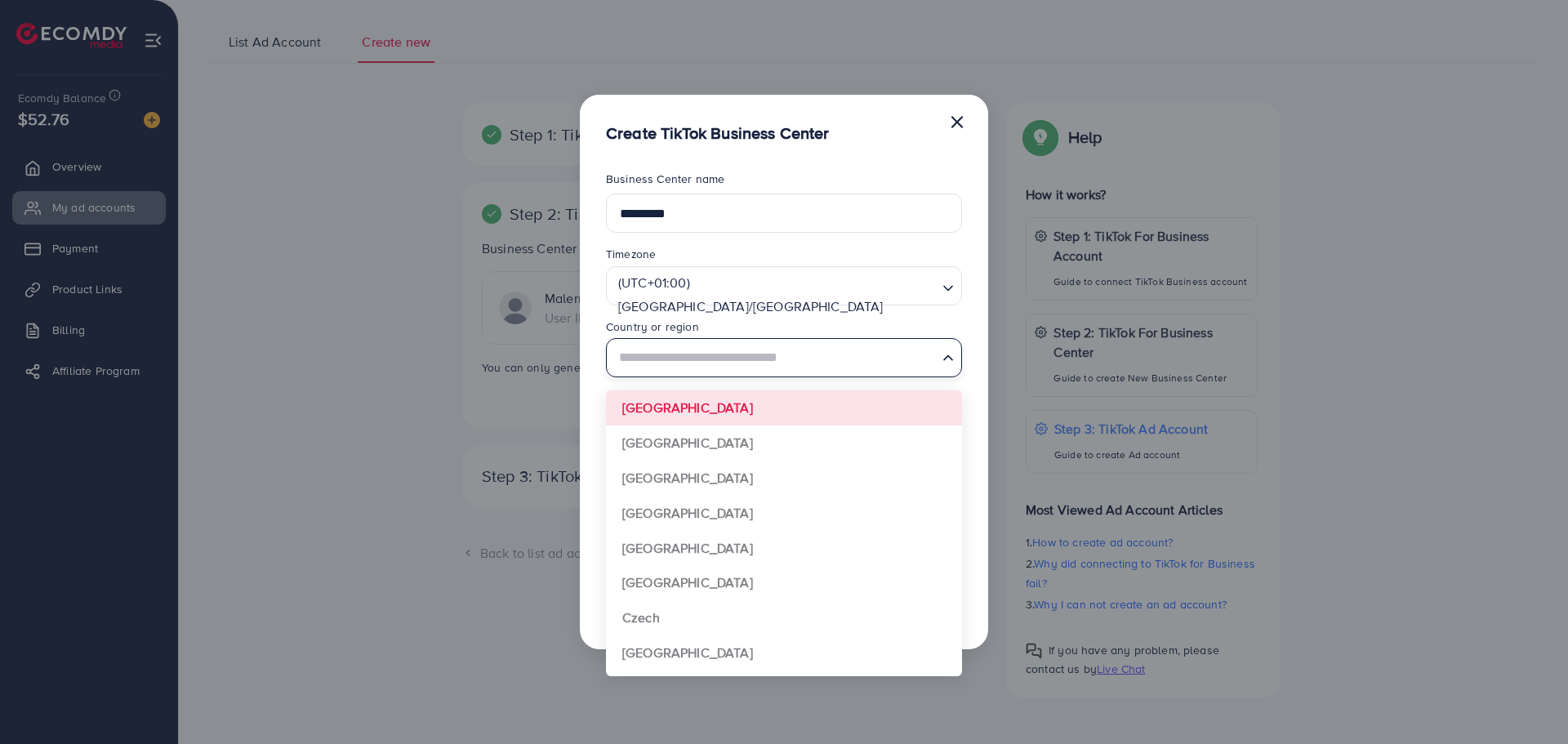
click at [899, 367] on input "Search for option" at bounding box center [774, 358] width 323 height 30
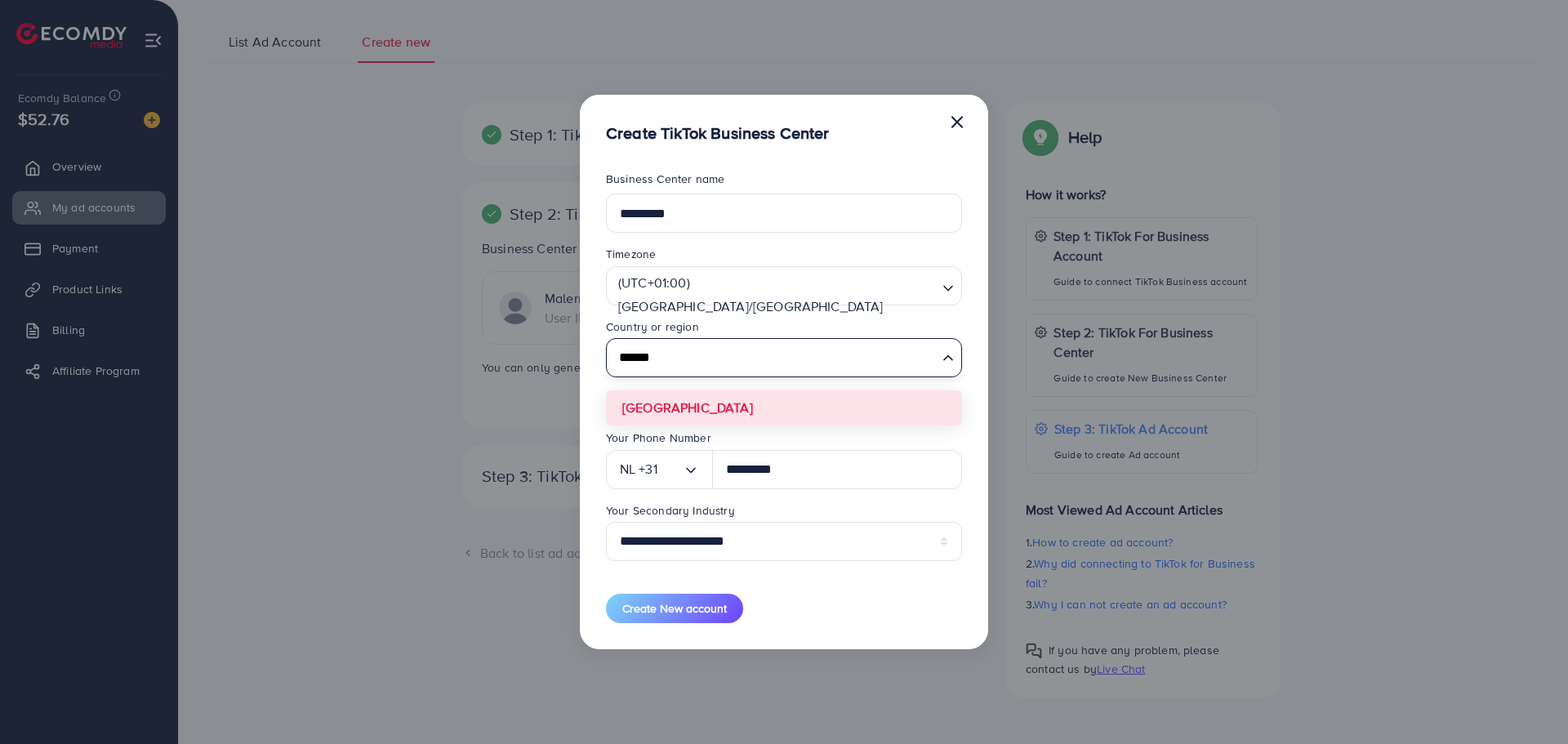
type input "******"
click at [725, 412] on form "**********" at bounding box center [784, 396] width 356 height 452
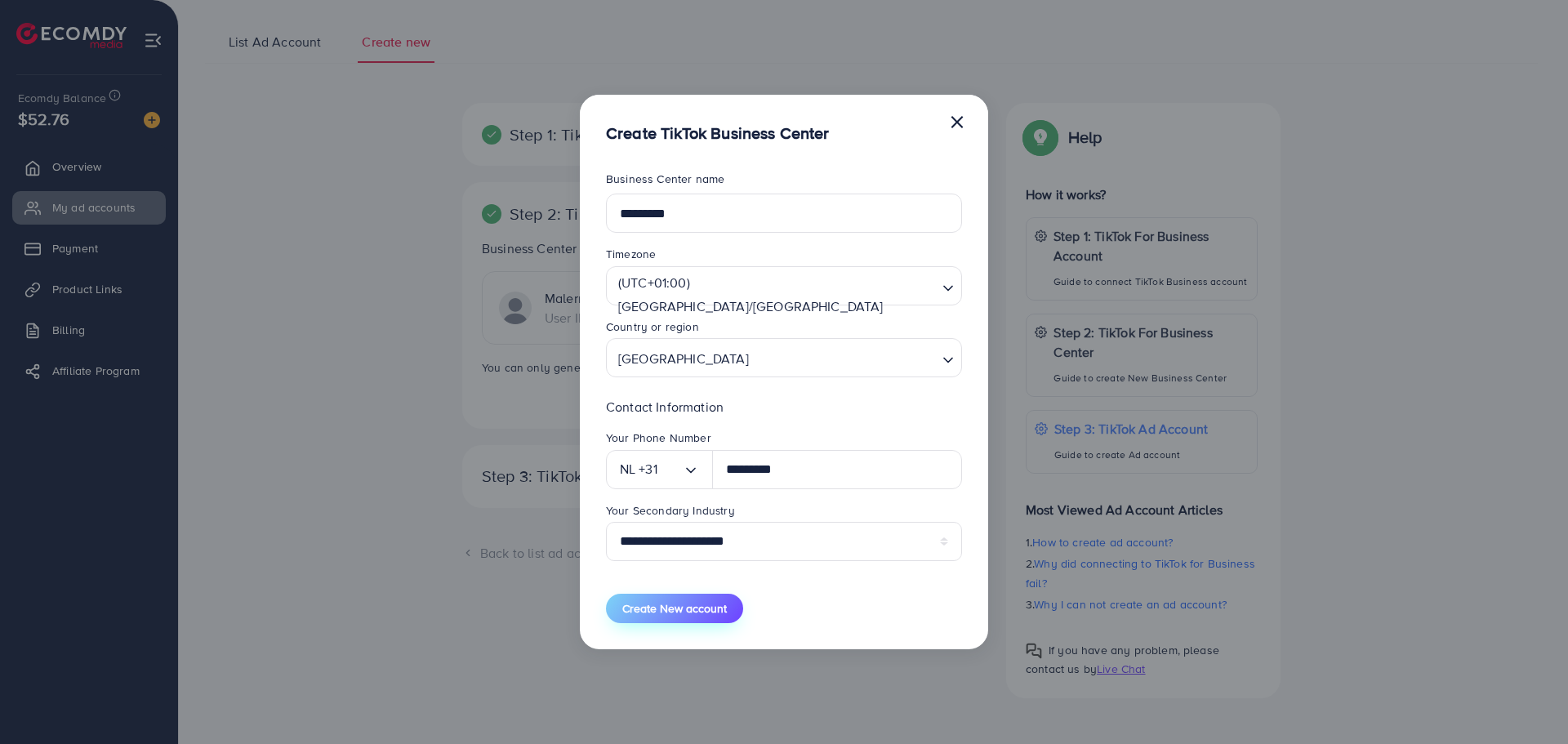
click at [712, 617] on button "Create New account" at bounding box center [674, 608] width 137 height 29
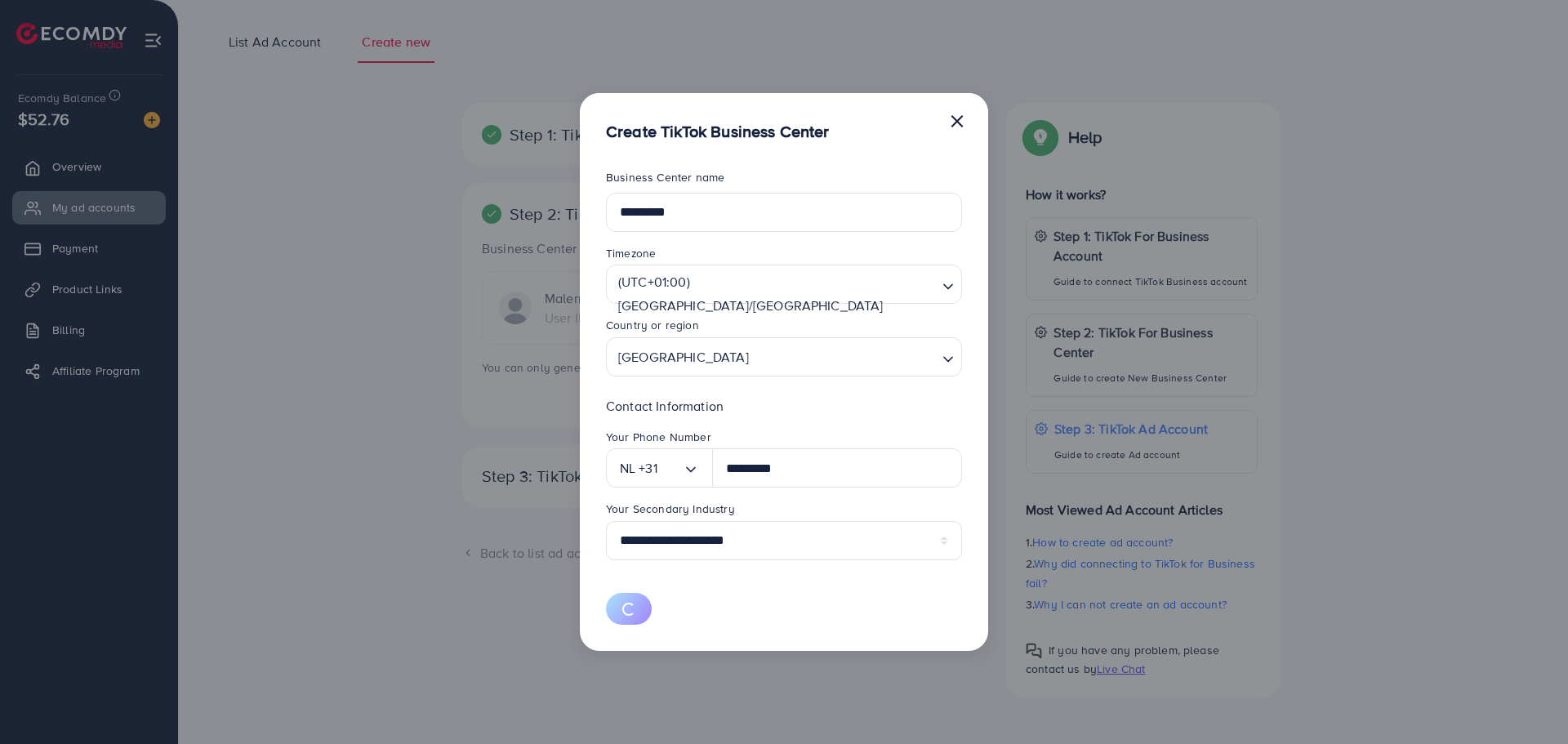
select select
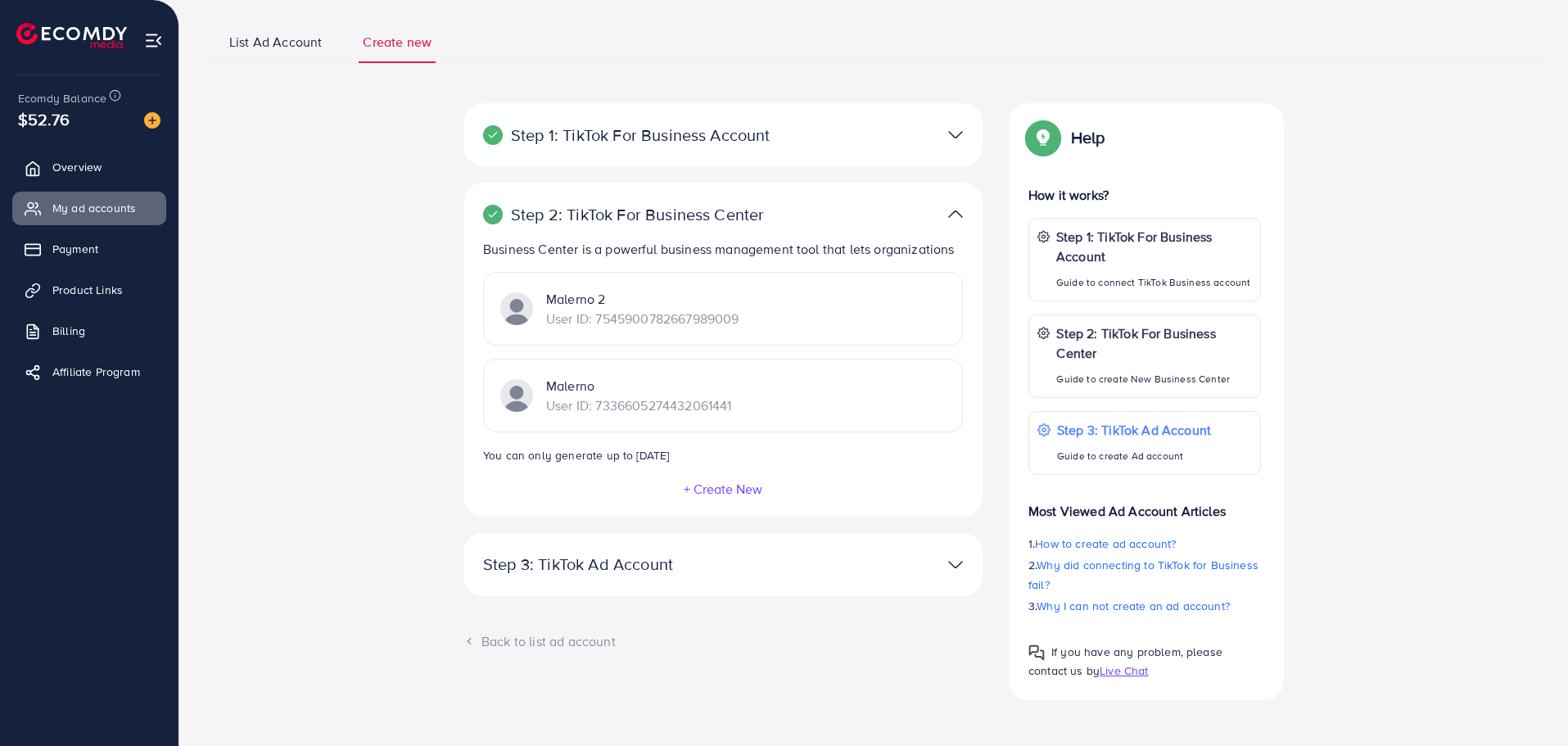
click at [785, 122] on div "Step 1: TikTok For Business Account Connect to TikTok for Business to access al…" at bounding box center [723, 134] width 519 height 63
click at [886, 157] on div "Step 1: TikTok For Business Account Connect to TikTok for Business to access al…" at bounding box center [723, 134] width 519 height 63
click at [762, 154] on div "Step 1: TikTok For Business Account Connect to TikTok for Business to access al…" at bounding box center [723, 134] width 519 height 63
click at [759, 142] on p "Step 1: TikTok For Business Account" at bounding box center [639, 135] width 311 height 20
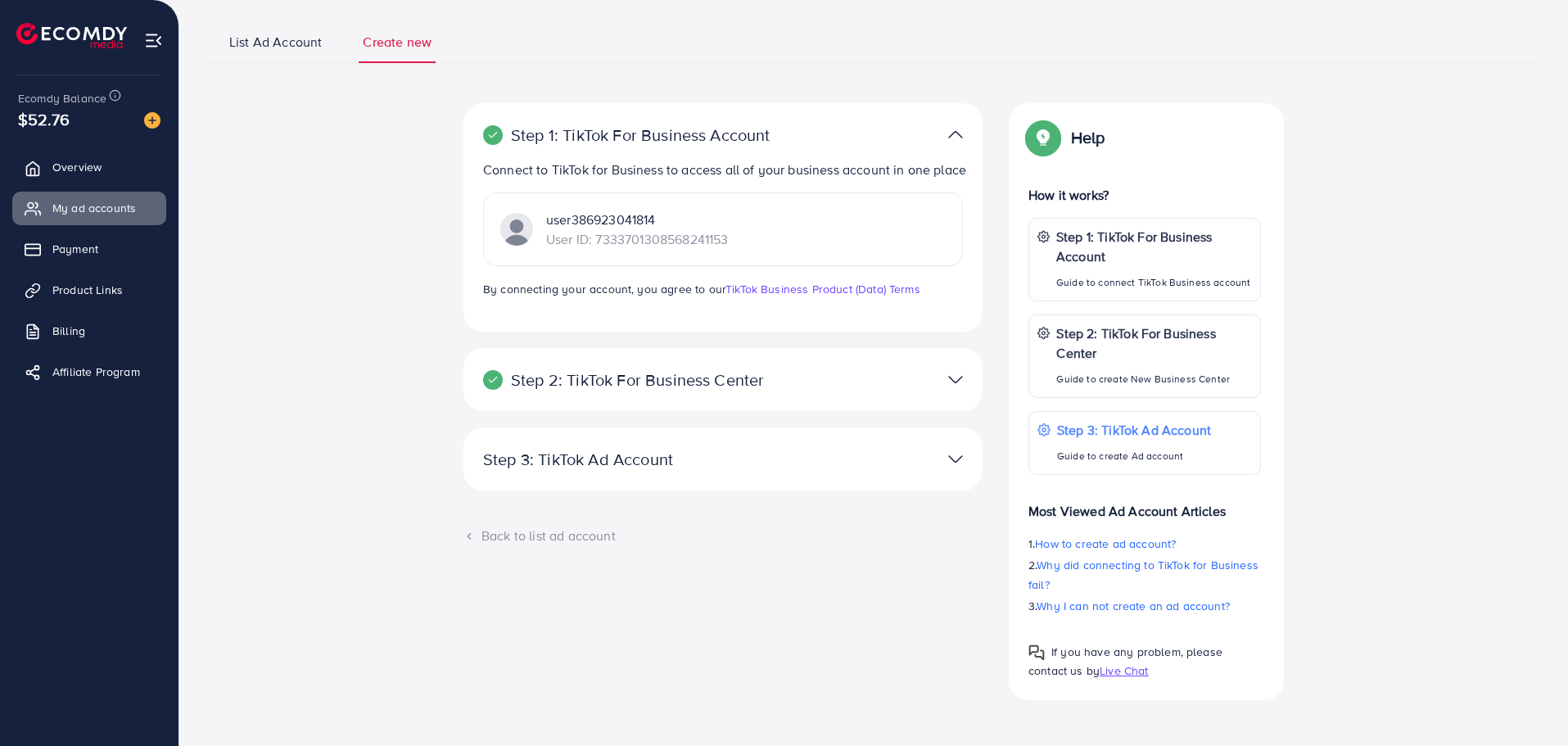
click at [759, 142] on p "Step 1: TikTok For Business Account" at bounding box center [639, 135] width 311 height 20
click at [709, 379] on p "Step 2: TikTok For Business Center" at bounding box center [639, 380] width 311 height 20
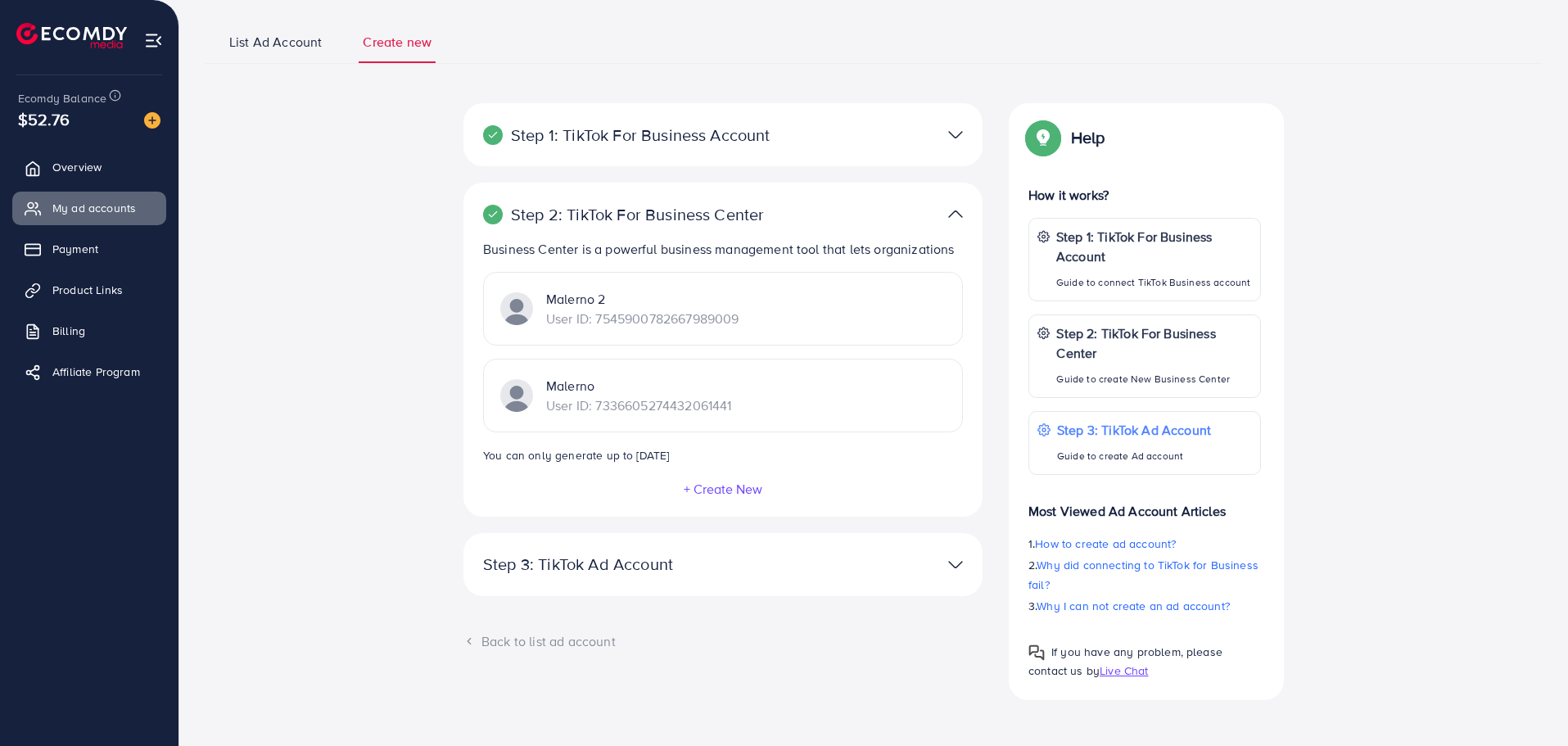
click at [712, 567] on p "Step 3: TikTok Ad Account" at bounding box center [639, 564] width 311 height 20
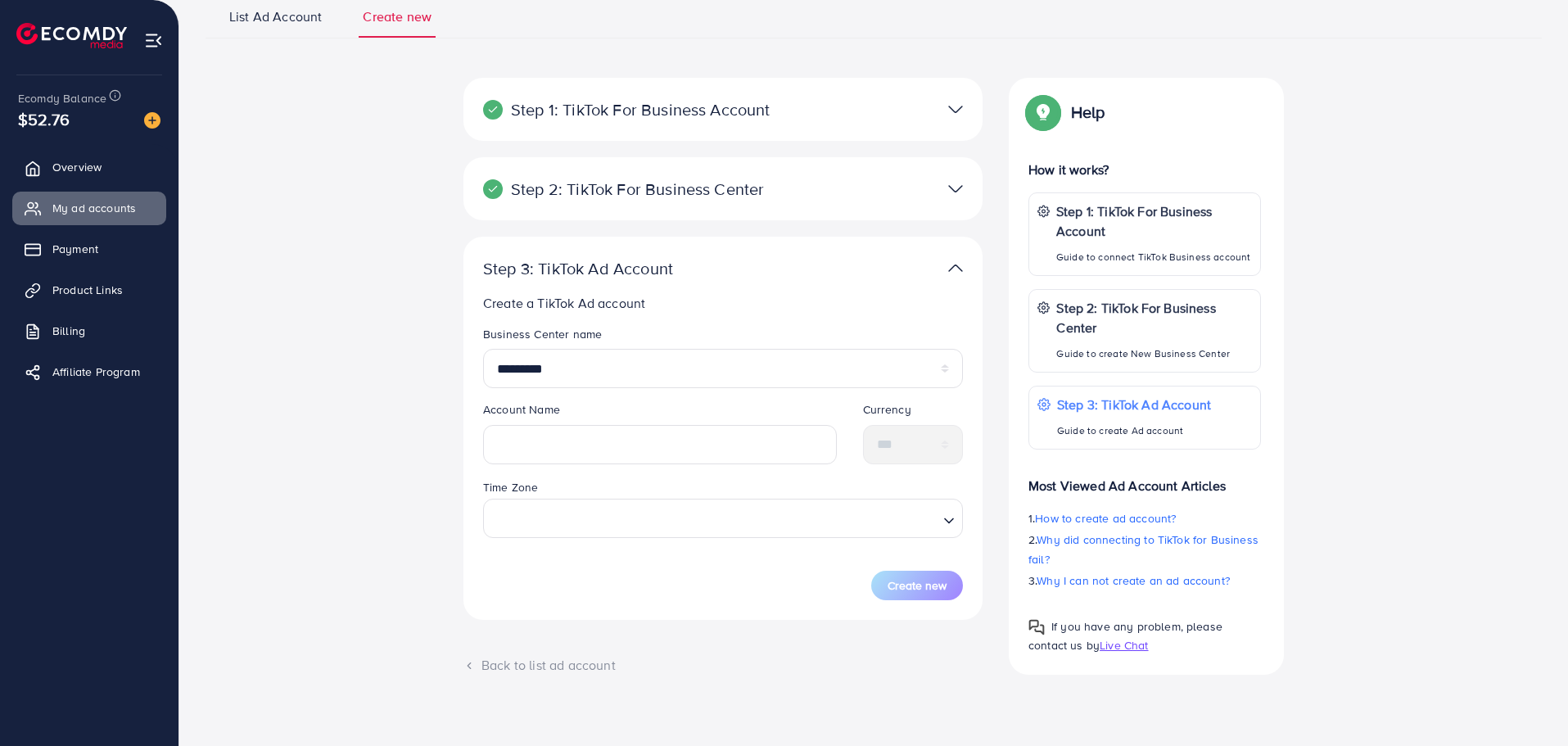
scroll to position [141, 0]
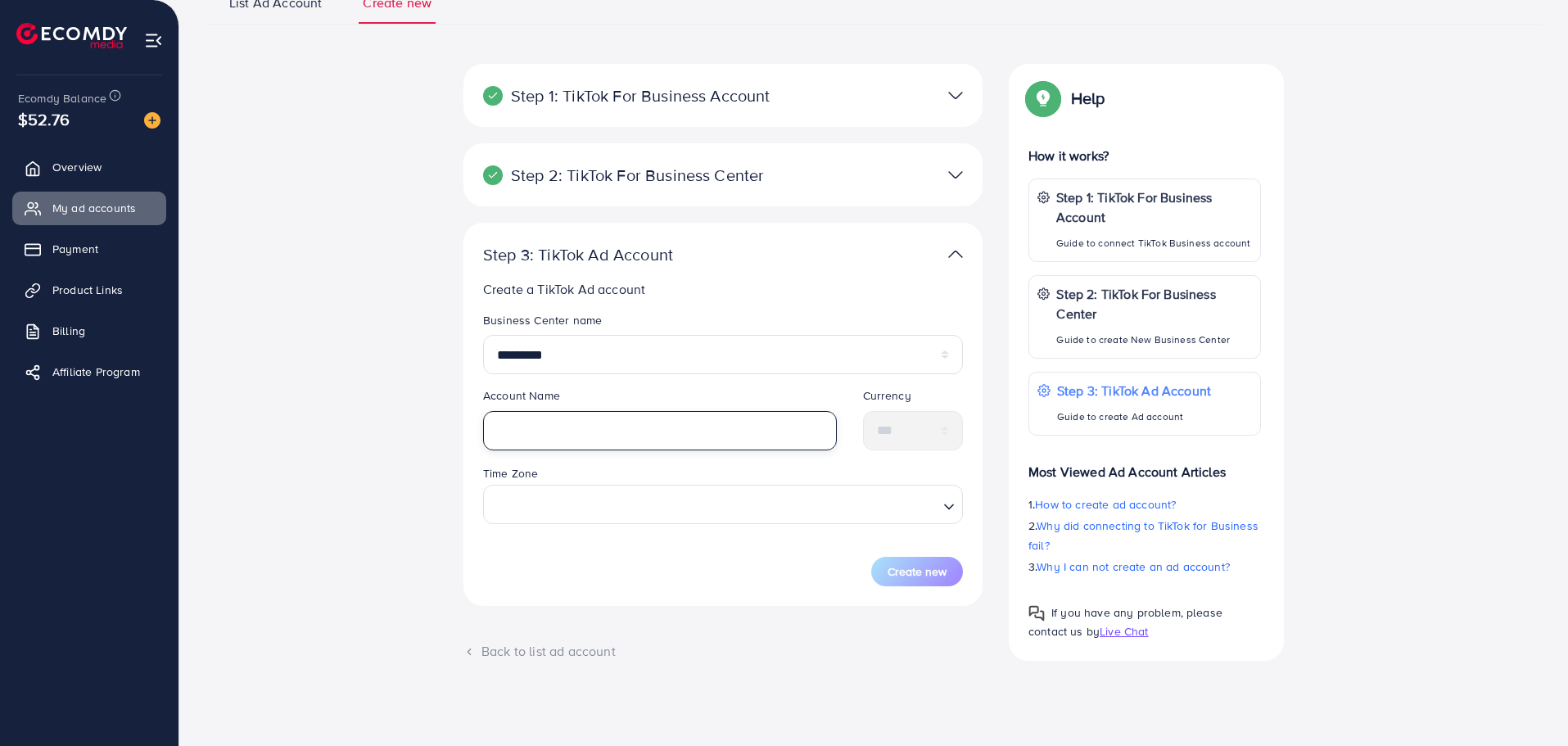
click at [609, 426] on input "text" at bounding box center [660, 430] width 354 height 39
type input "*********"
click at [570, 501] on input "Search for option" at bounding box center [713, 505] width 446 height 30
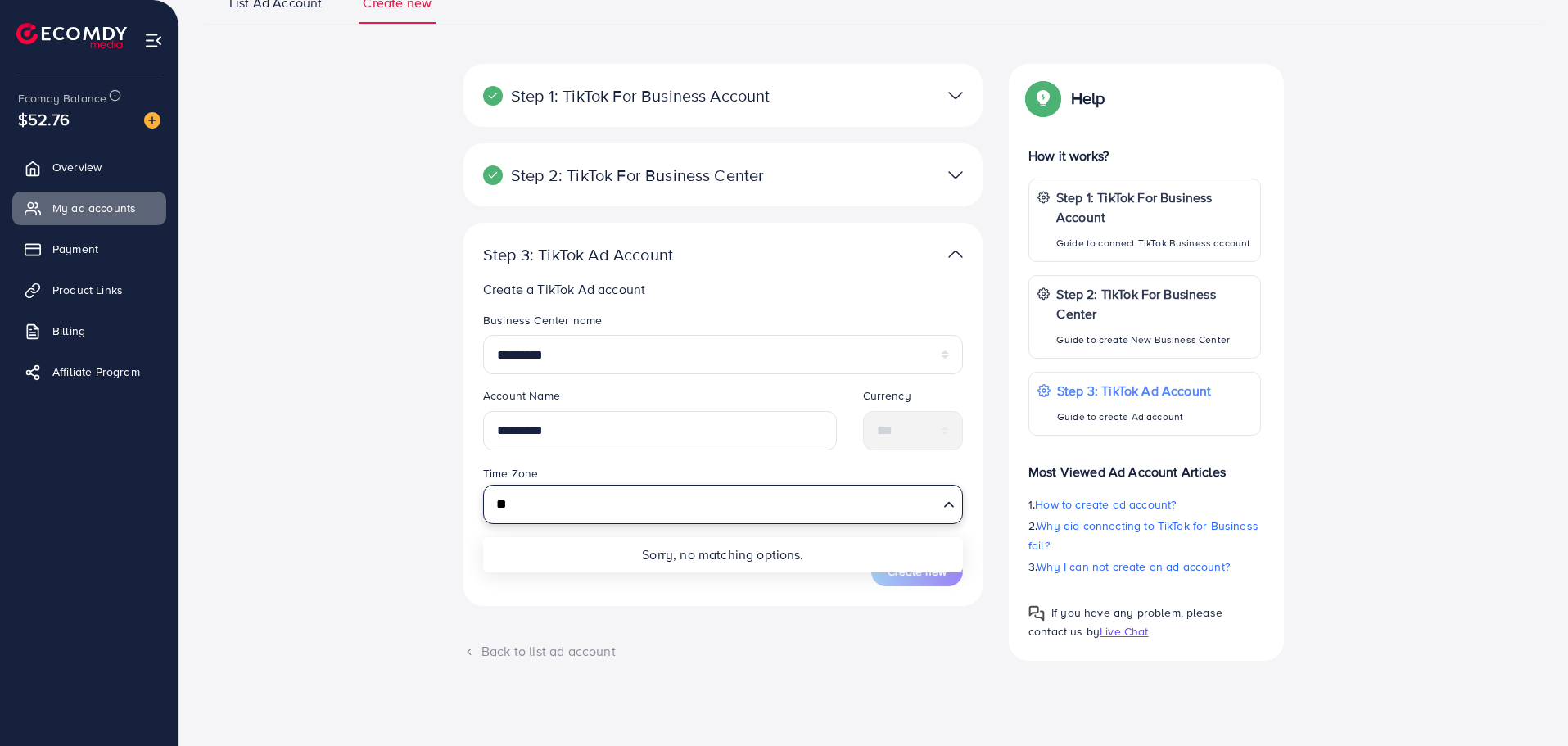
type input "*"
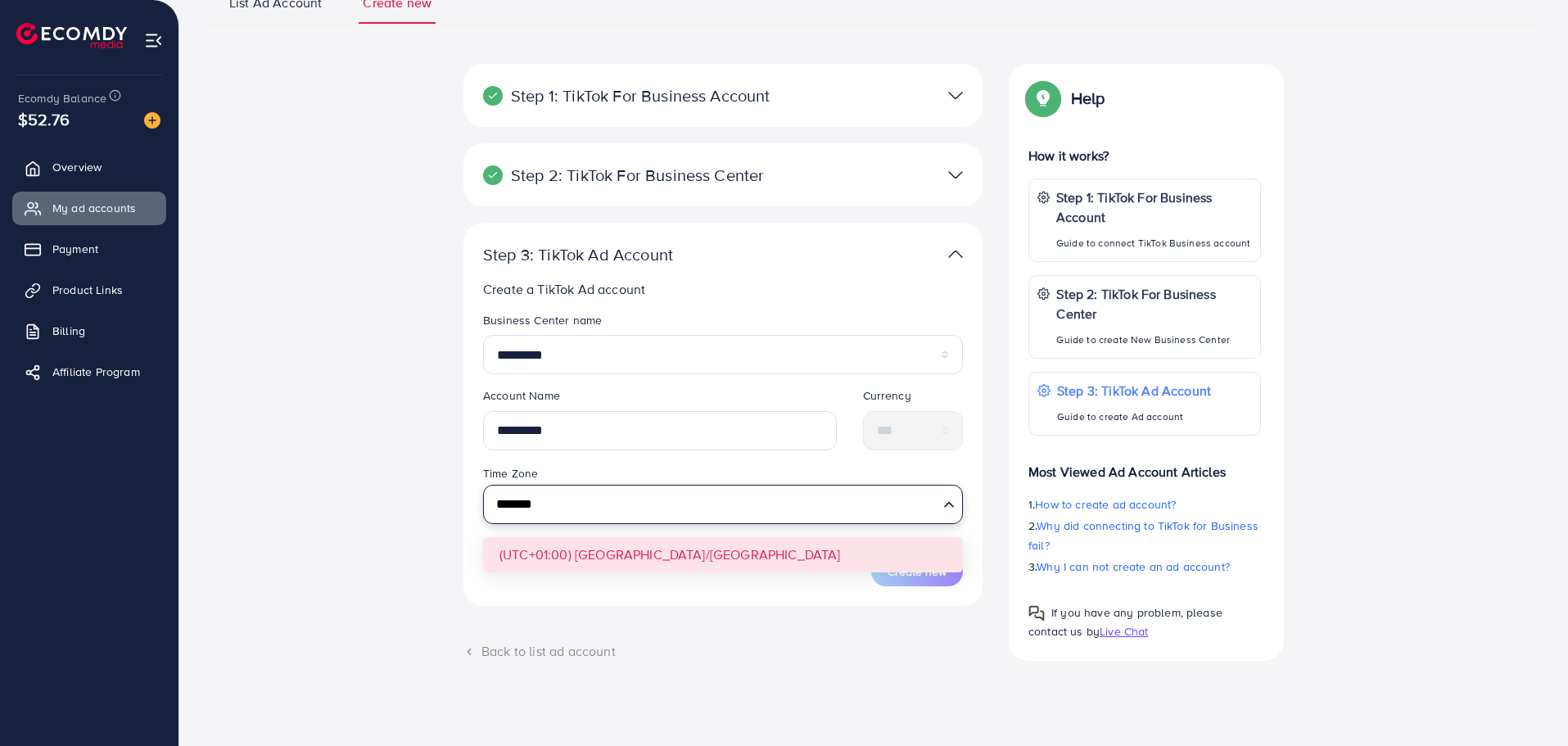
type input "*******"
click at [662, 550] on form "Business Center name ********* ******* Account Name ********* Currency *** Time…" at bounding box center [723, 449] width 480 height 274
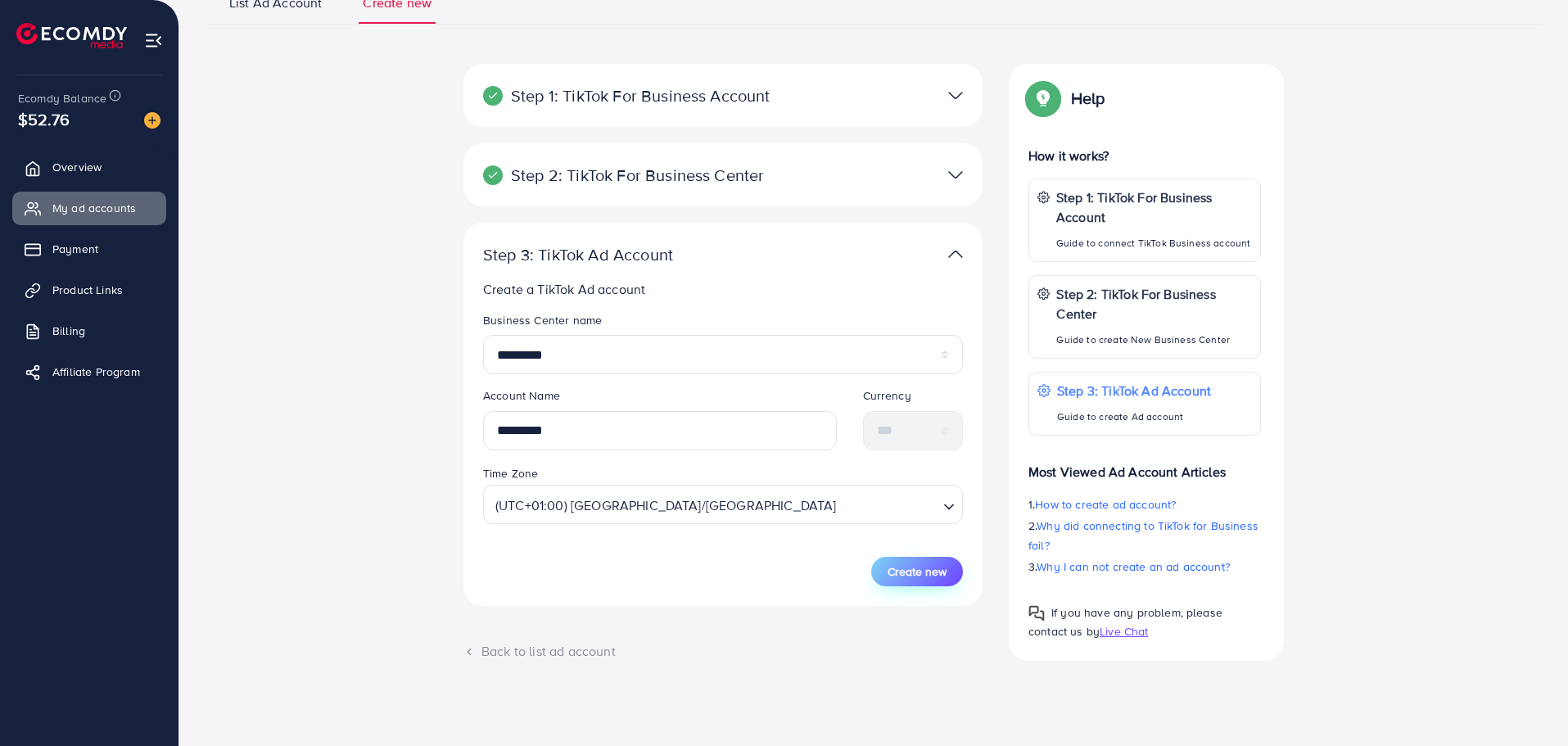
click at [922, 573] on span "Create new" at bounding box center [917, 571] width 59 height 16
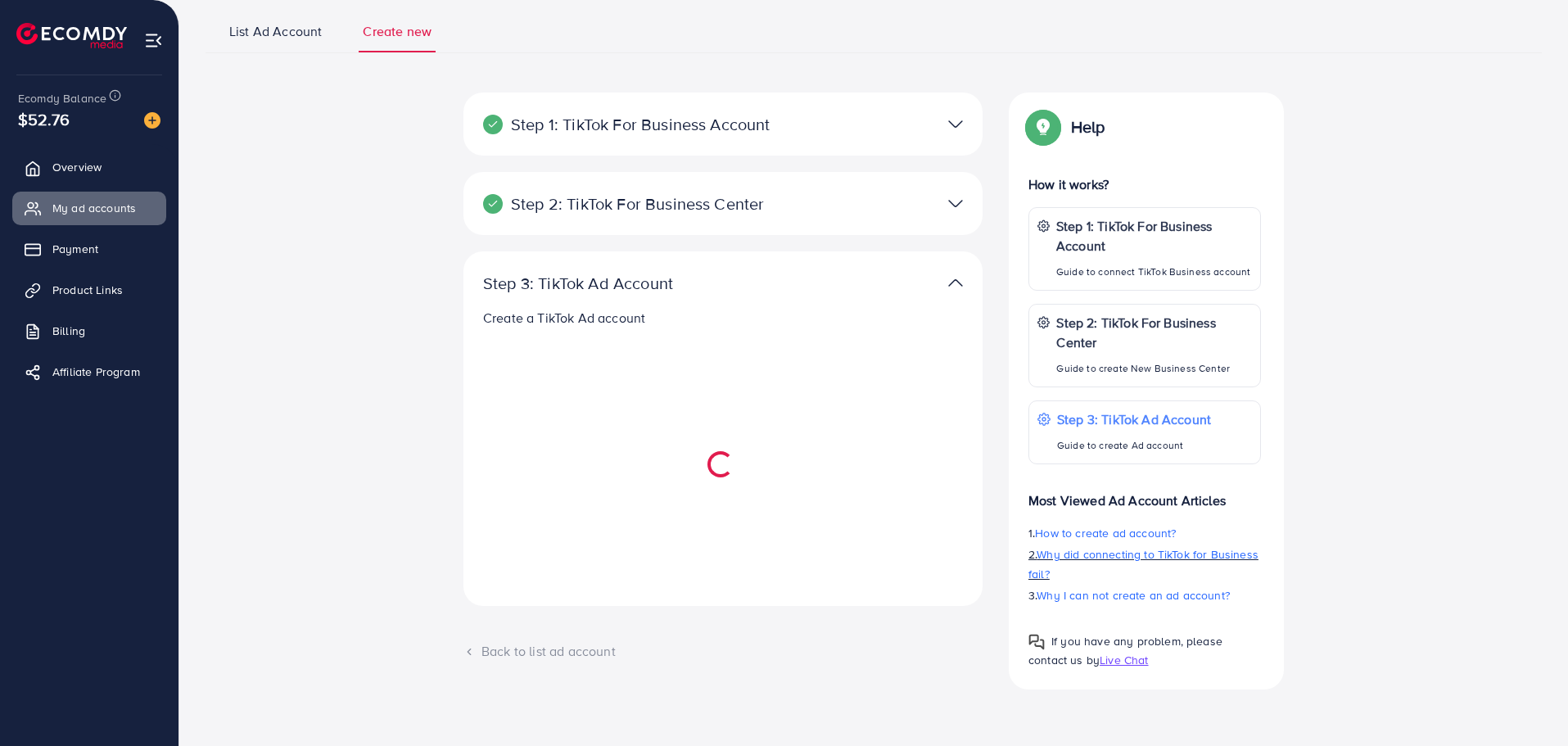
select select
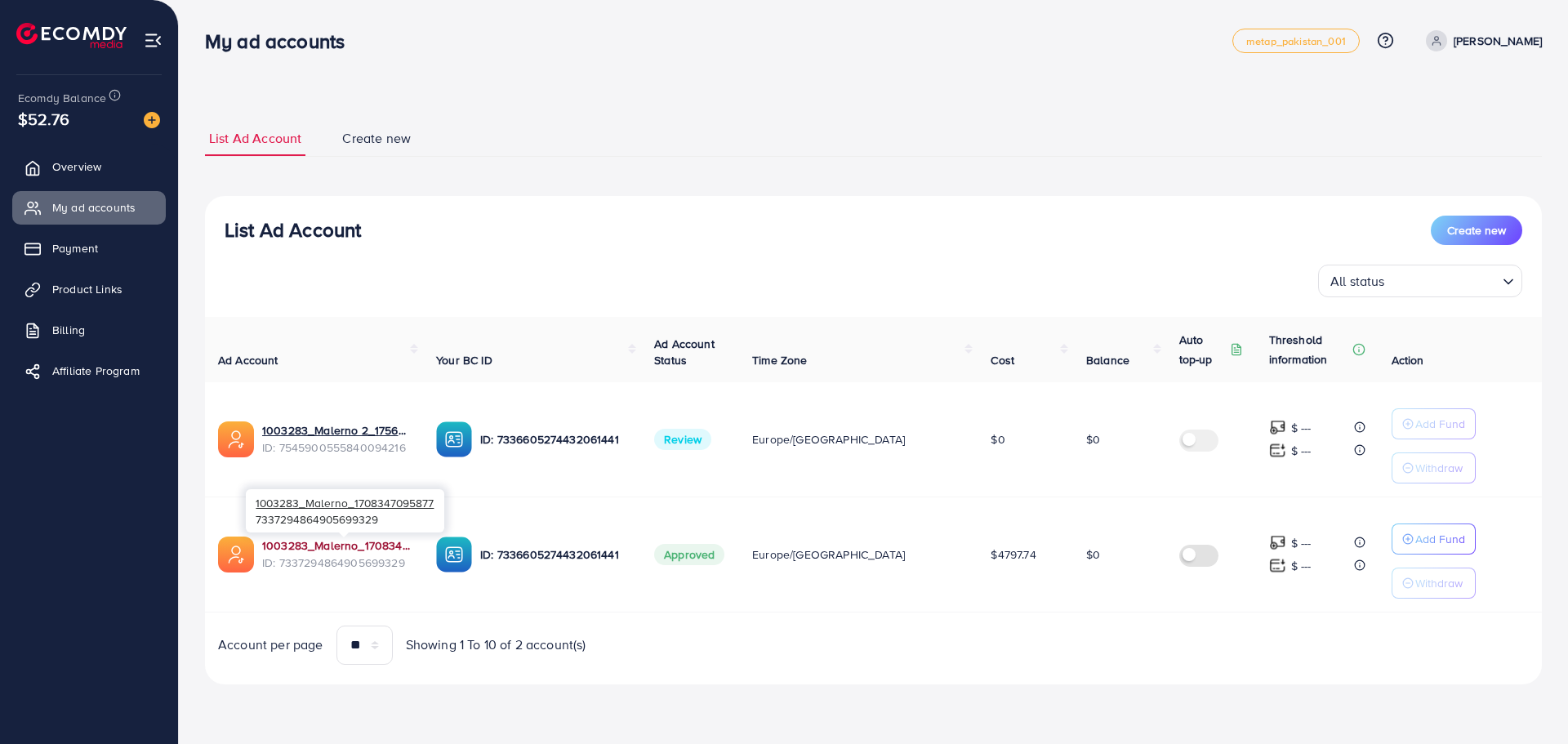
click at [378, 545] on link "1003283_Malerno_1708347095877" at bounding box center [335, 545] width 148 height 16
click at [711, 440] on span "Review" at bounding box center [682, 440] width 57 height 21
click at [1492, 31] on p "[PERSON_NAME]" at bounding box center [1497, 41] width 88 height 19
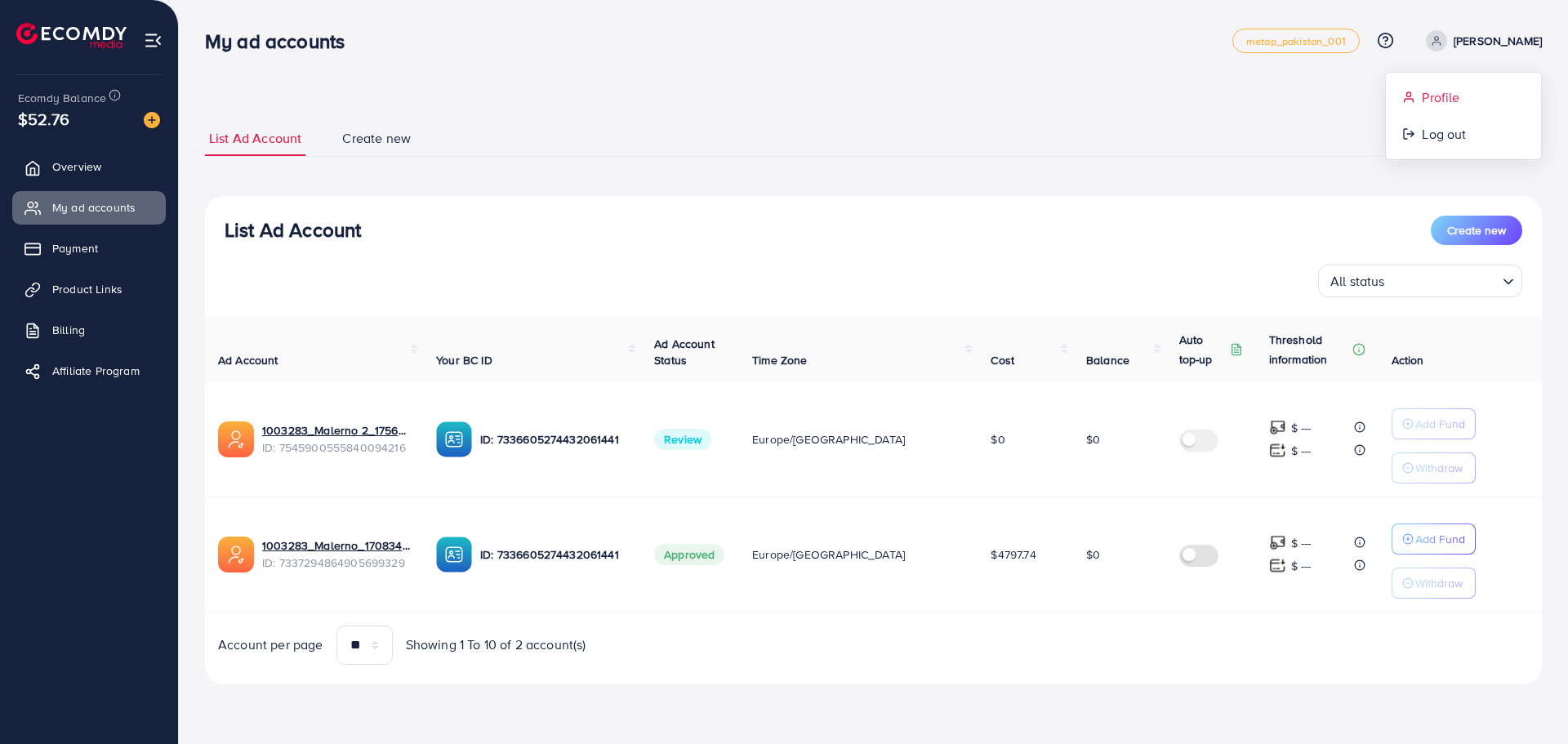
click at [1455, 91] on span "Profile" at bounding box center [1440, 97] width 37 height 19
select select "**********"
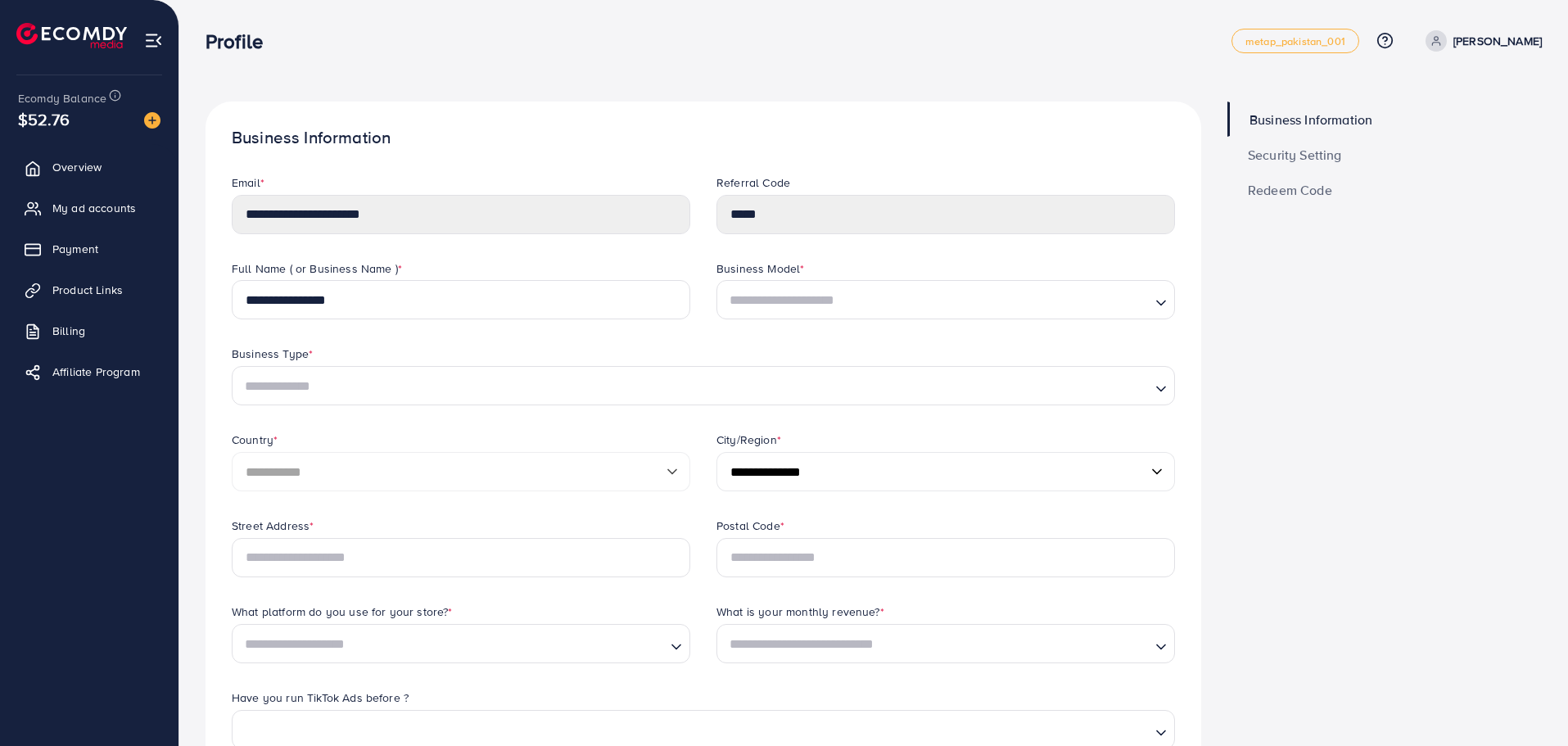
click at [172, 201] on div "**********" at bounding box center [784, 647] width 1568 height 1293
click at [89, 215] on span "My ad accounts" at bounding box center [98, 208] width 83 height 16
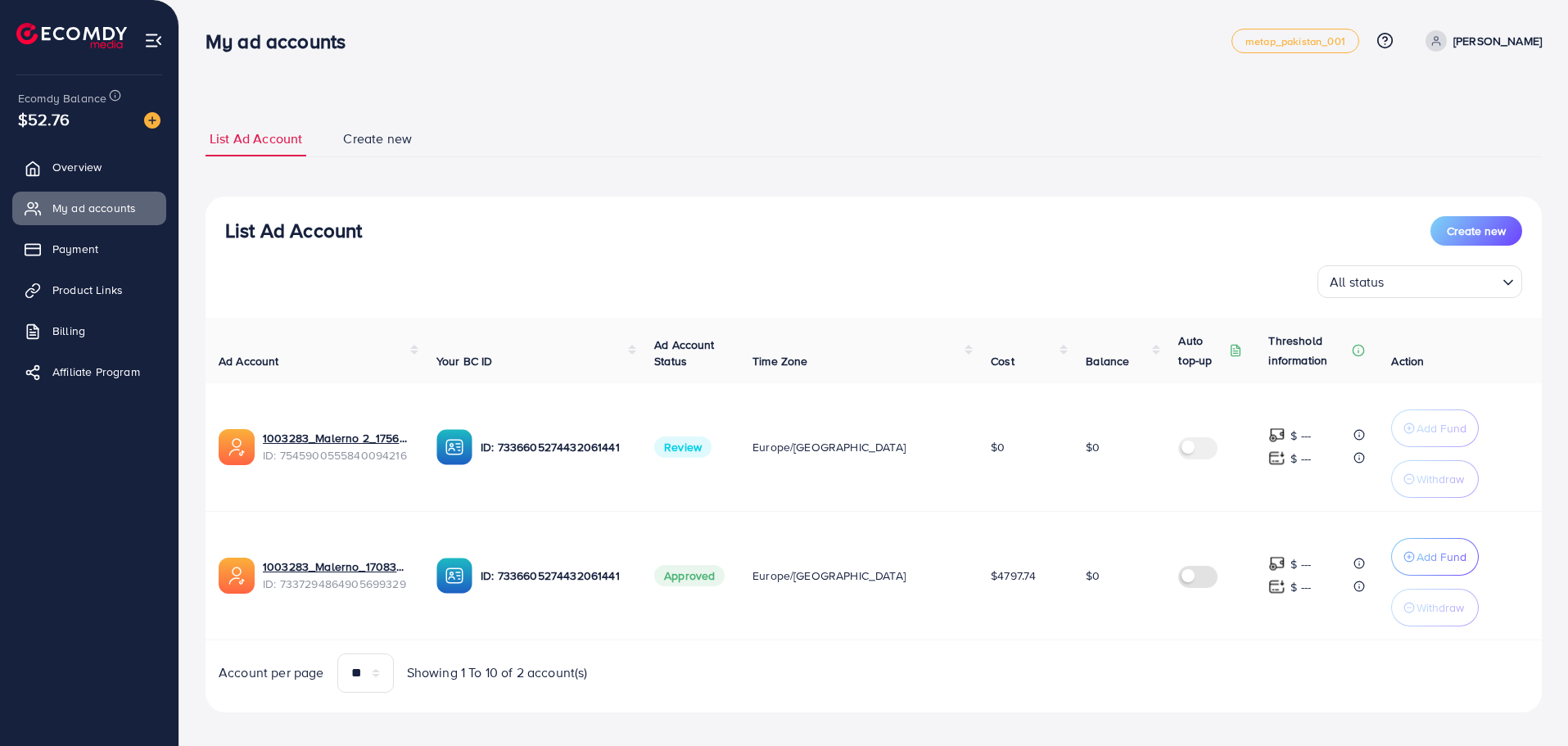
drag, startPoint x: 413, startPoint y: 148, endPoint x: 400, endPoint y: 148, distance: 13.0
click at [412, 148] on link "Create new" at bounding box center [377, 139] width 77 height 35
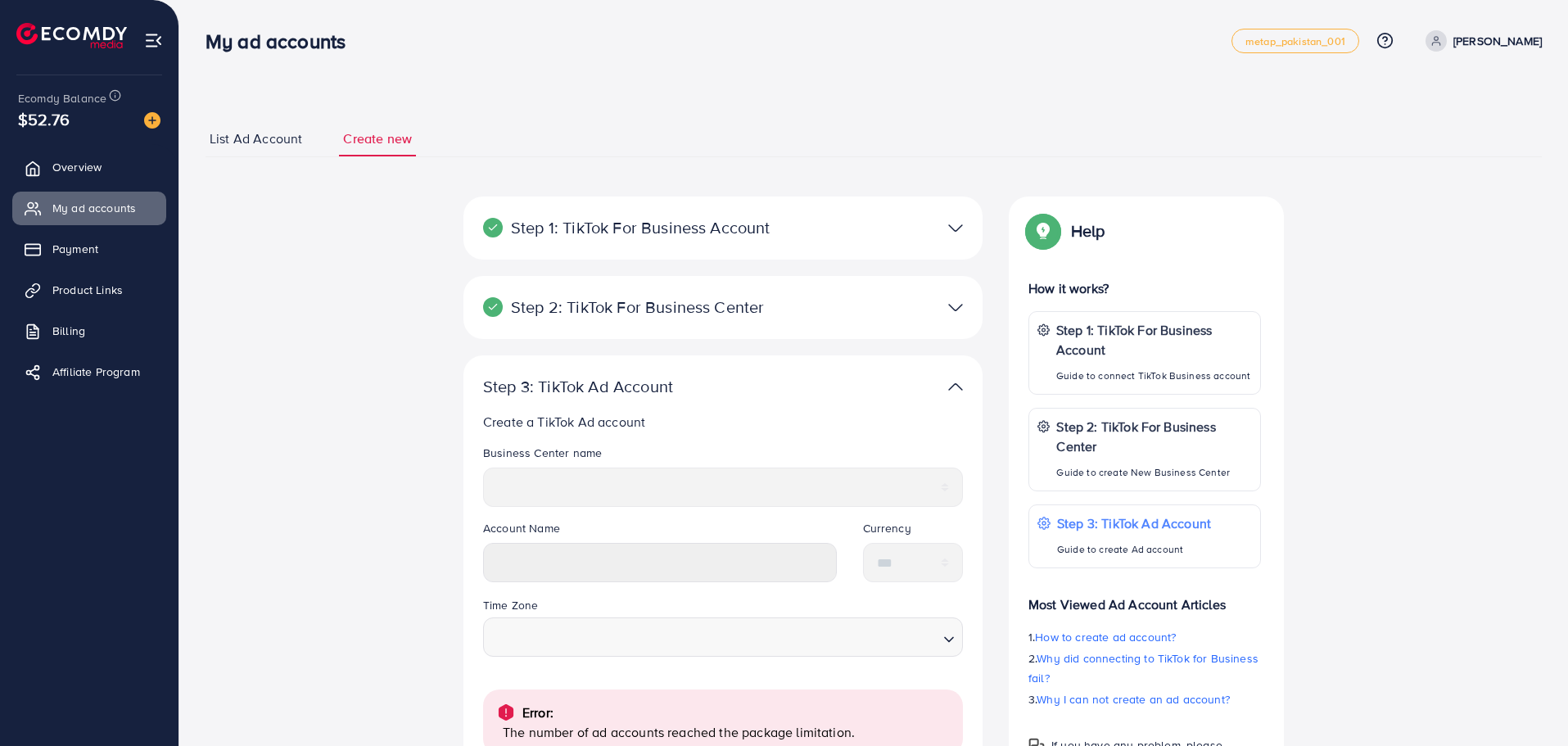
click at [239, 146] on span "List Ad Account" at bounding box center [255, 138] width 92 height 19
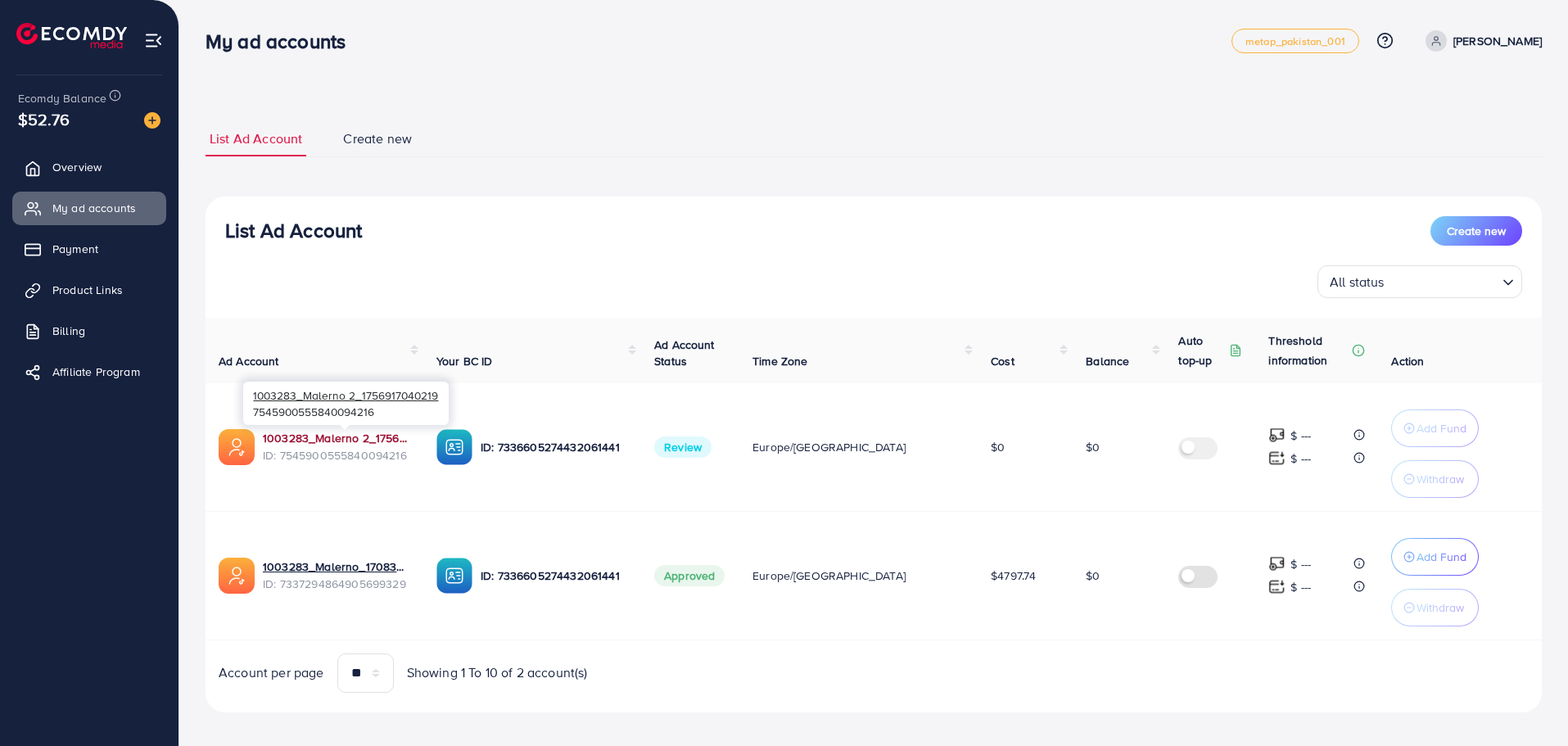
click at [380, 434] on link "1003283_Malerno 2_1756917040219" at bounding box center [336, 438] width 147 height 16
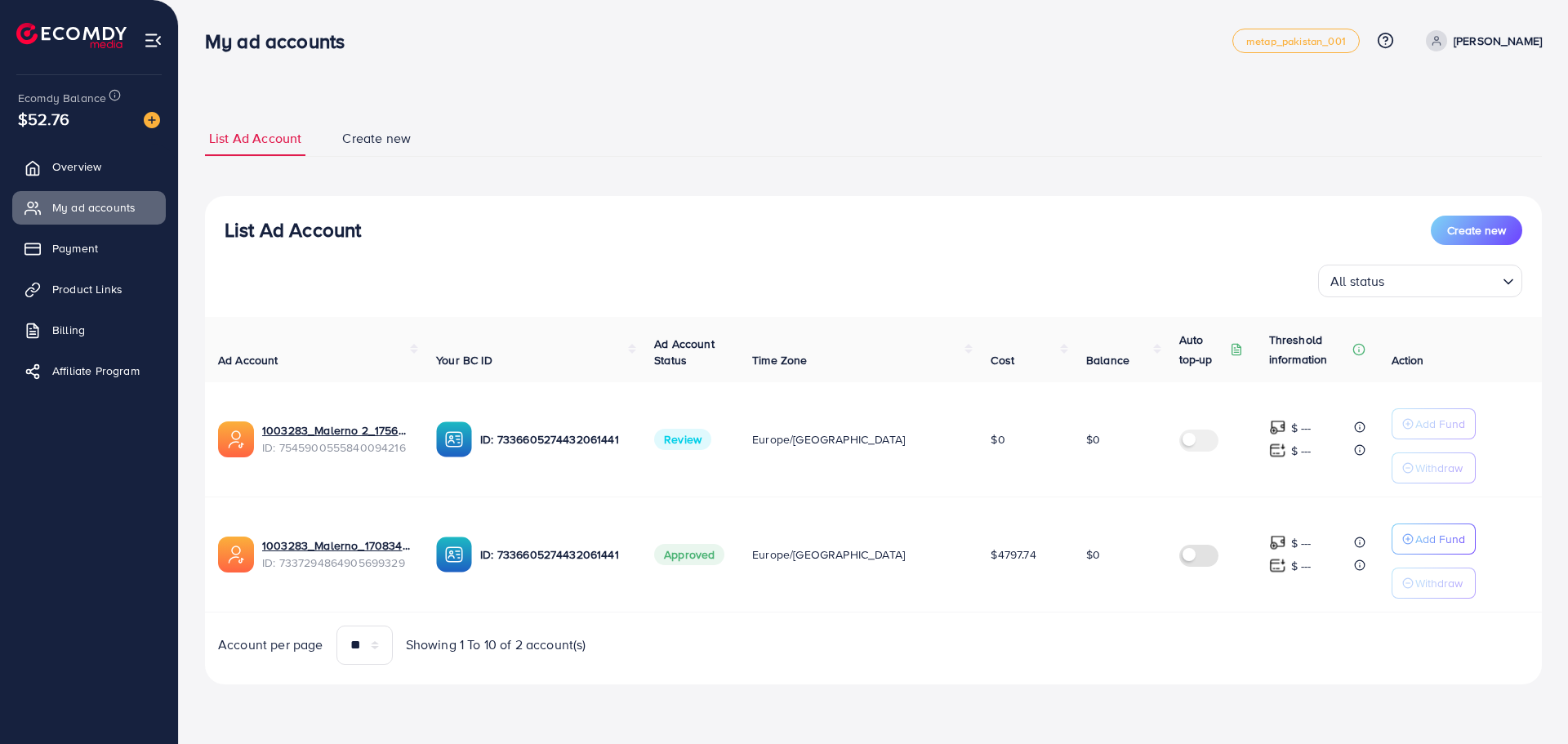
click at [1171, 112] on div "List Ad Account Create new List Ad Account Create new All status Loading... Ad …" at bounding box center [873, 402] width 1336 height 602
click at [380, 125] on link "Create new" at bounding box center [376, 139] width 77 height 35
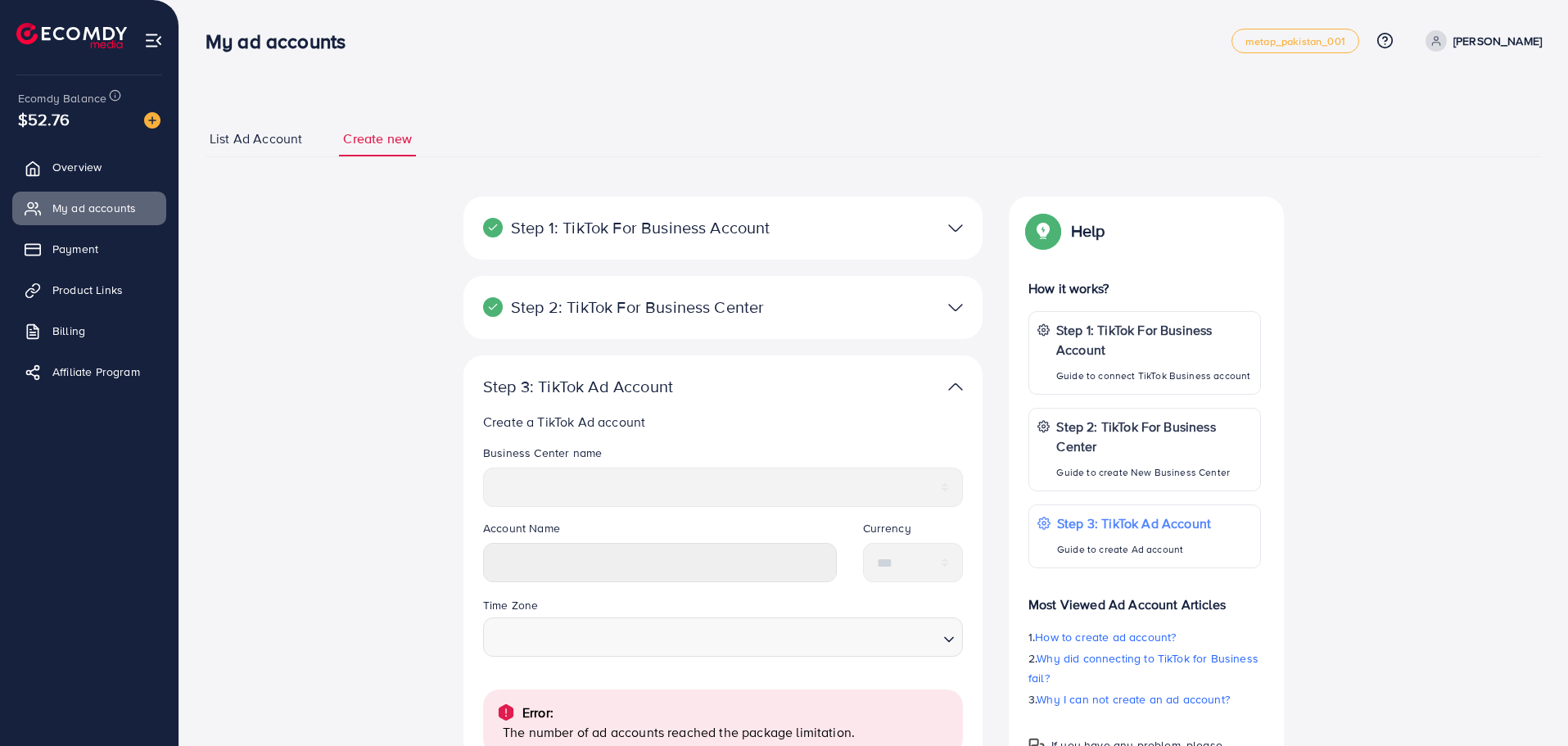
click at [295, 138] on span "List Ad Account" at bounding box center [255, 138] width 92 height 19
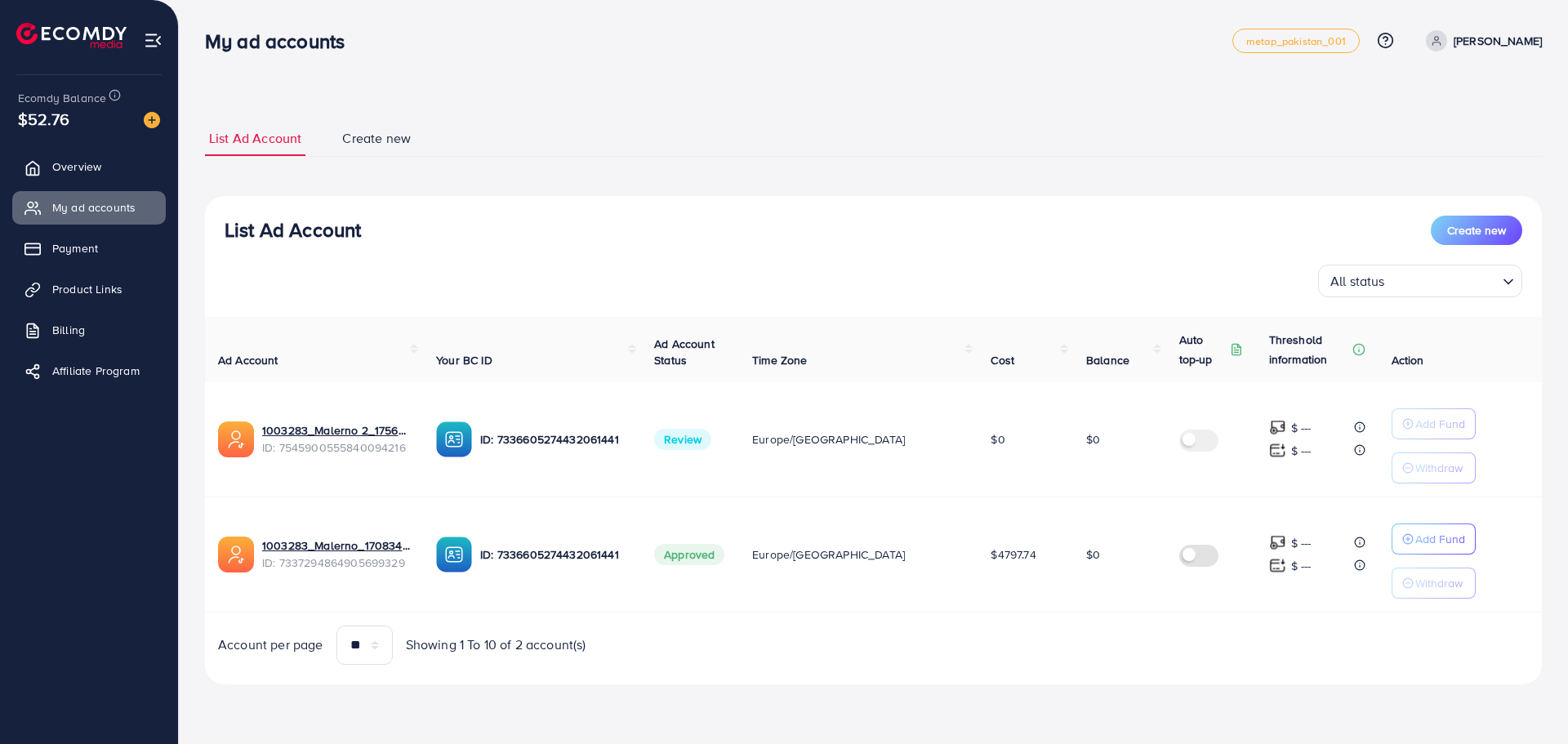
click at [381, 146] on span "Create new" at bounding box center [377, 138] width 69 height 19
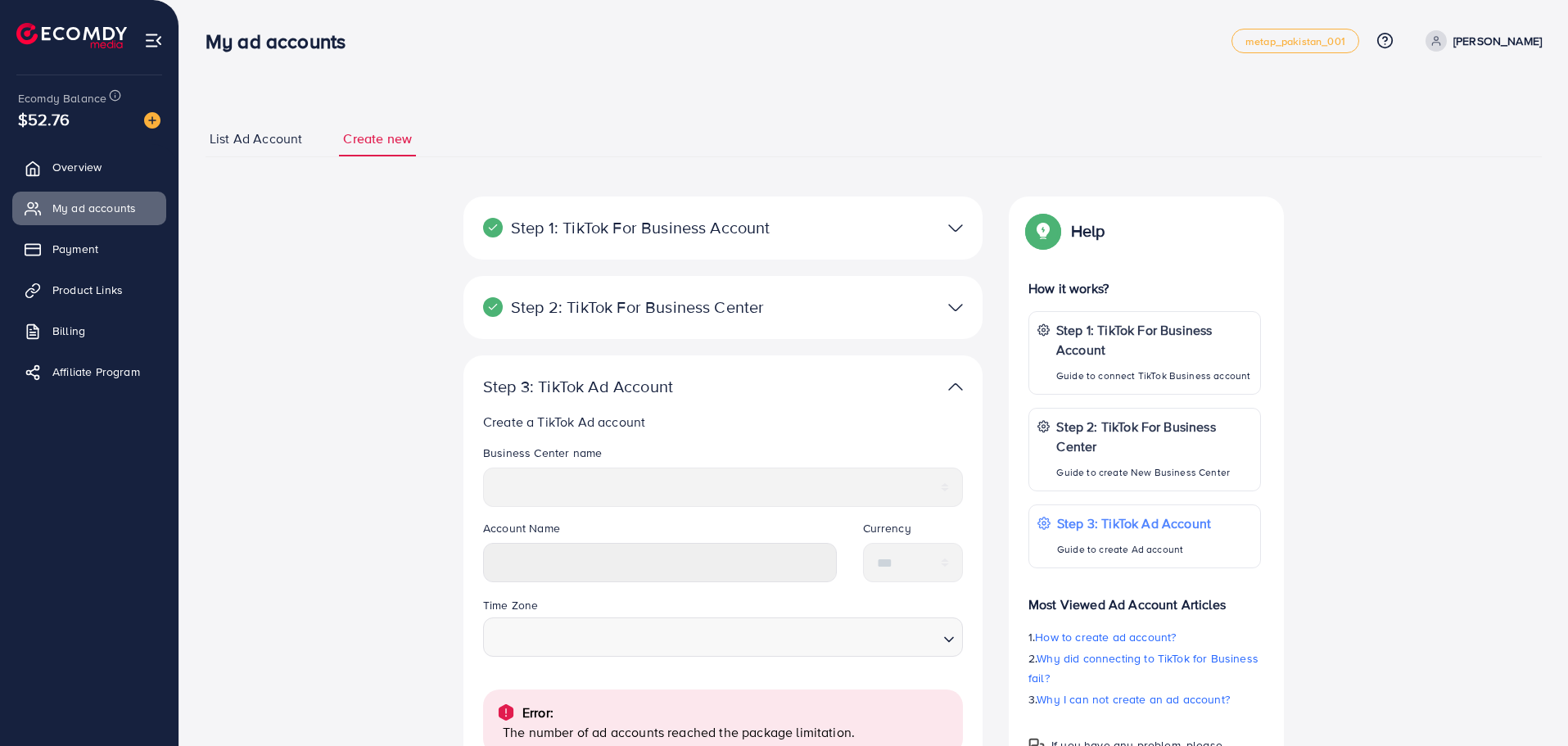
click at [248, 149] on link "List Ad Account" at bounding box center [256, 139] width 101 height 35
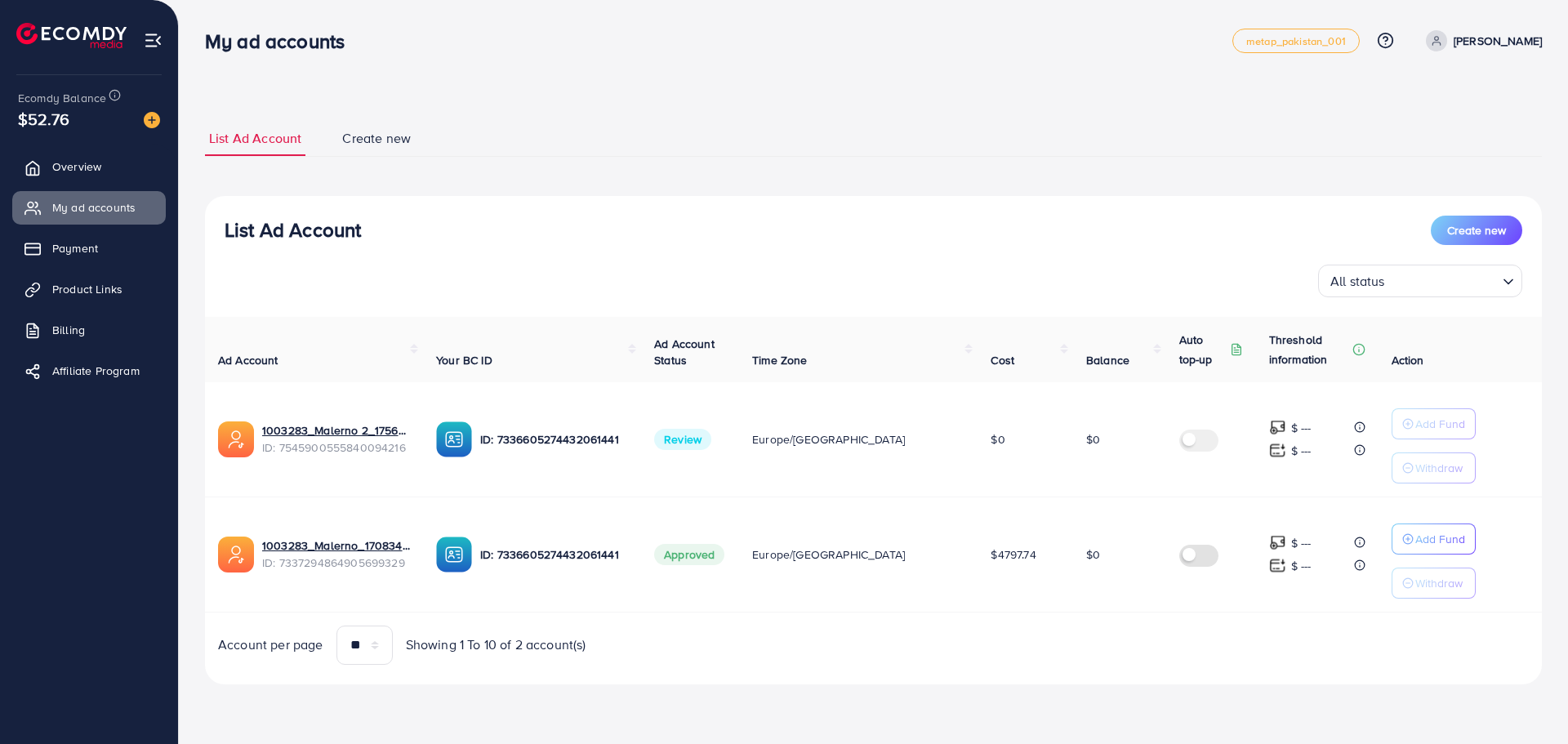
click at [345, 135] on span "Create new" at bounding box center [377, 138] width 69 height 19
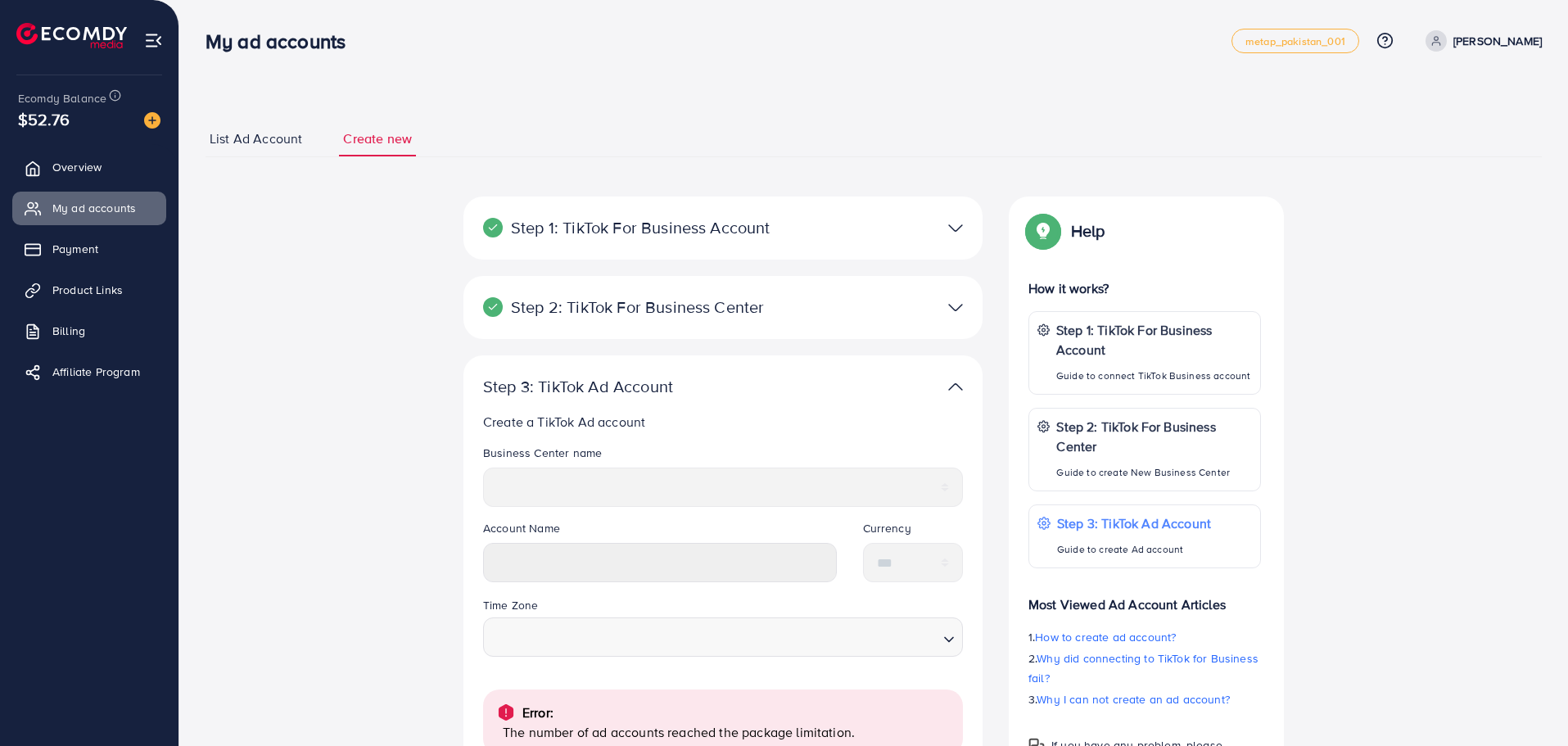
click at [250, 145] on span "List Ad Account" at bounding box center [255, 138] width 92 height 19
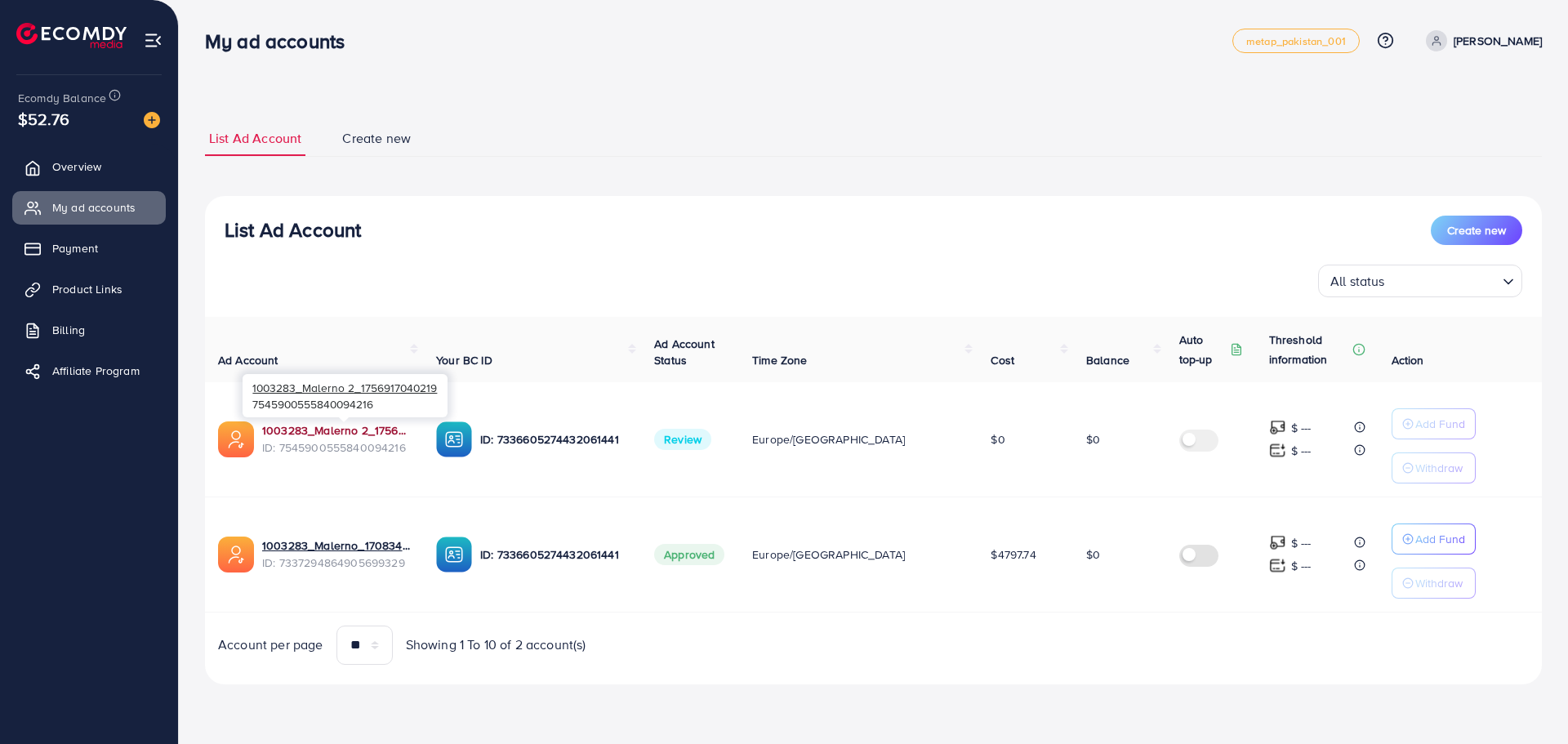
click at [352, 431] on link "1003283_Malerno 2_1756917040219" at bounding box center [335, 430] width 148 height 16
click at [1417, 282] on input "Search for option" at bounding box center [1442, 281] width 106 height 26
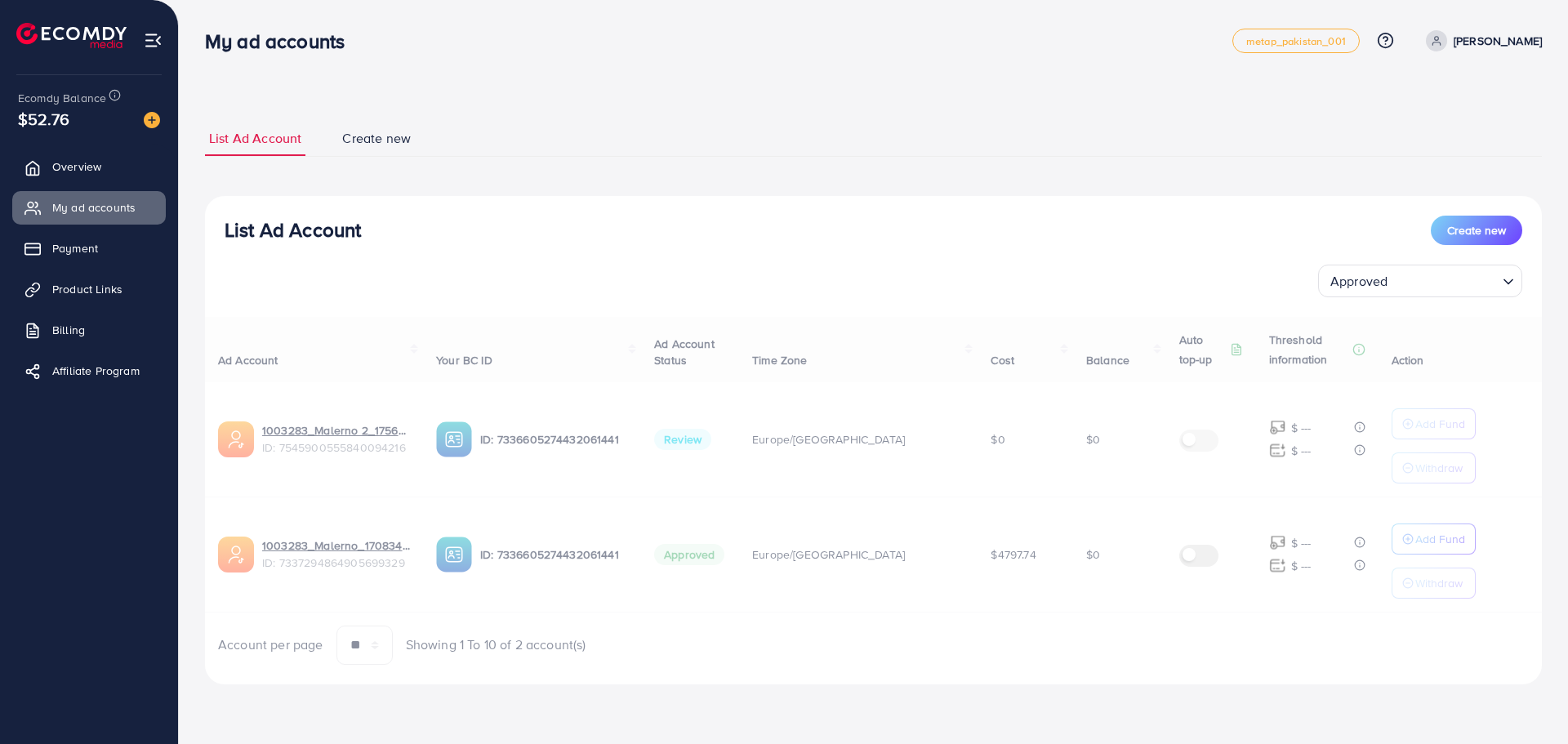
click at [1376, 351] on div "List Ad Account Create new Approved Loading... All status Approved Not Approved…" at bounding box center [873, 441] width 1336 height 488
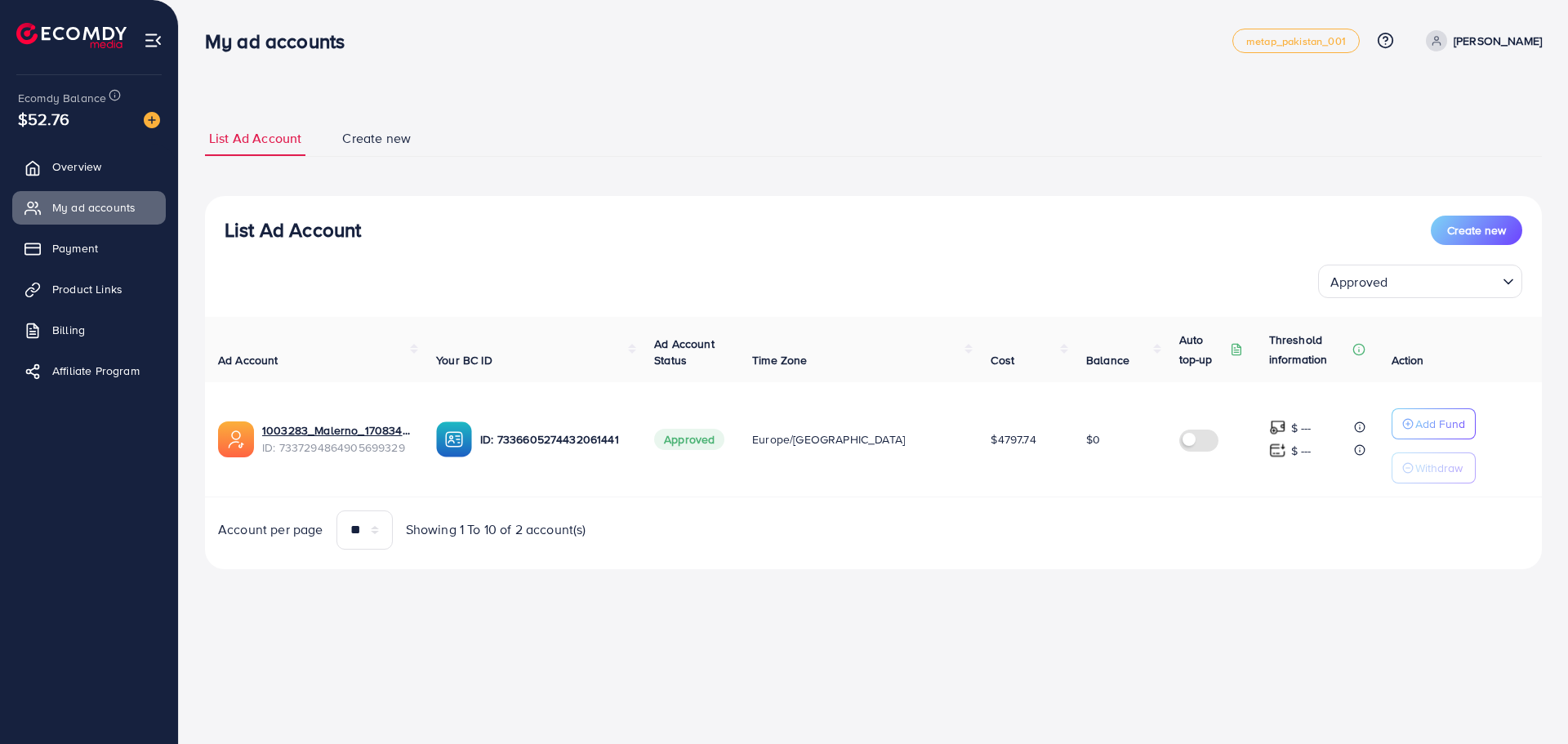
click at [1367, 287] on div "Approved" at bounding box center [1410, 280] width 174 height 28
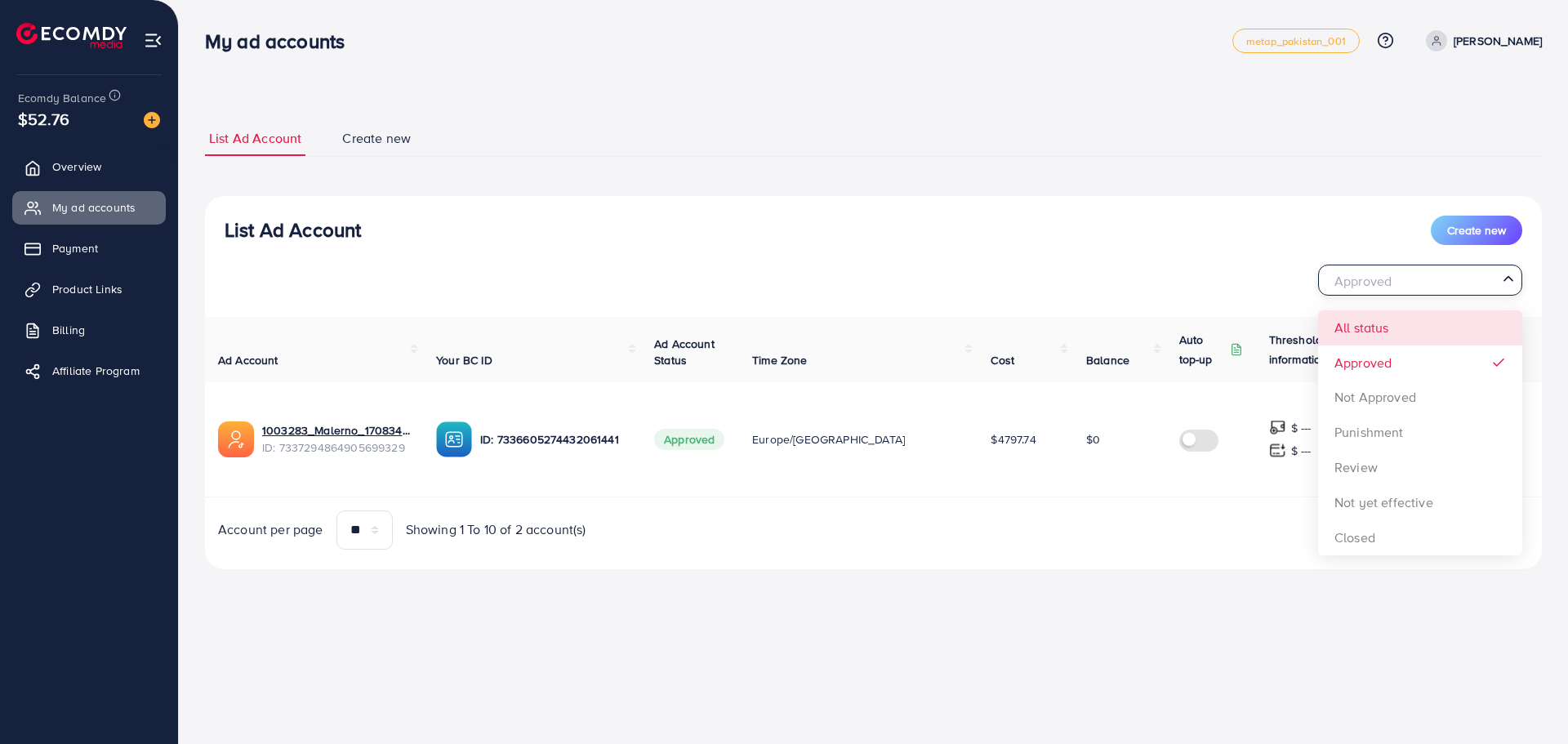
click at [1373, 334] on div "List Ad Account Create new Approved Loading... All status Approved Not Approved…" at bounding box center [873, 383] width 1336 height 373
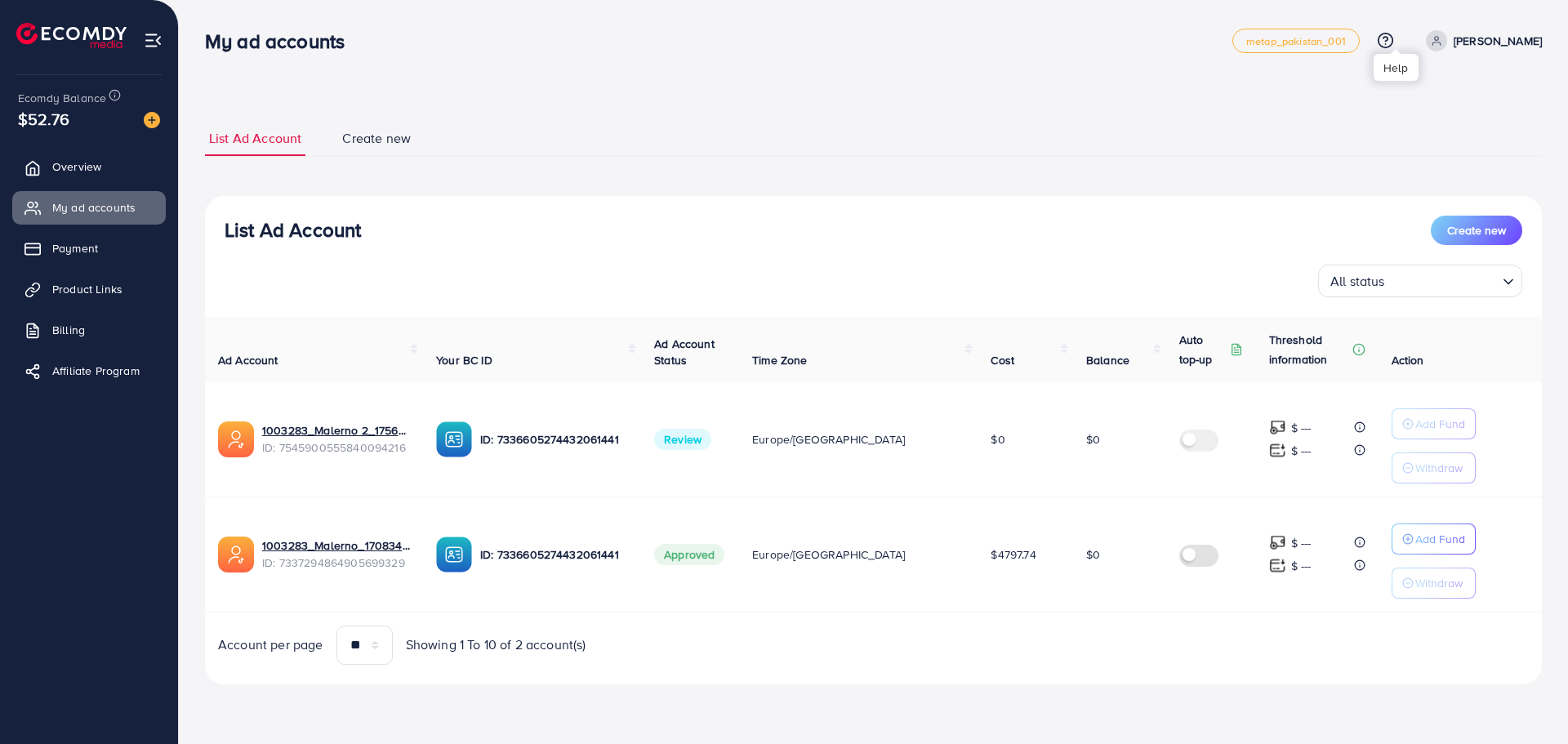
click at [1394, 42] on icon at bounding box center [1384, 40] width 17 height 17
drag, startPoint x: 1100, startPoint y: 133, endPoint x: 1036, endPoint y: 150, distance: 66.2
click at [1065, 143] on ul "List Ad Account Create new" at bounding box center [873, 139] width 1336 height 36
click at [80, 165] on span "Overview" at bounding box center [80, 166] width 49 height 16
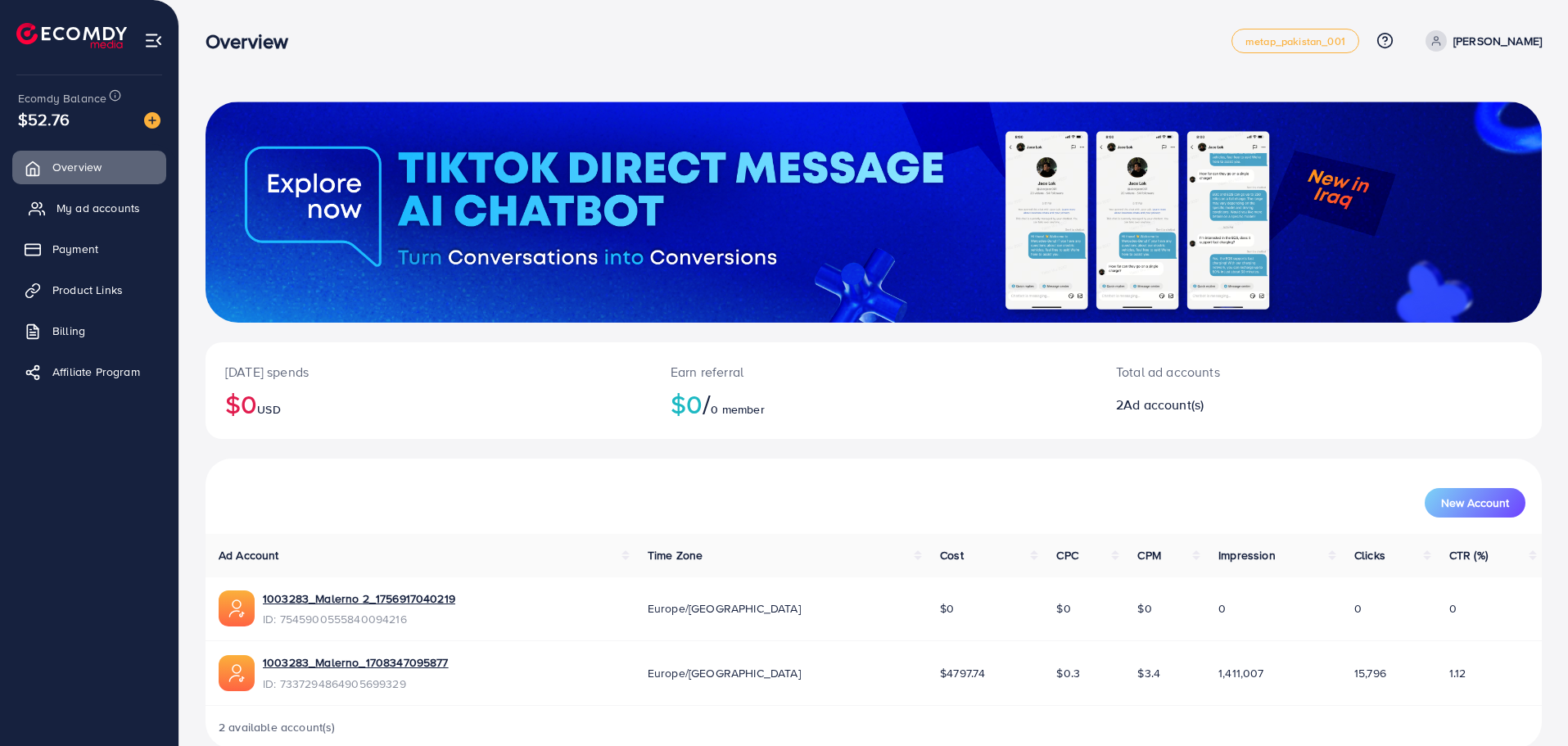
click at [80, 208] on span "My ad accounts" at bounding box center [98, 208] width 83 height 16
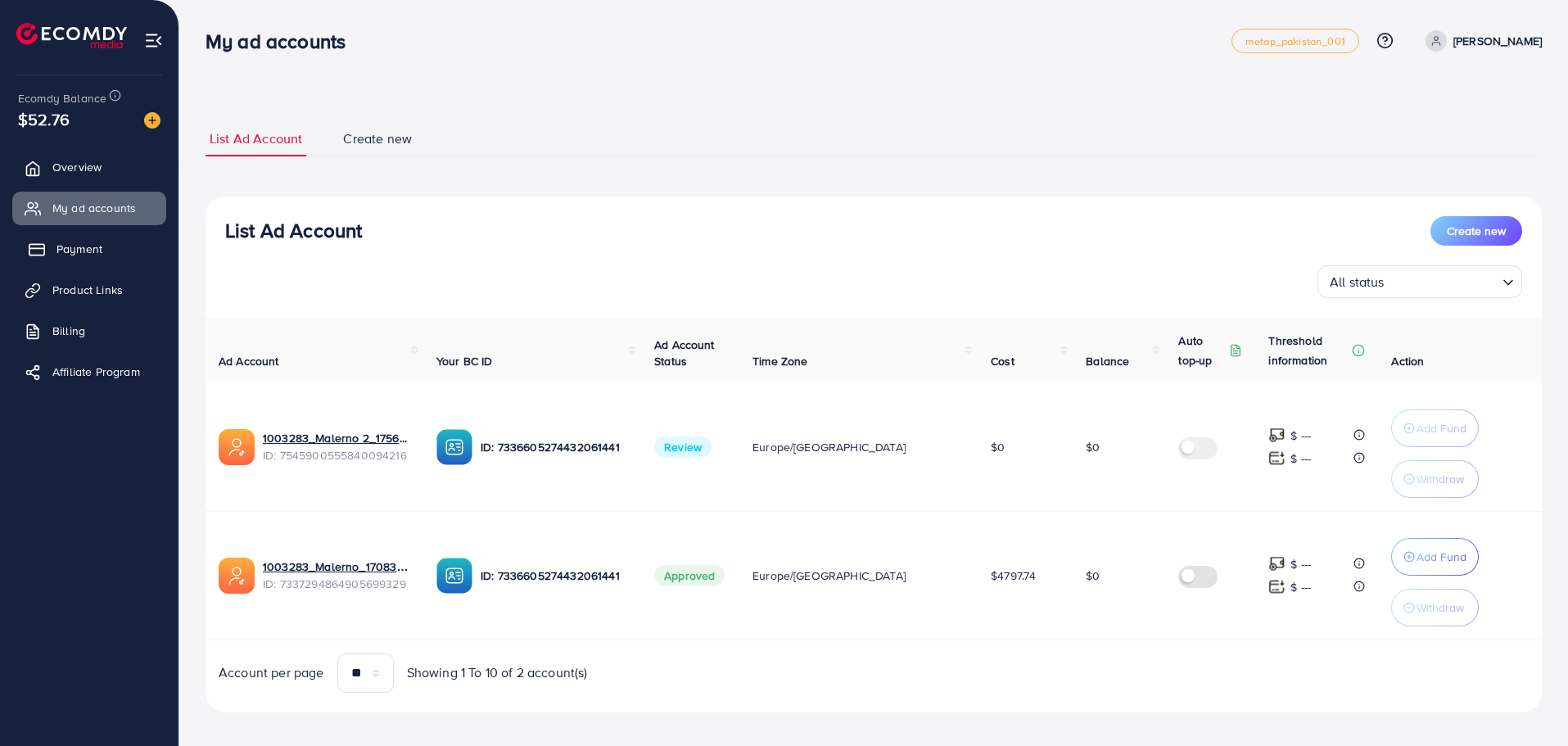
click at [81, 259] on link "Payment" at bounding box center [90, 248] width 154 height 33
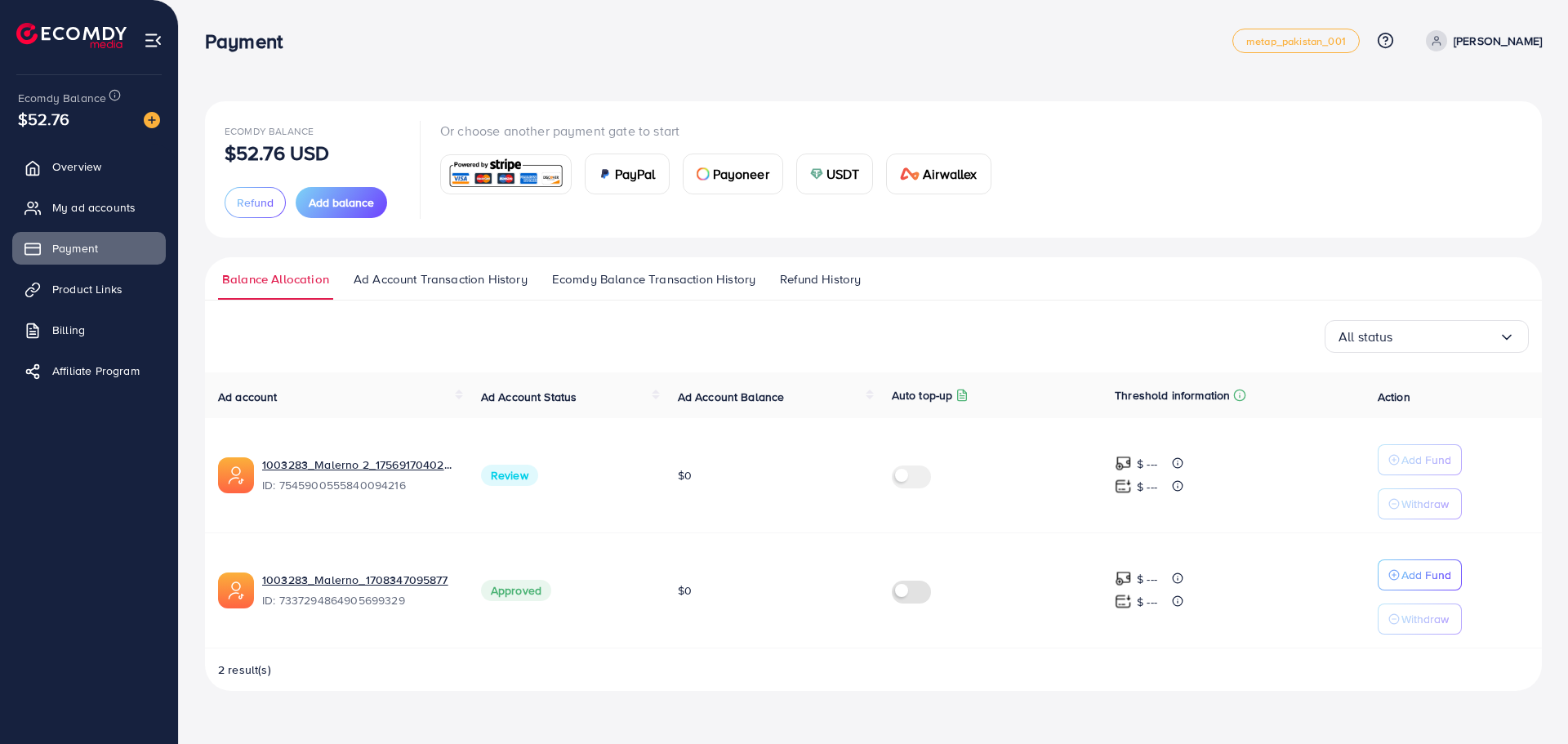
click at [425, 285] on span "Ad Account Transaction History" at bounding box center [440, 280] width 174 height 18
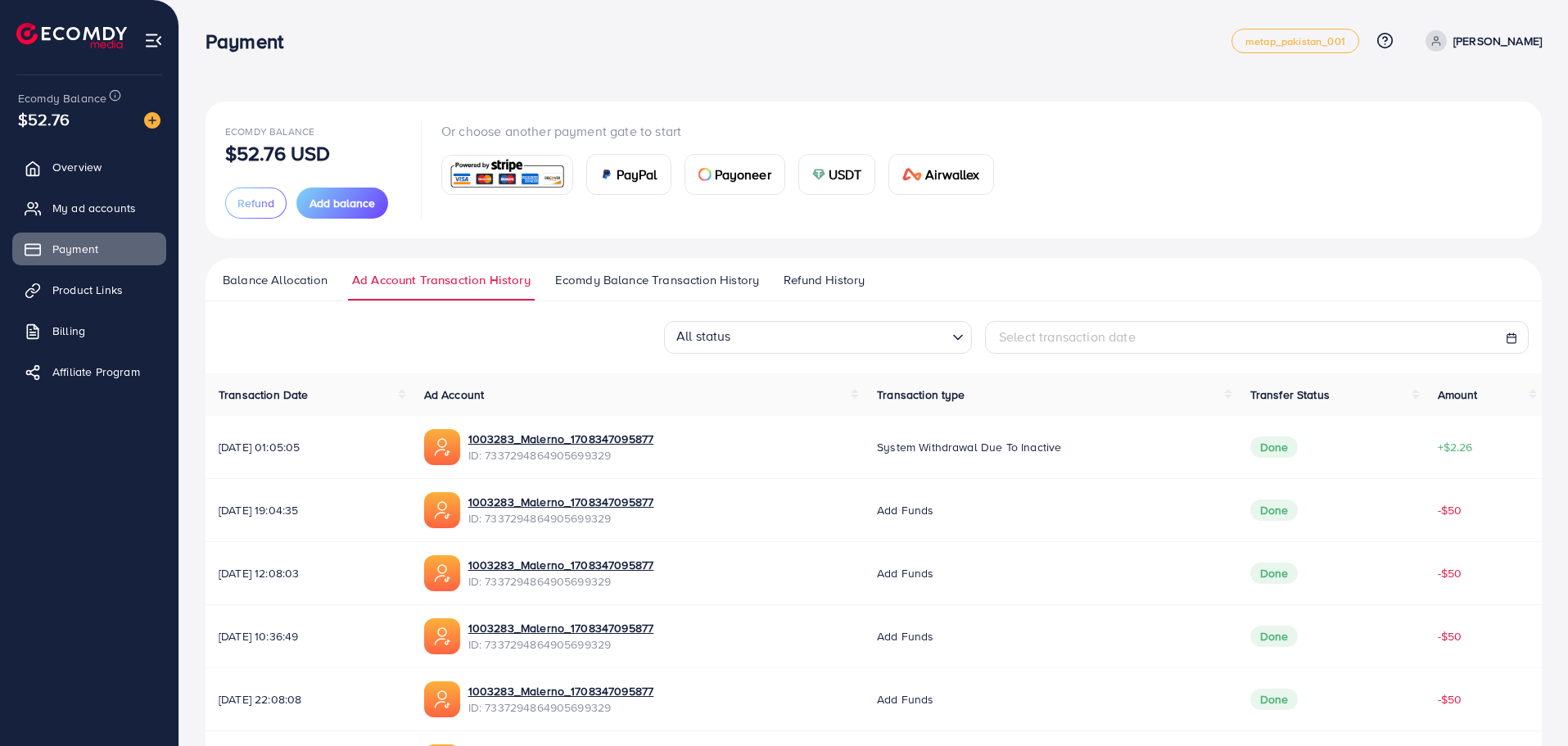
click at [278, 294] on link "Balance Allocation" at bounding box center [274, 286] width 113 height 29
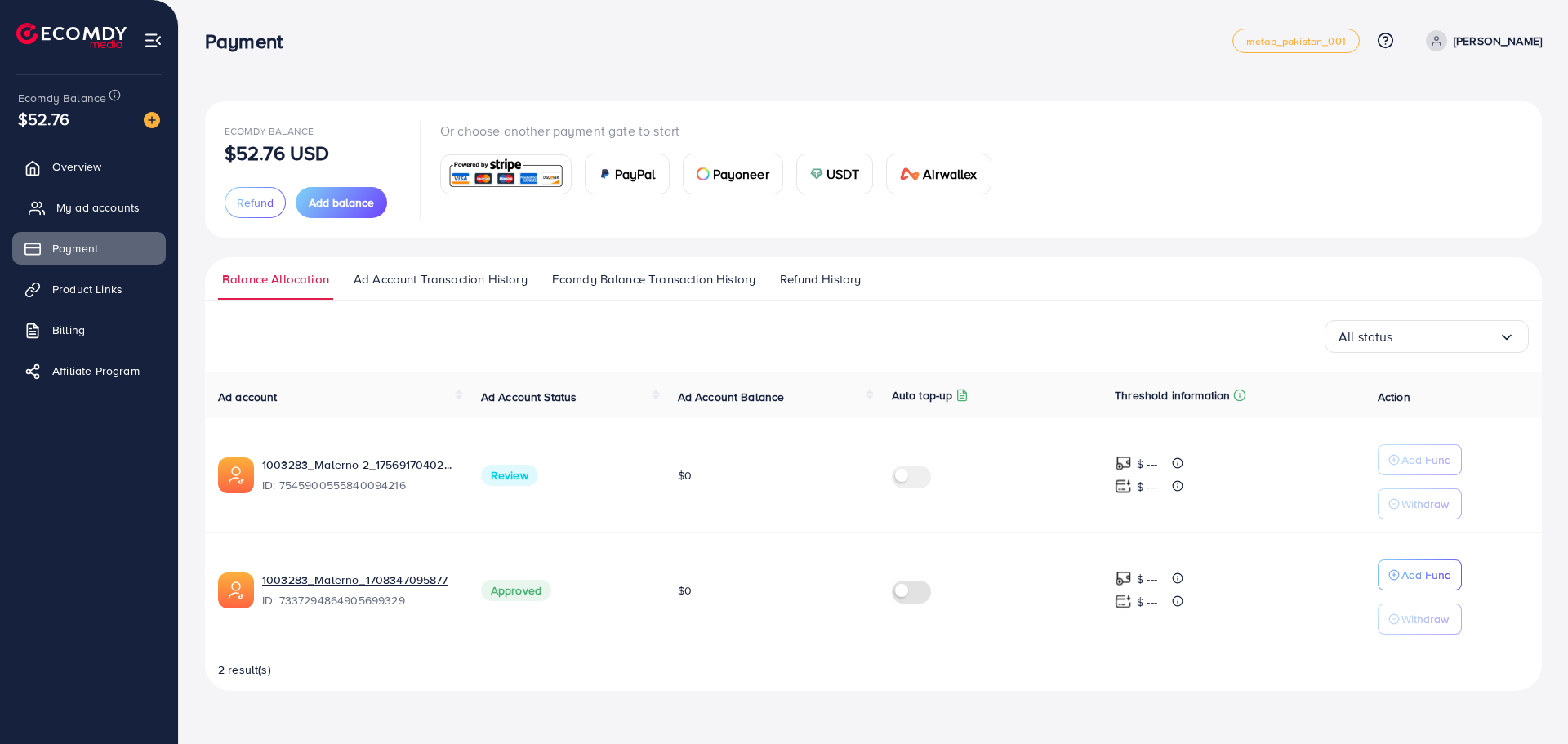
click at [110, 215] on span "My ad accounts" at bounding box center [98, 207] width 83 height 16
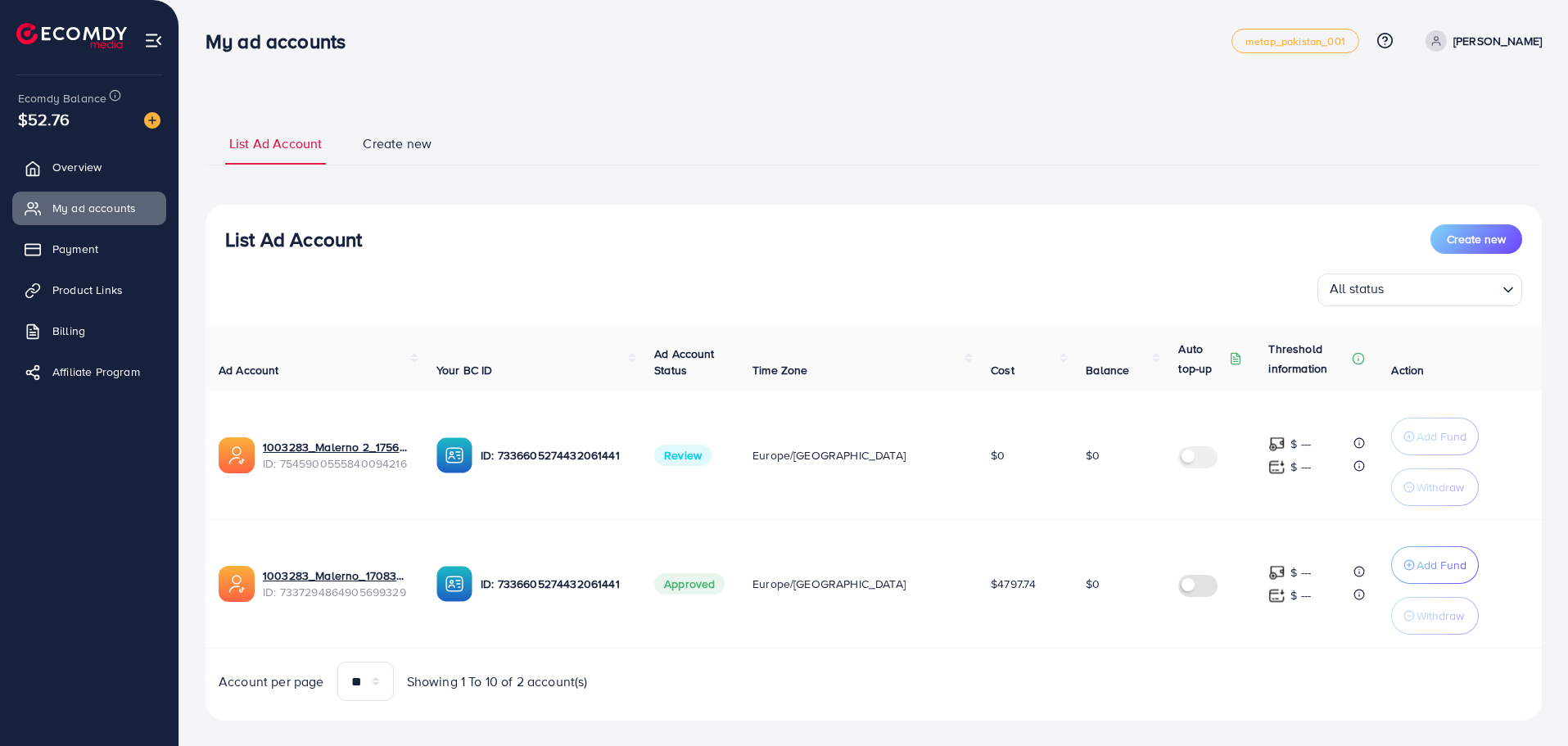
drag, startPoint x: 411, startPoint y: 138, endPoint x: 386, endPoint y: 144, distance: 25.7
click at [410, 138] on span "Create new" at bounding box center [397, 143] width 69 height 19
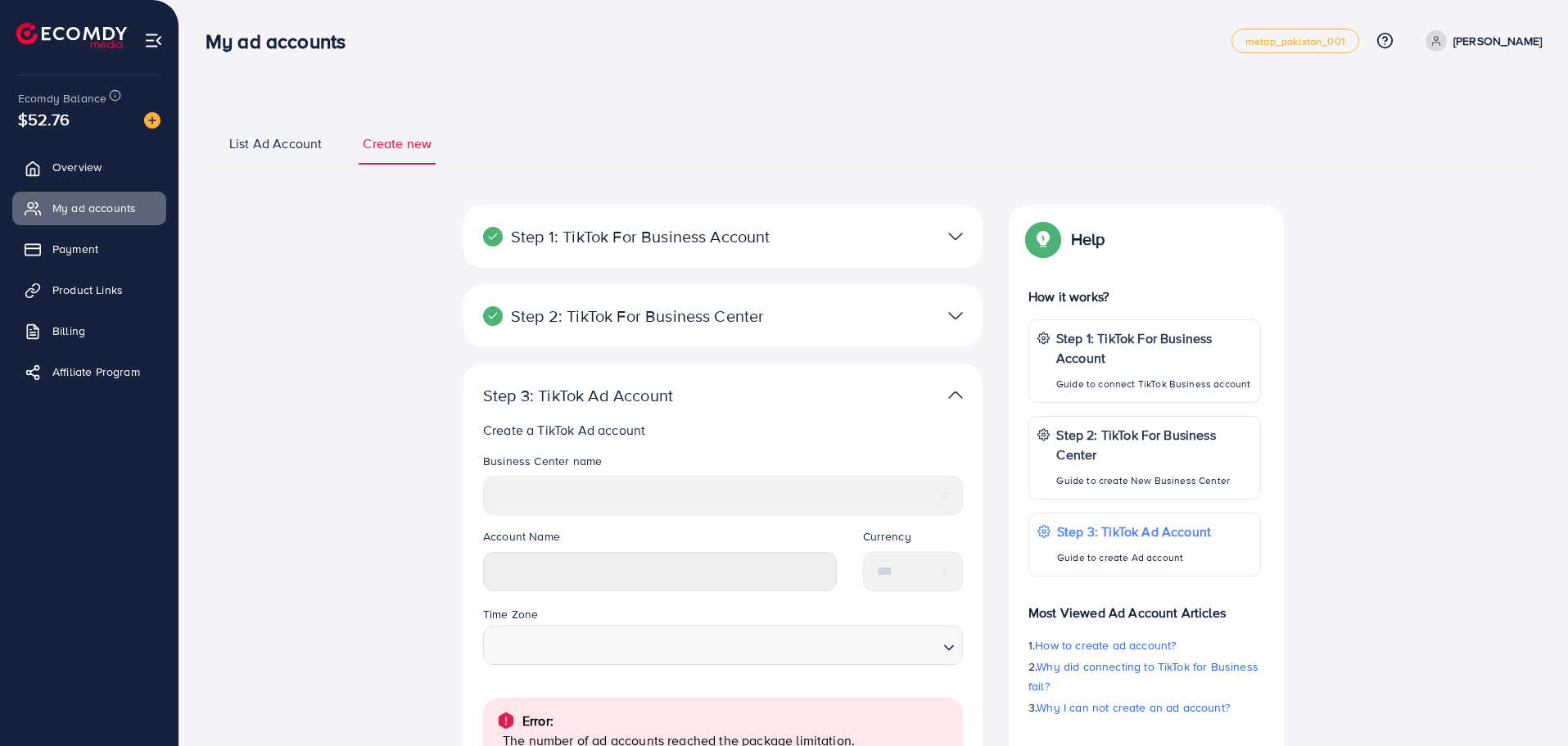
click at [282, 145] on span "List Ad Account" at bounding box center [275, 143] width 92 height 19
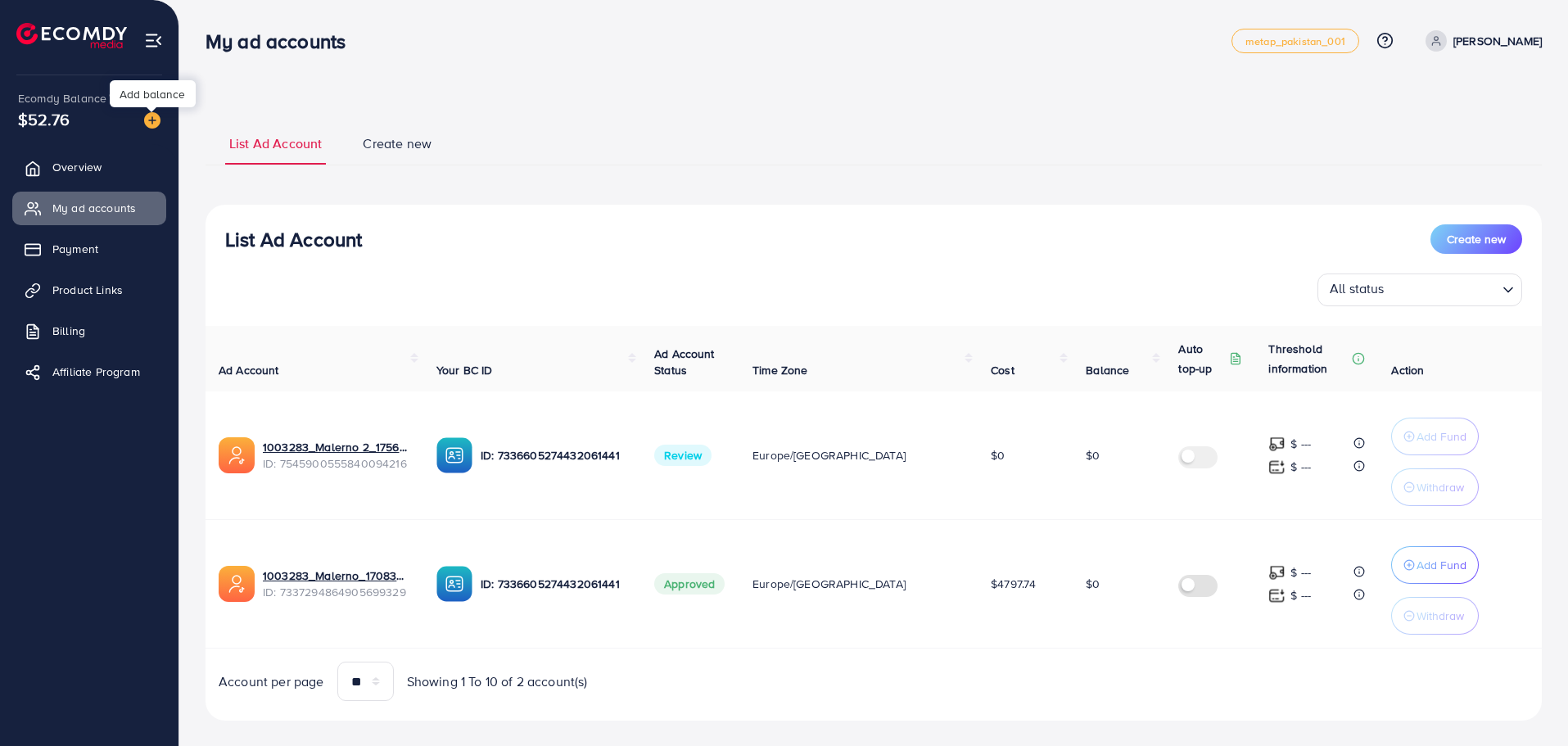
click at [153, 124] on img at bounding box center [152, 120] width 16 height 16
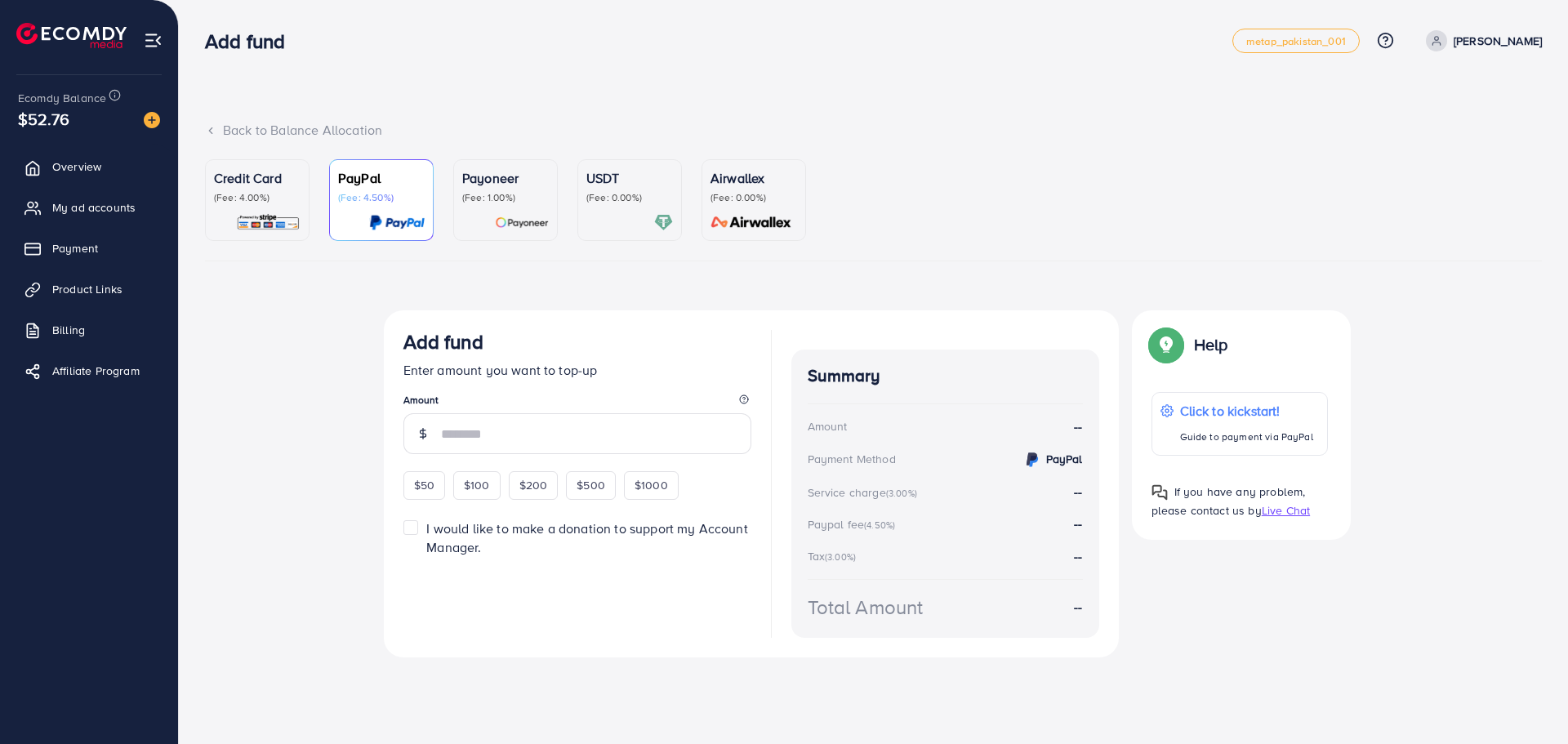
click at [624, 203] on p "(Fee: 0.00%)" at bounding box center [630, 197] width 87 height 13
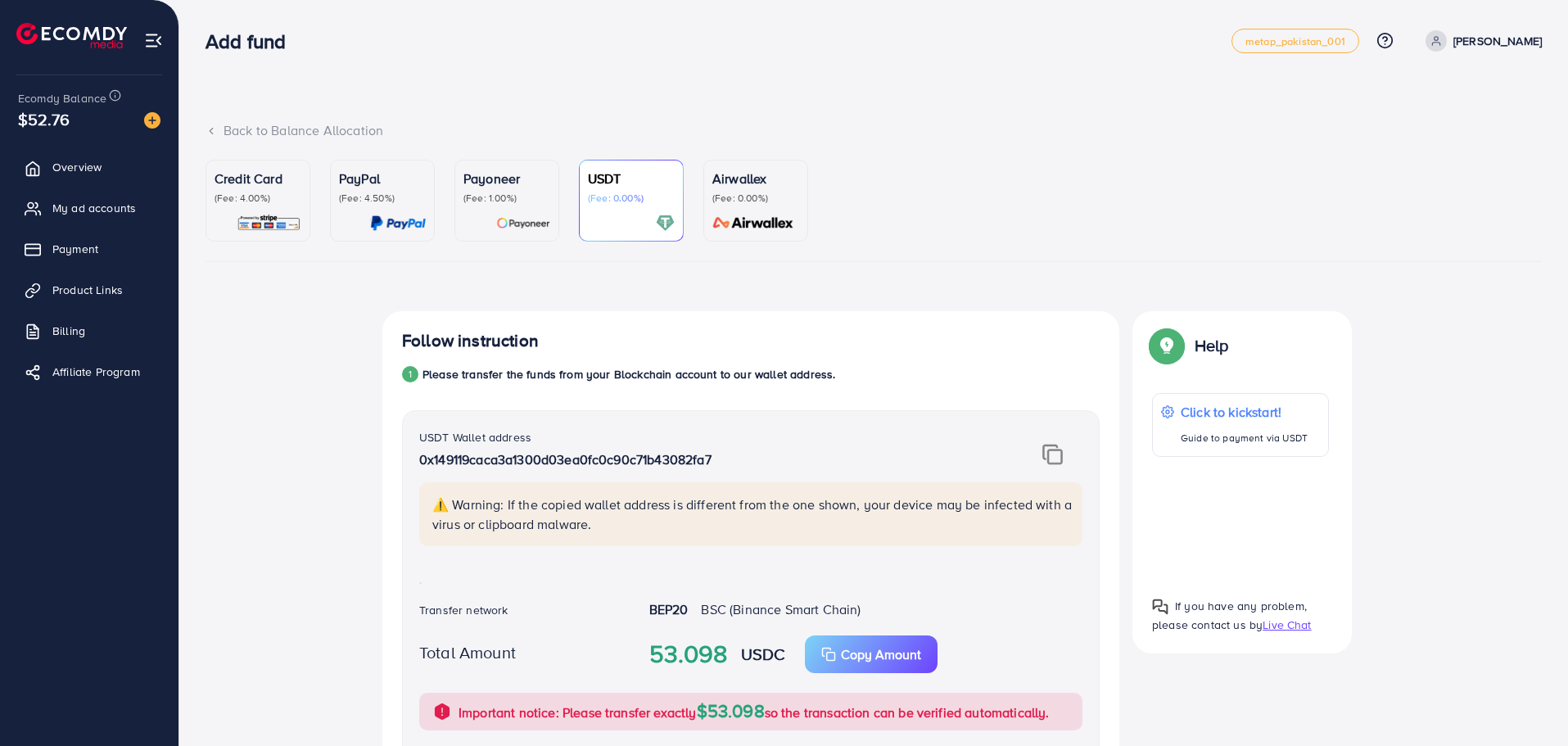
click at [385, 183] on p "PayPal" at bounding box center [382, 178] width 87 height 20
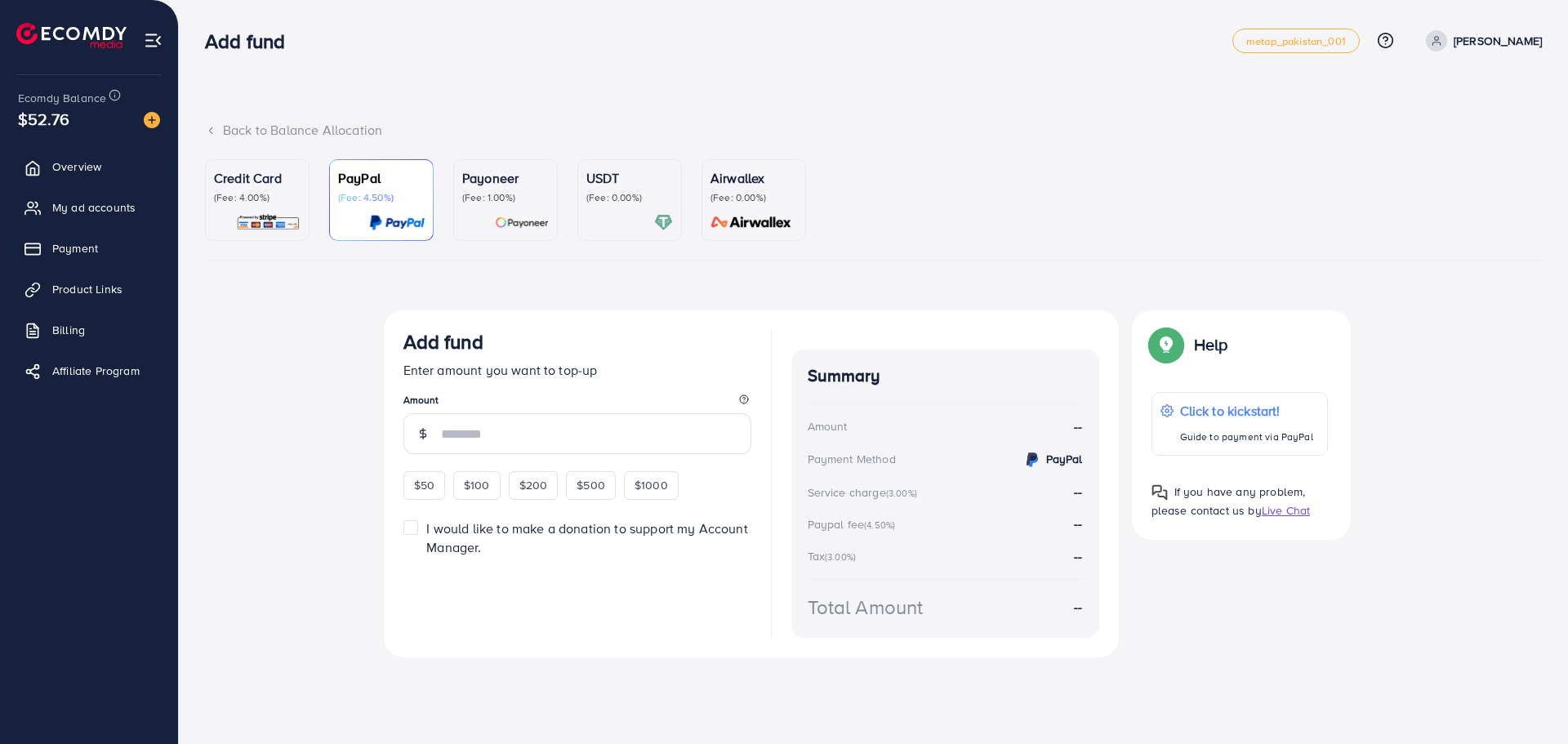
click at [287, 214] on img at bounding box center [268, 222] width 65 height 19
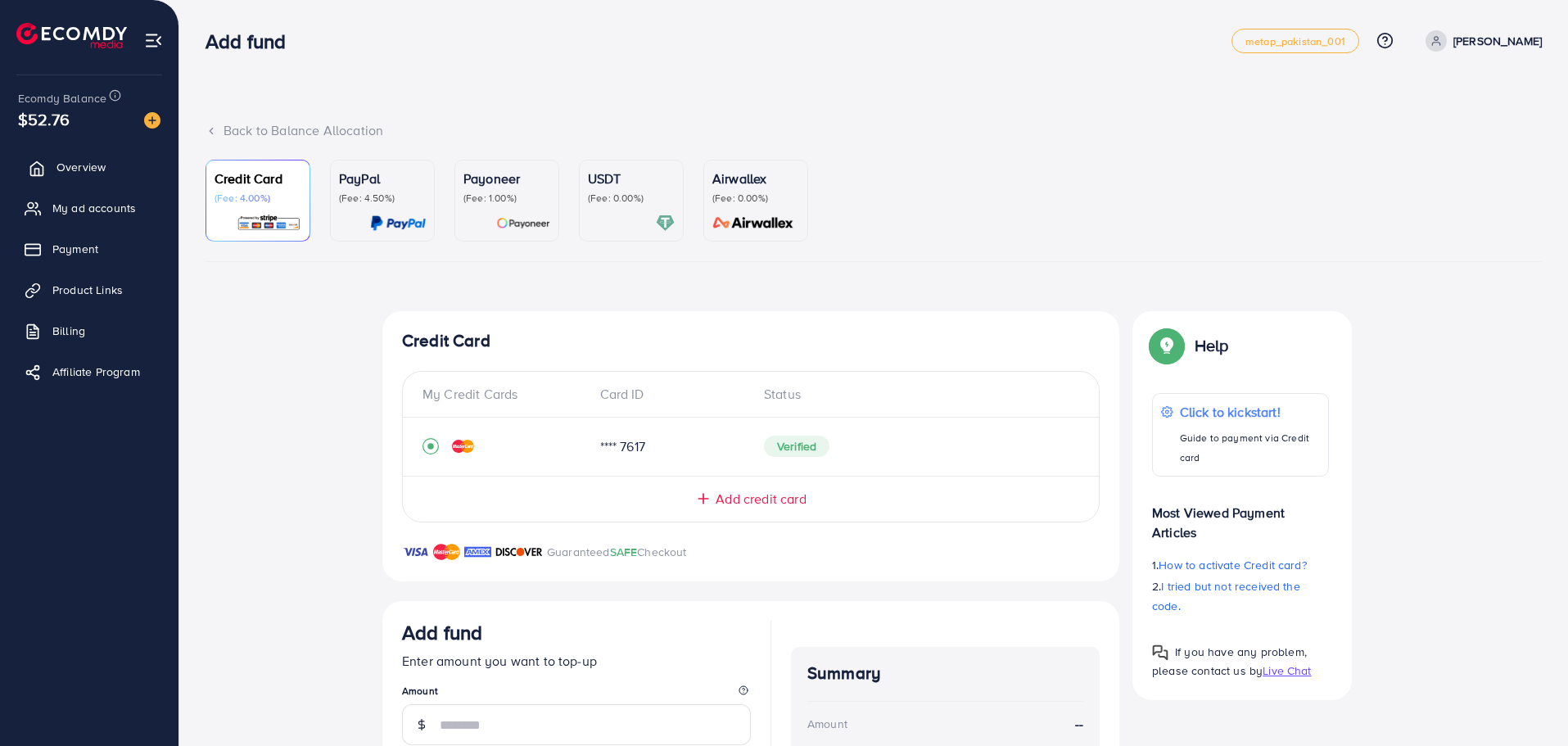
click at [91, 181] on link "Overview" at bounding box center [90, 167] width 154 height 33
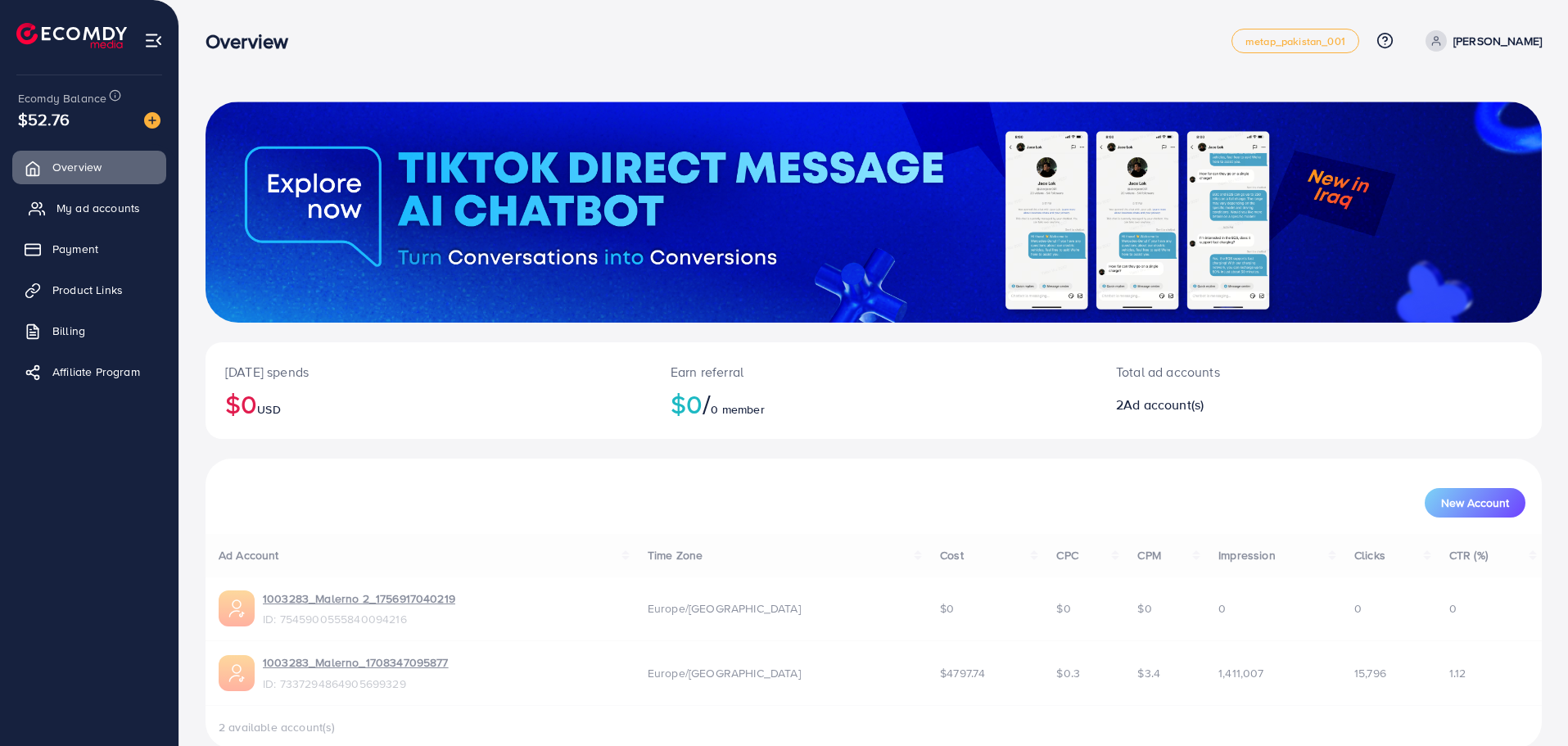
click at [109, 209] on span "My ad accounts" at bounding box center [98, 208] width 83 height 16
